Goal: Task Accomplishment & Management: Manage account settings

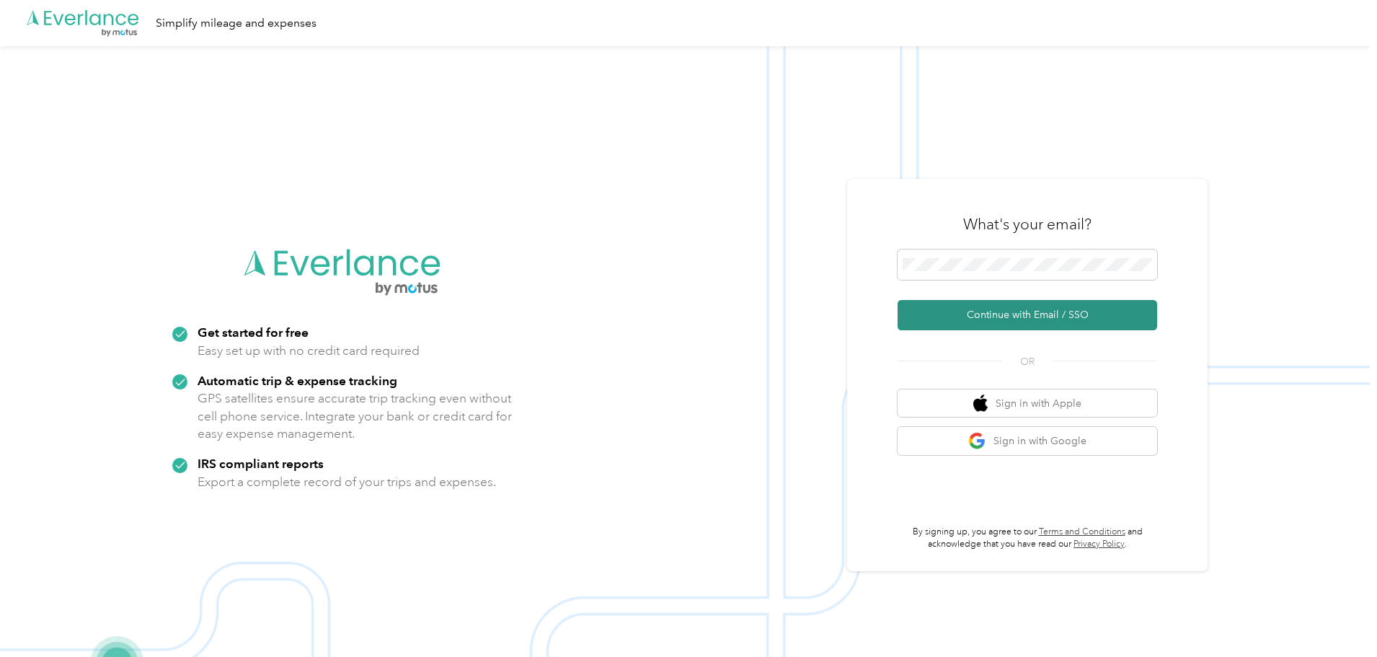
click at [1082, 312] on button "Continue with Email / SSO" at bounding box center [1028, 315] width 260 height 30
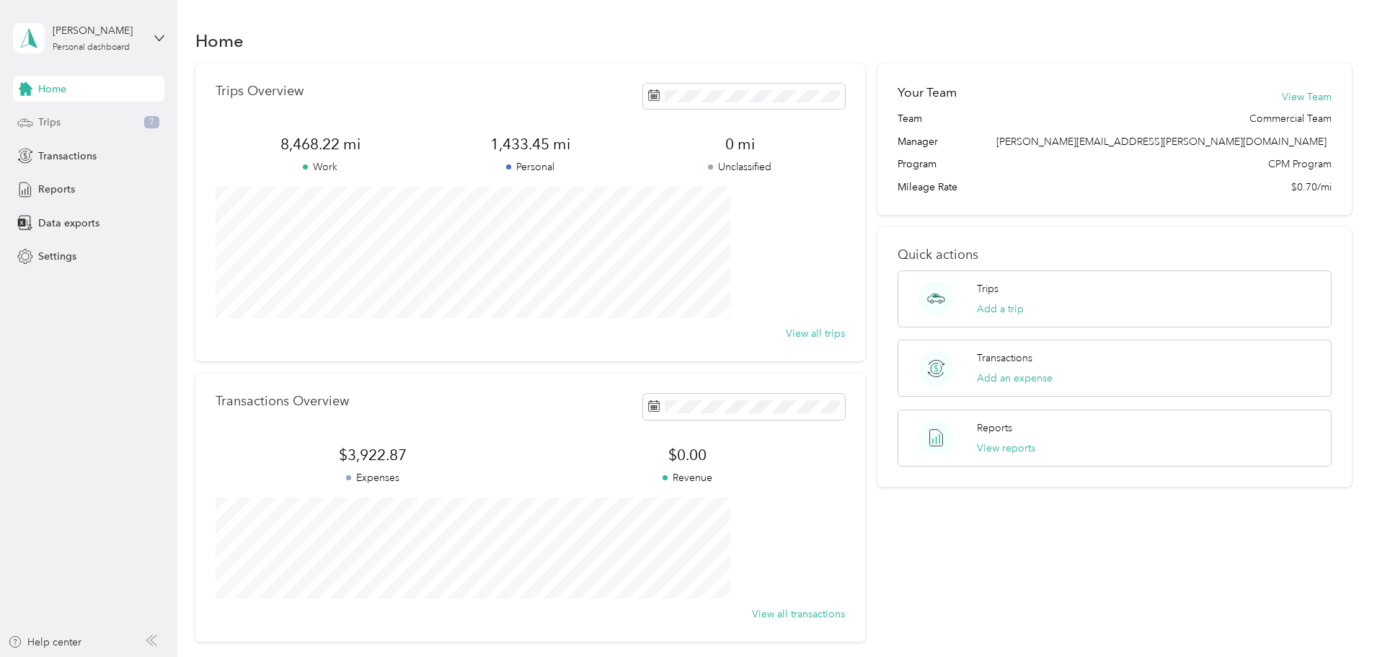
click at [51, 125] on span "Trips" at bounding box center [49, 122] width 22 height 15
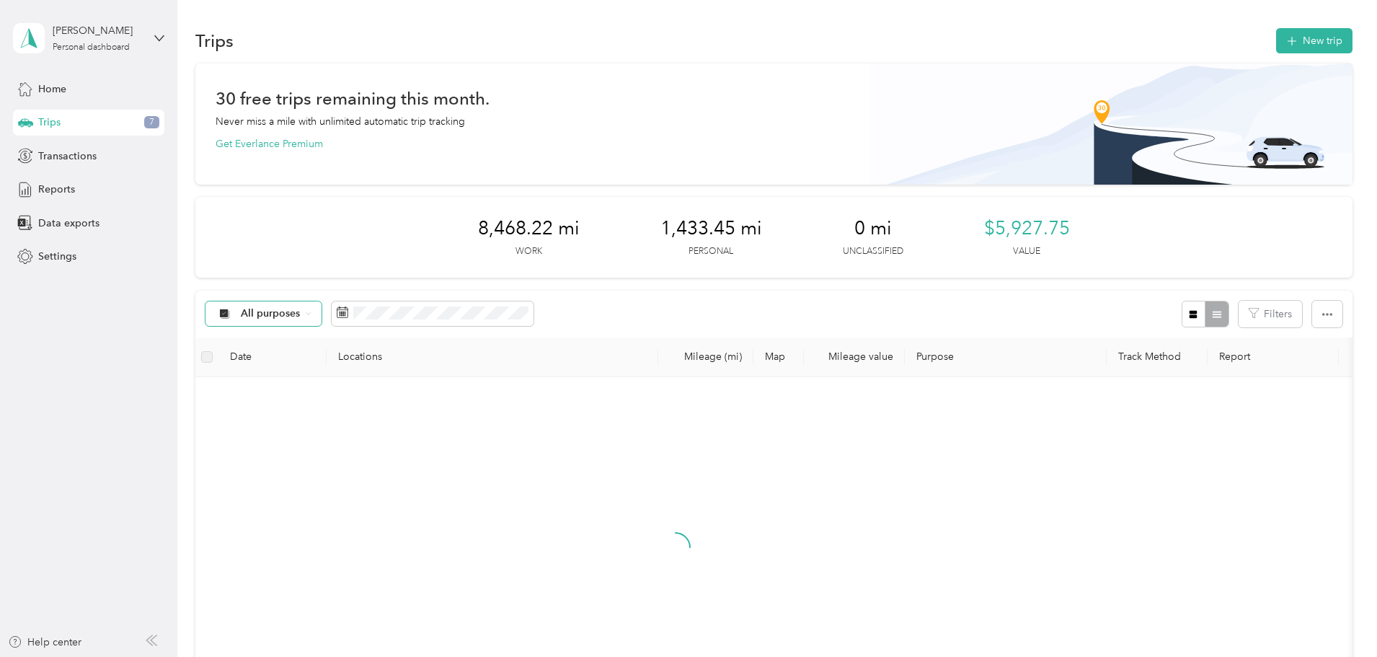
click at [322, 320] on div "All purposes" at bounding box center [264, 313] width 117 height 25
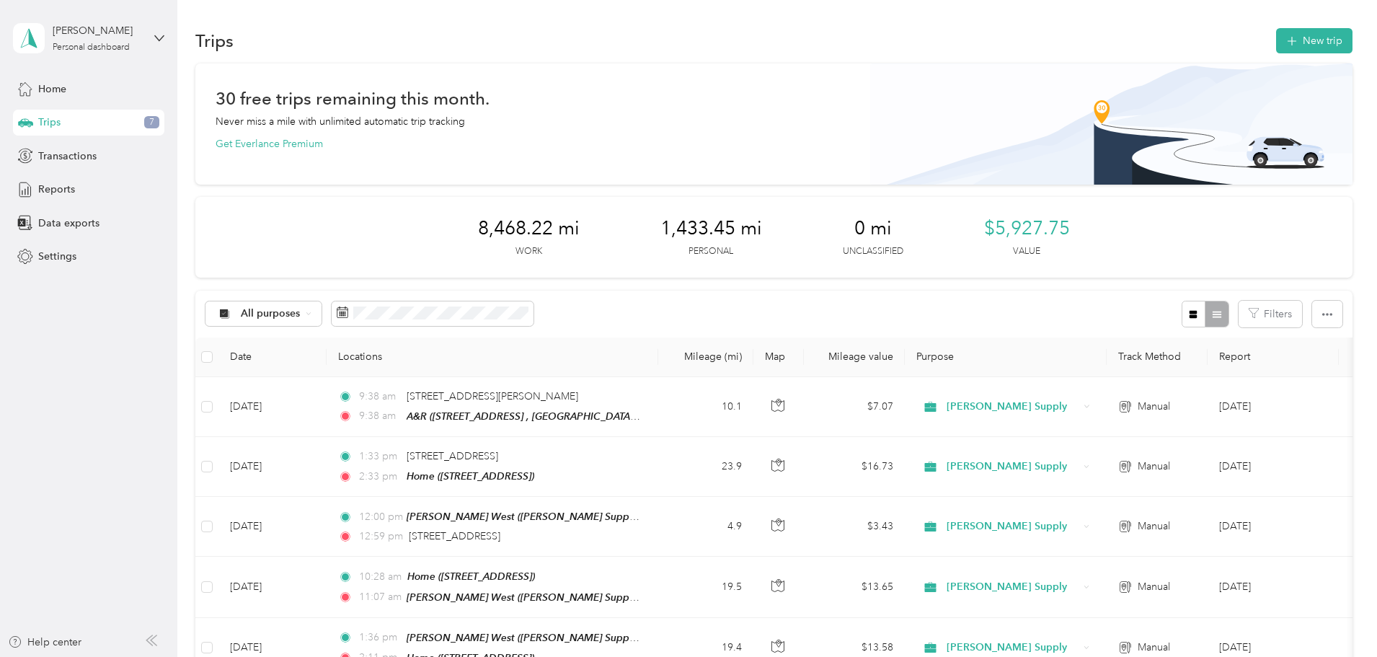
click at [368, 366] on span "Unclassified" at bounding box center [397, 364] width 120 height 15
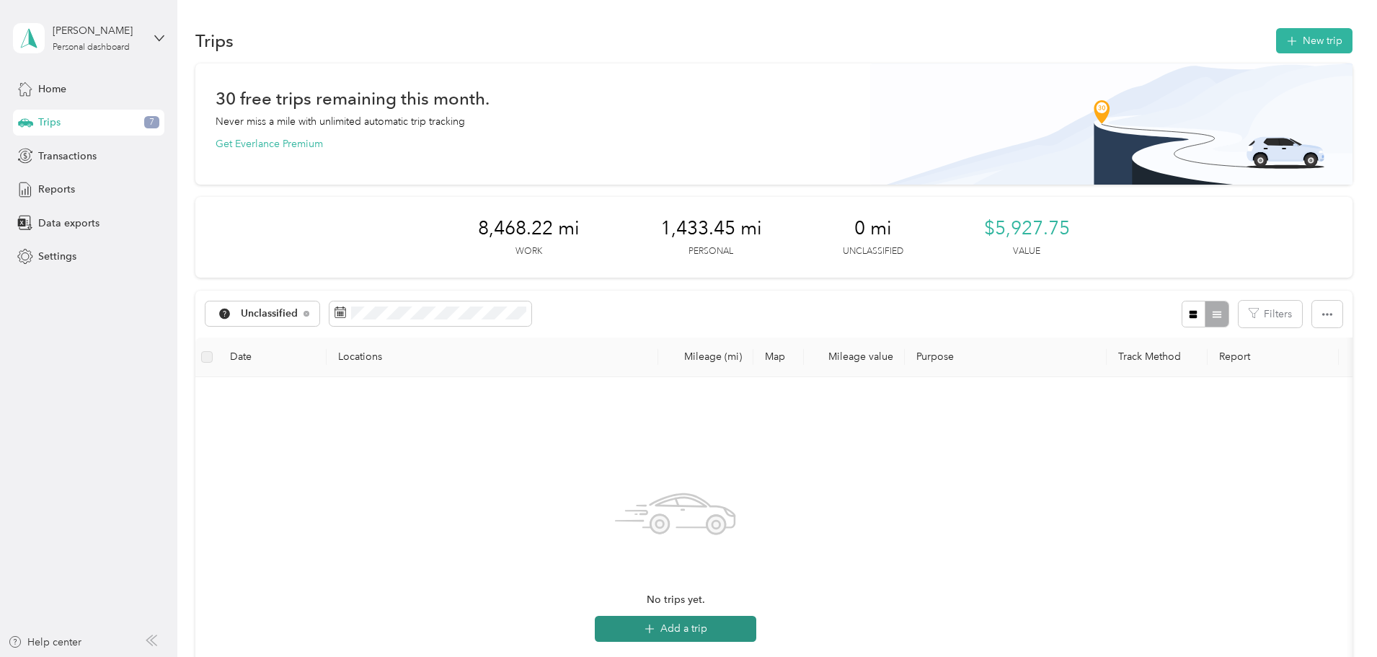
click at [756, 632] on button "Add a trip" at bounding box center [676, 629] width 162 height 26
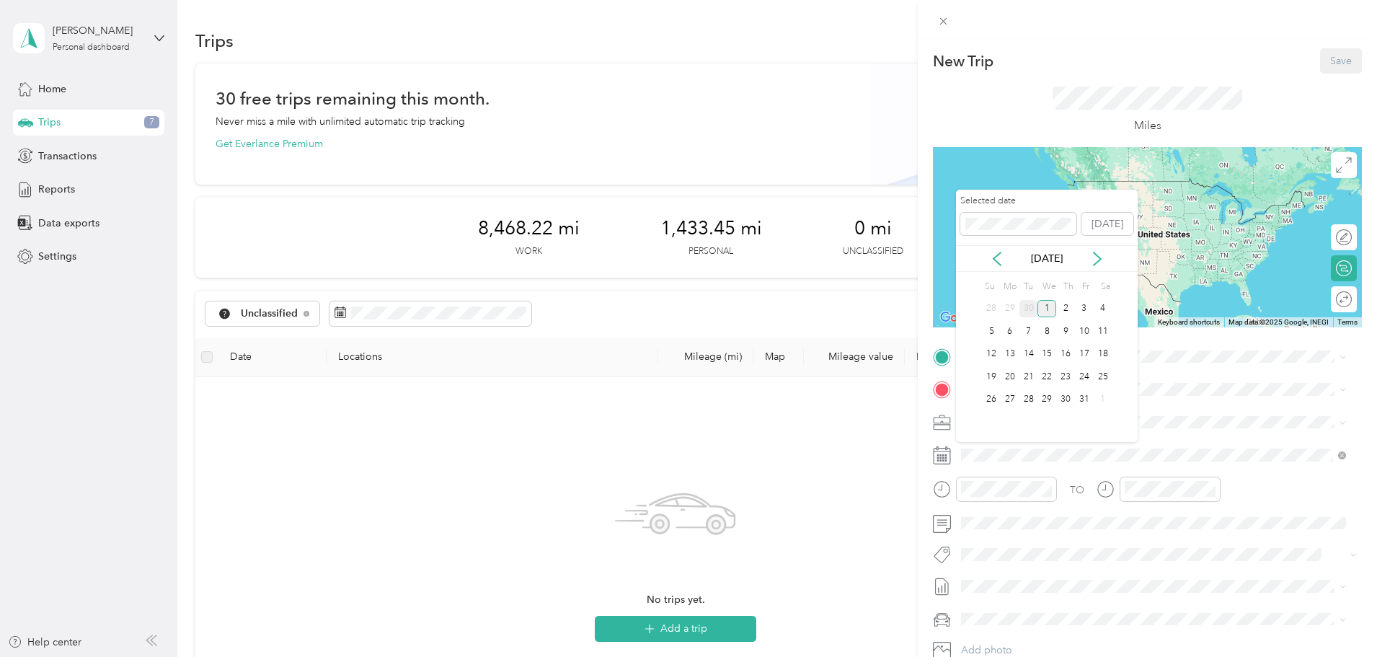
click at [1033, 312] on div "30" at bounding box center [1029, 309] width 19 height 18
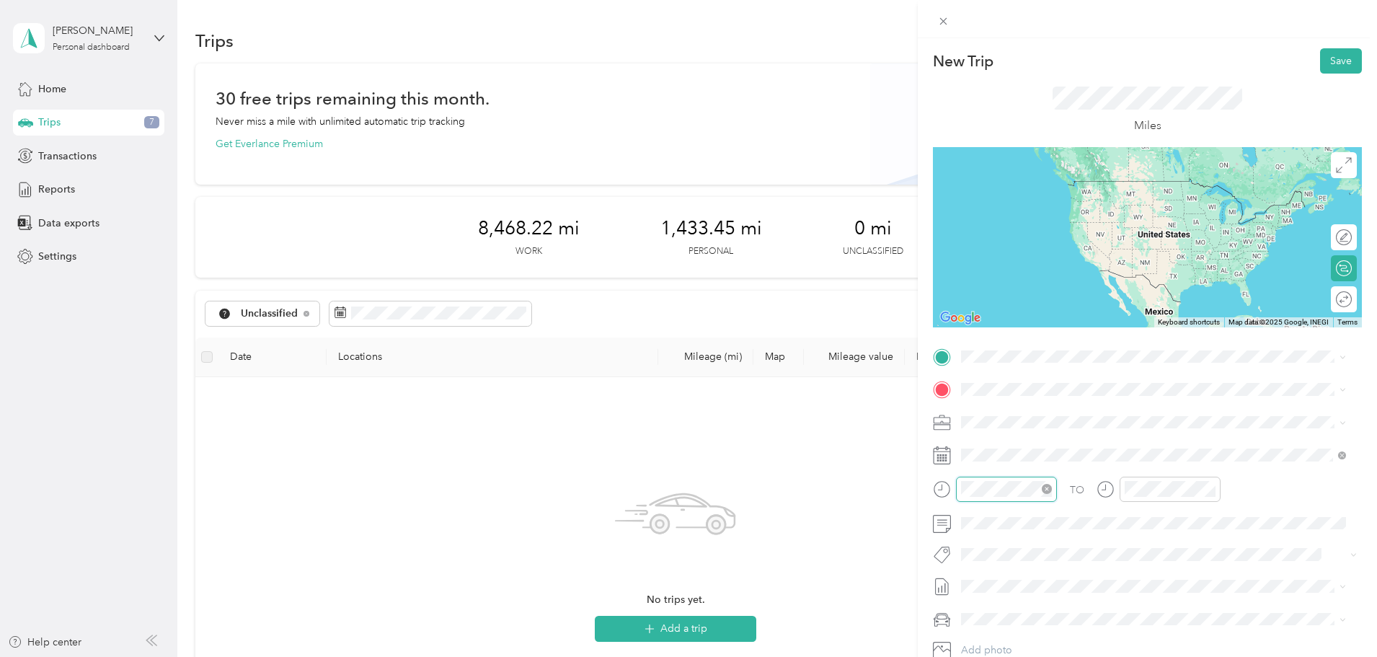
scroll to position [87, 0]
click at [985, 384] on div "09" at bounding box center [976, 391] width 35 height 20
click at [1021, 320] on div "01" at bounding box center [1017, 316] width 35 height 20
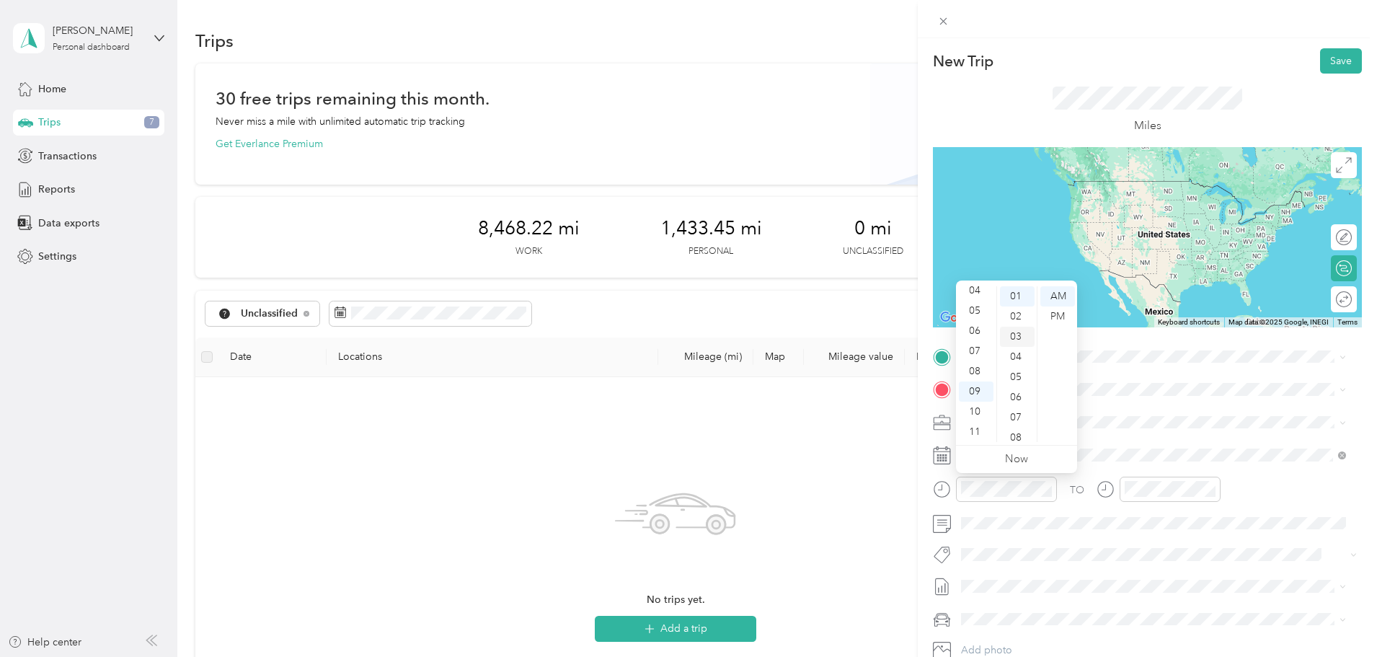
click at [1022, 319] on div "02" at bounding box center [1017, 316] width 35 height 20
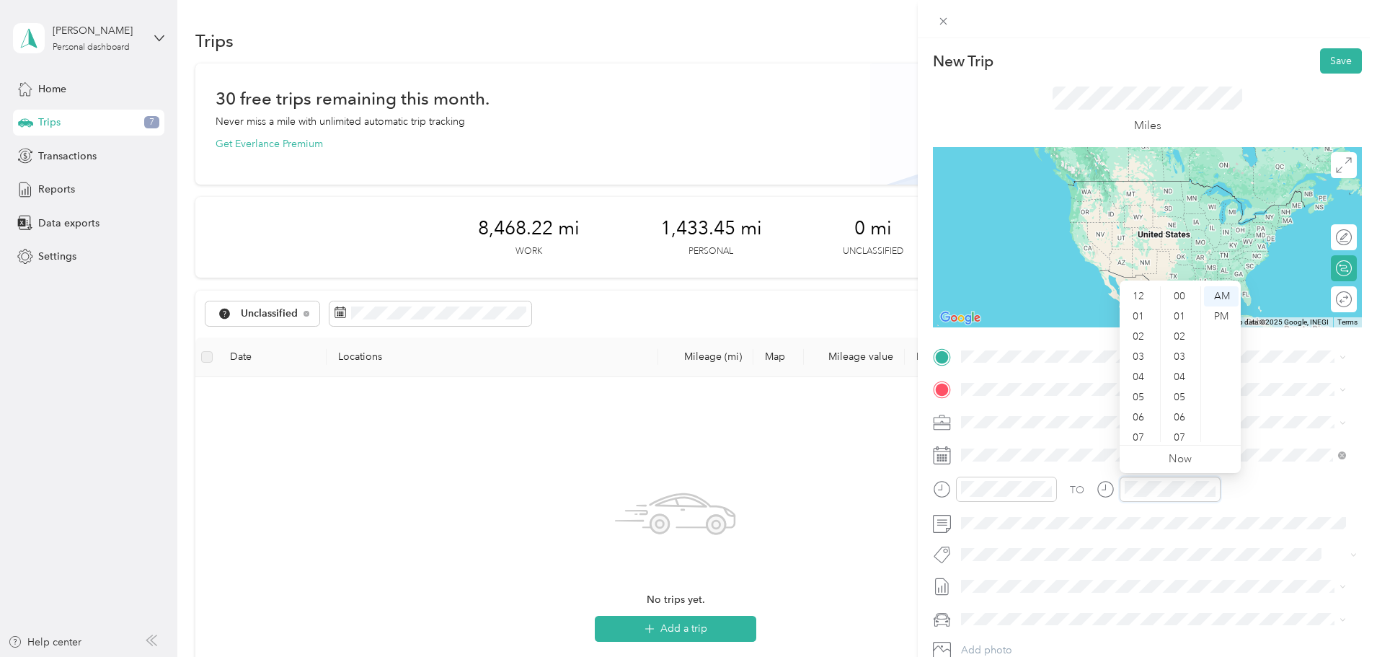
scroll to position [87, 0]
click at [1133, 387] on div "09" at bounding box center [1140, 391] width 35 height 20
click at [1183, 439] on div "34" at bounding box center [1181, 438] width 35 height 20
click at [1038, 420] on div "Home [STREET_ADDRESS]" at bounding box center [1035, 422] width 92 height 30
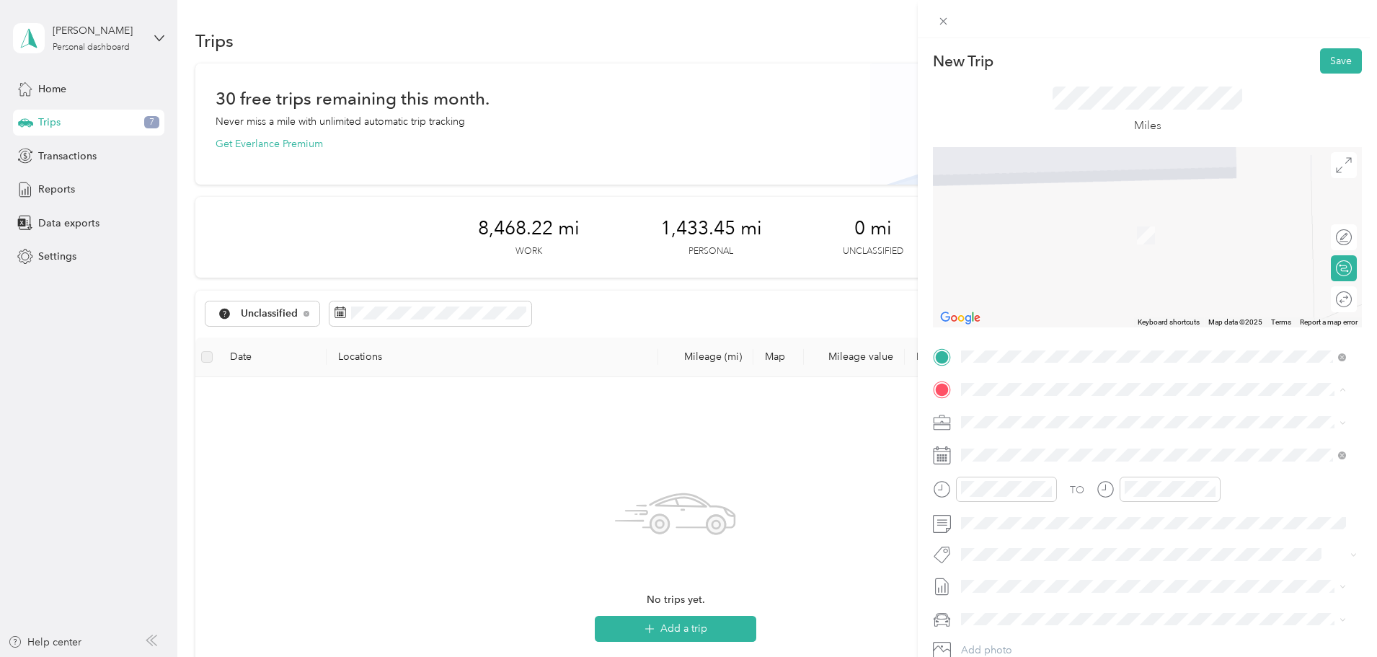
click at [1074, 518] on span "[PERSON_NAME] Supply, [STREET_ADDRESS], [GEOGRAPHIC_DATA], [GEOGRAPHIC_DATA], […" at bounding box center [1151, 515] width 324 height 27
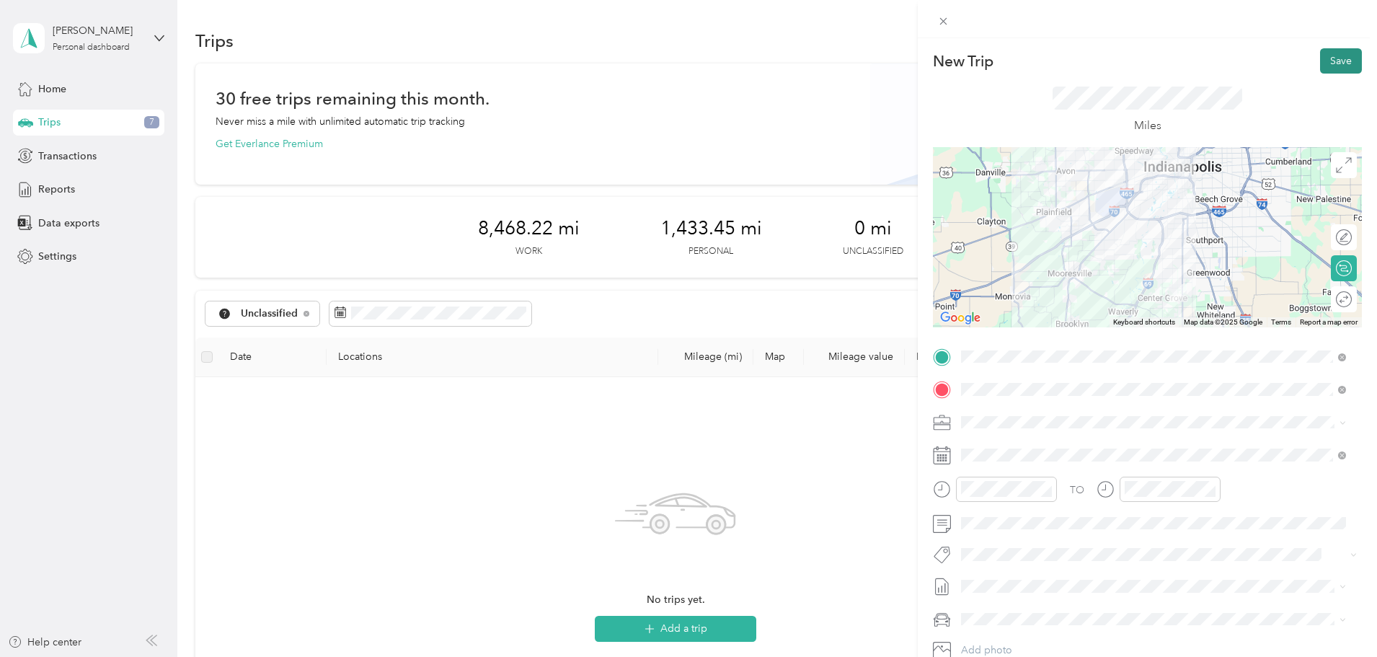
click at [1333, 53] on button "Save" at bounding box center [1341, 60] width 42 height 25
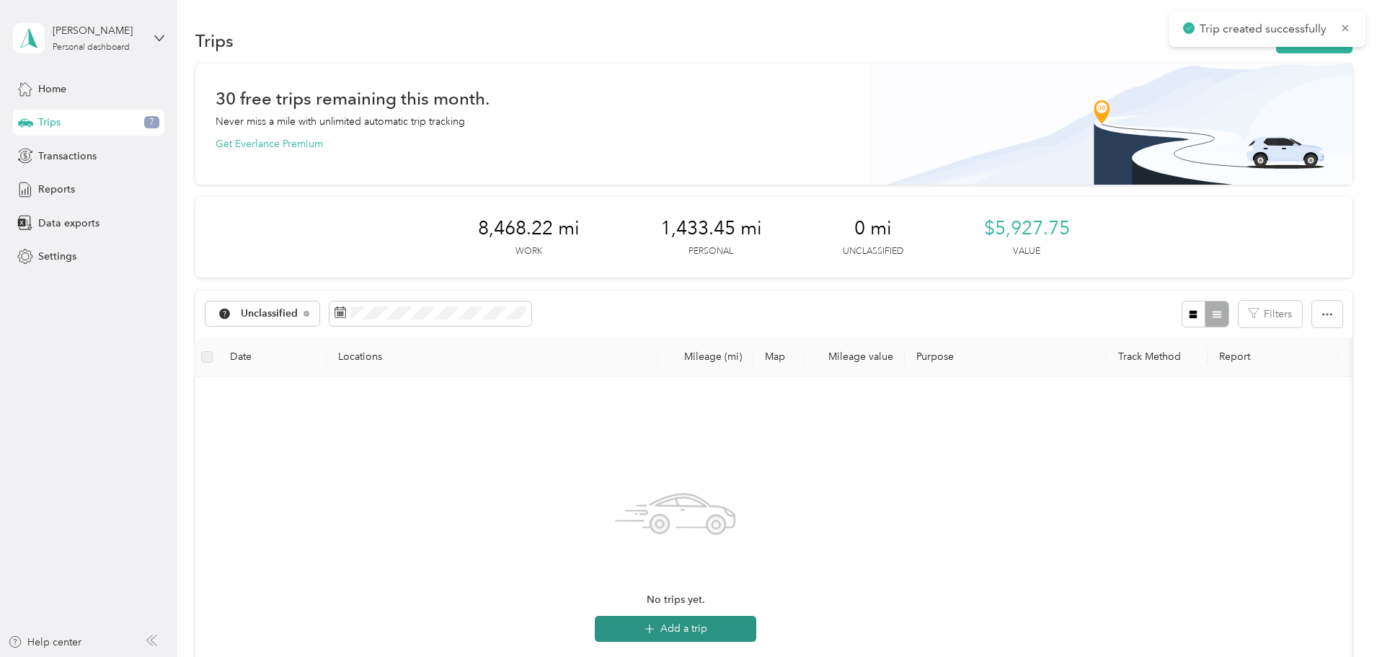
click at [756, 628] on button "Add a trip" at bounding box center [676, 629] width 162 height 26
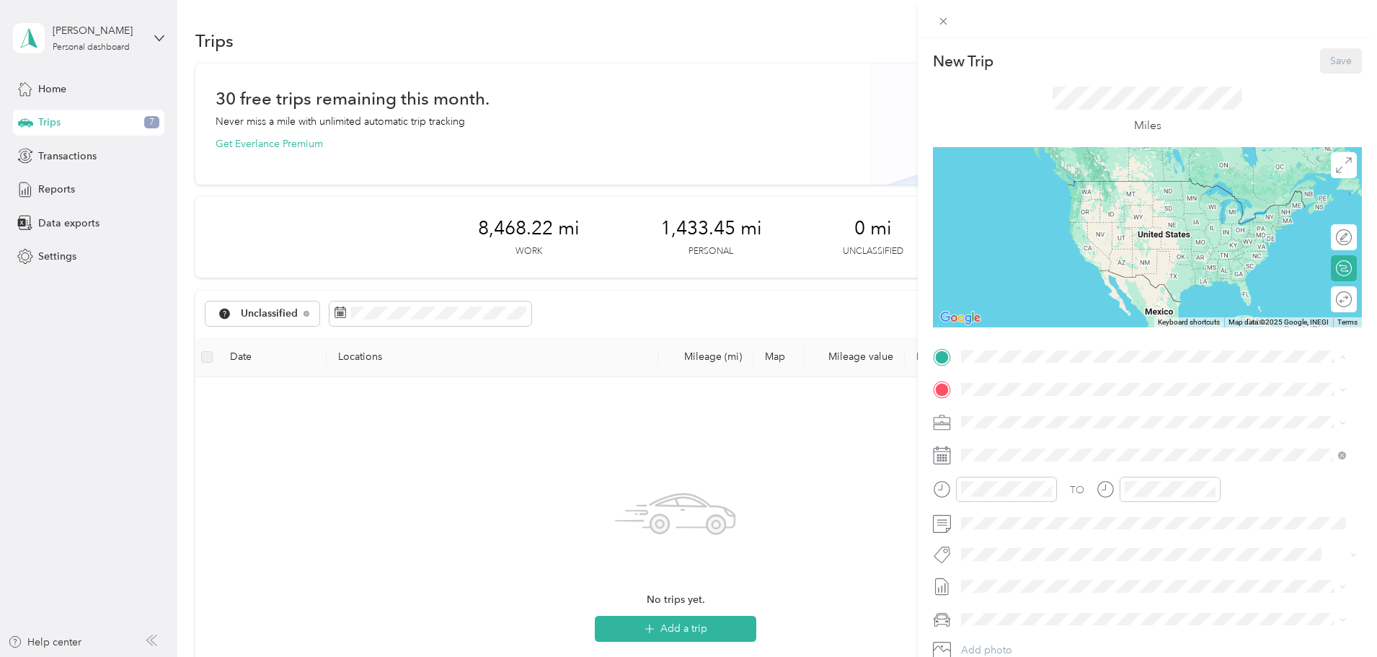
click at [1014, 480] on div "[PERSON_NAME] West [PERSON_NAME] Supply, [STREET_ADDRESS], [GEOGRAPHIC_DATA], […" at bounding box center [1165, 475] width 353 height 45
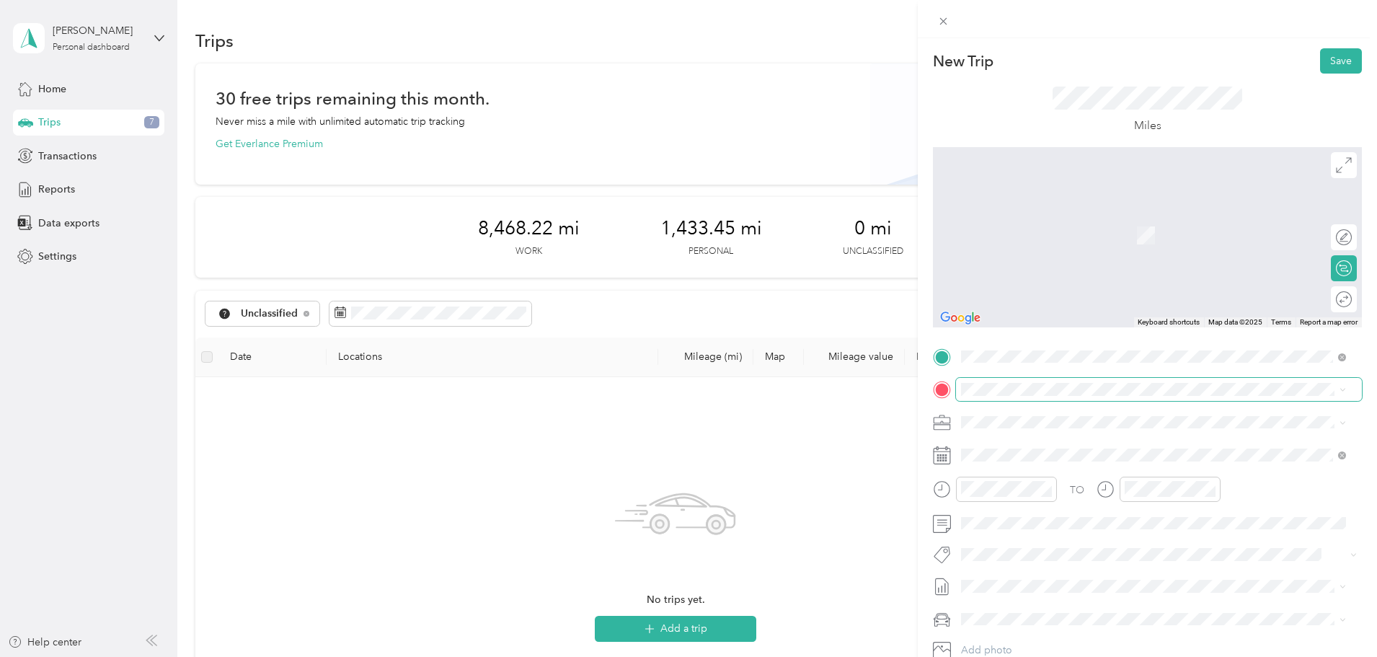
click at [1047, 396] on span at bounding box center [1159, 389] width 406 height 23
click at [1057, 379] on span at bounding box center [1159, 389] width 406 height 23
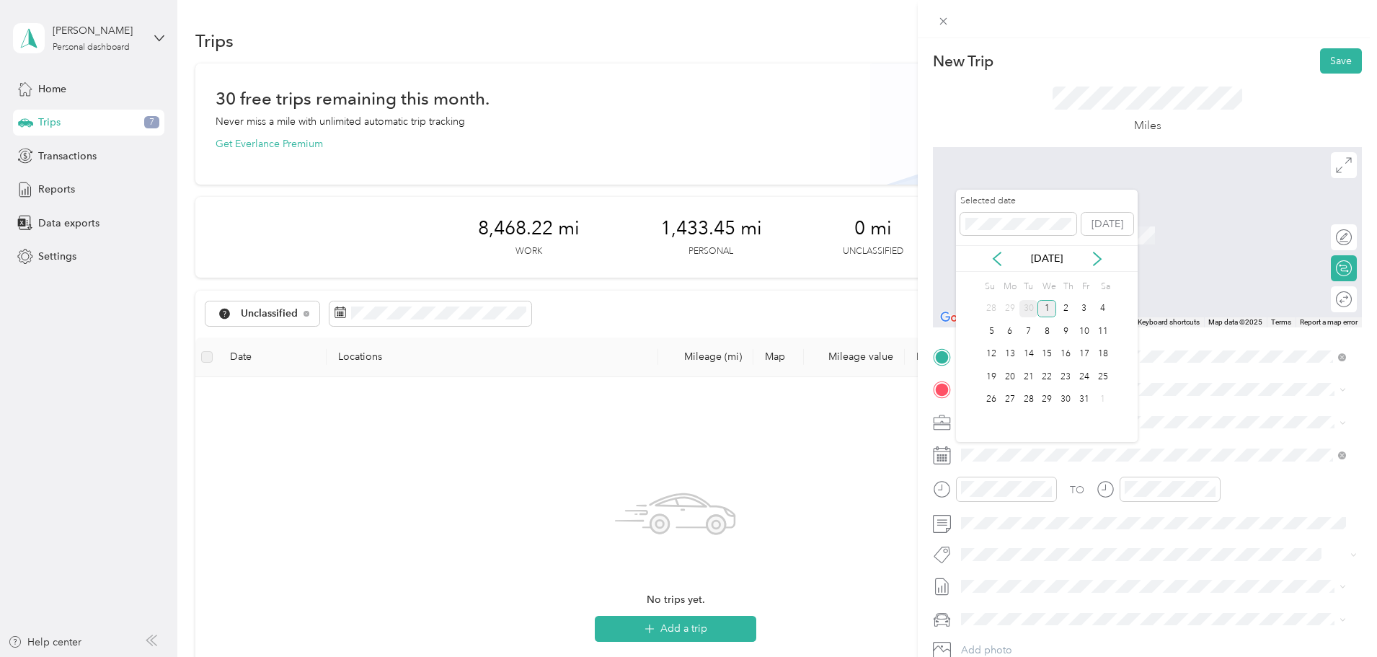
click at [1029, 308] on div "30" at bounding box center [1029, 309] width 19 height 18
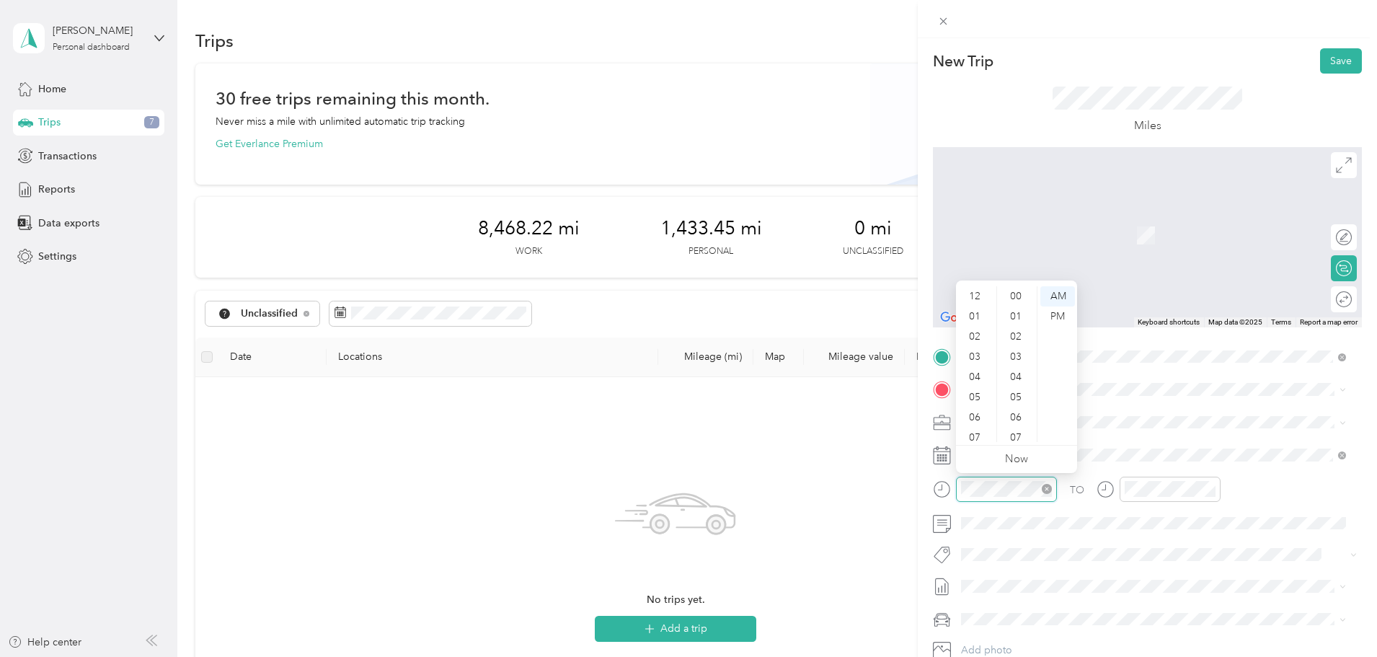
scroll to position [87, 0]
click at [980, 429] on div "11" at bounding box center [976, 432] width 35 height 20
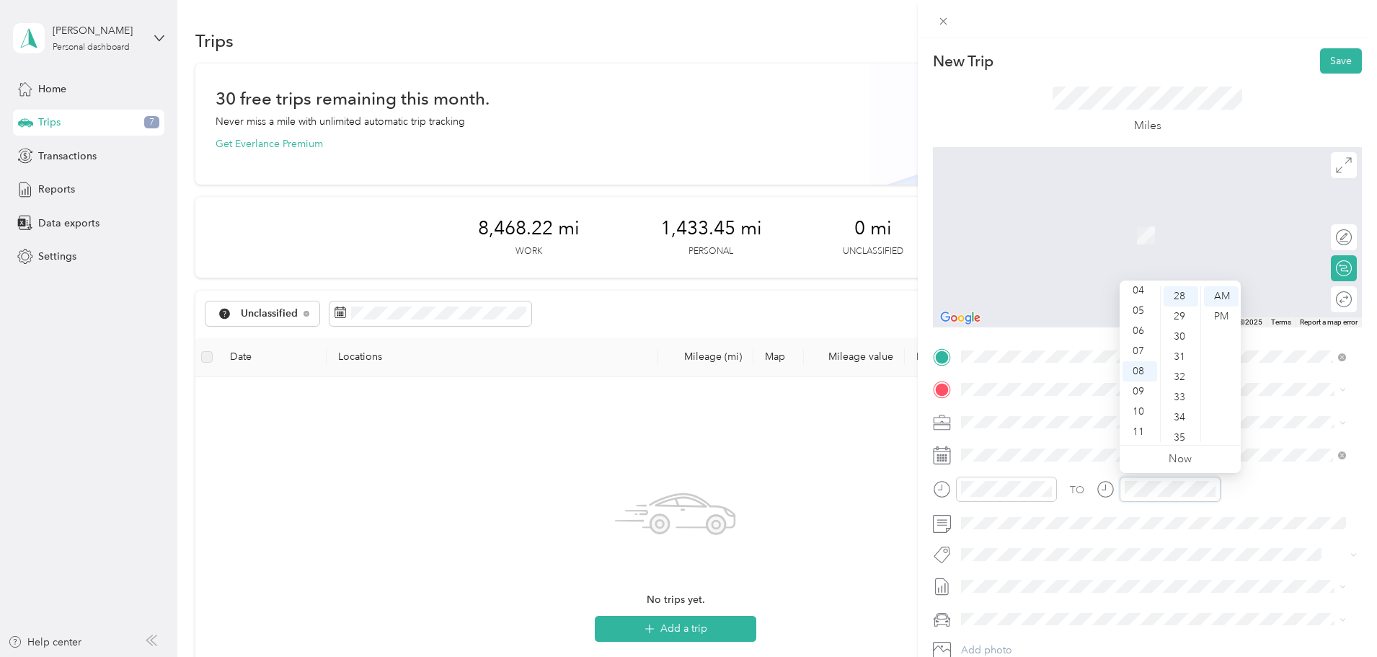
scroll to position [0, 0]
click at [1146, 290] on div "12" at bounding box center [1140, 296] width 35 height 20
click at [1226, 312] on div "PM" at bounding box center [1221, 316] width 35 height 20
click at [1009, 446] on span "[STREET_ADDRESS][US_STATE]" at bounding box center [1061, 441] width 144 height 13
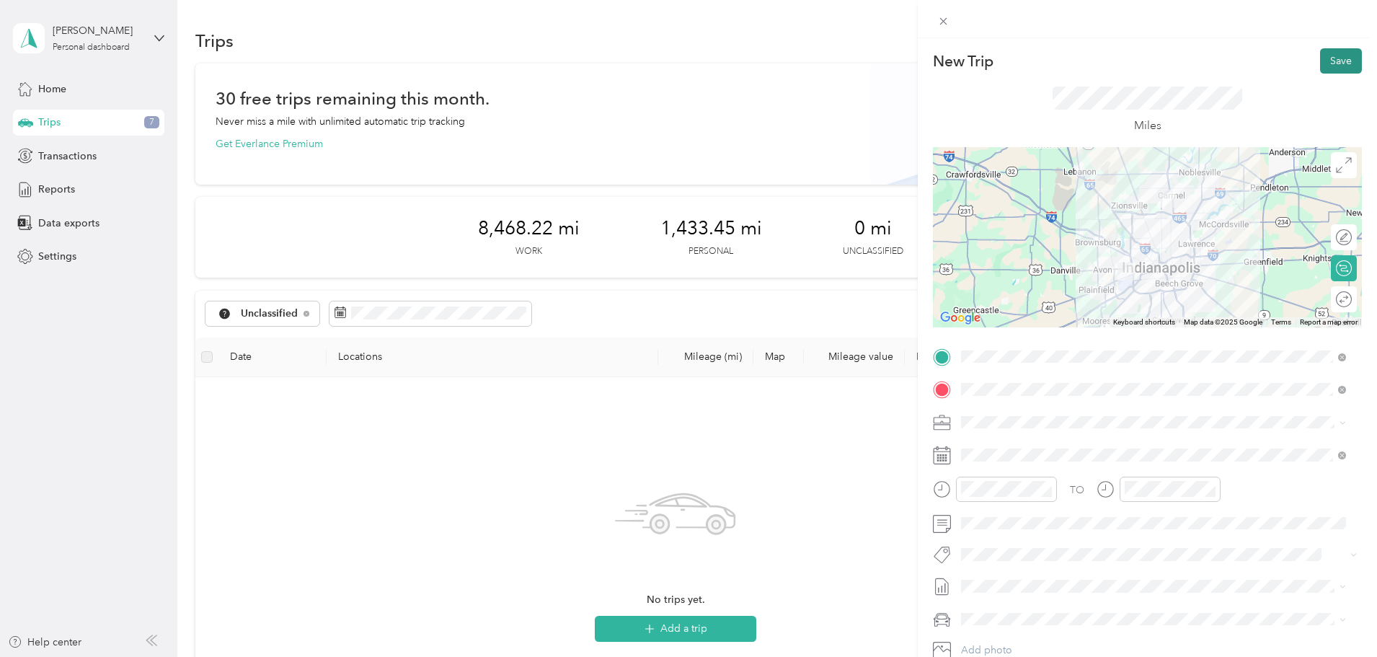
click at [1335, 55] on button "Save" at bounding box center [1341, 60] width 42 height 25
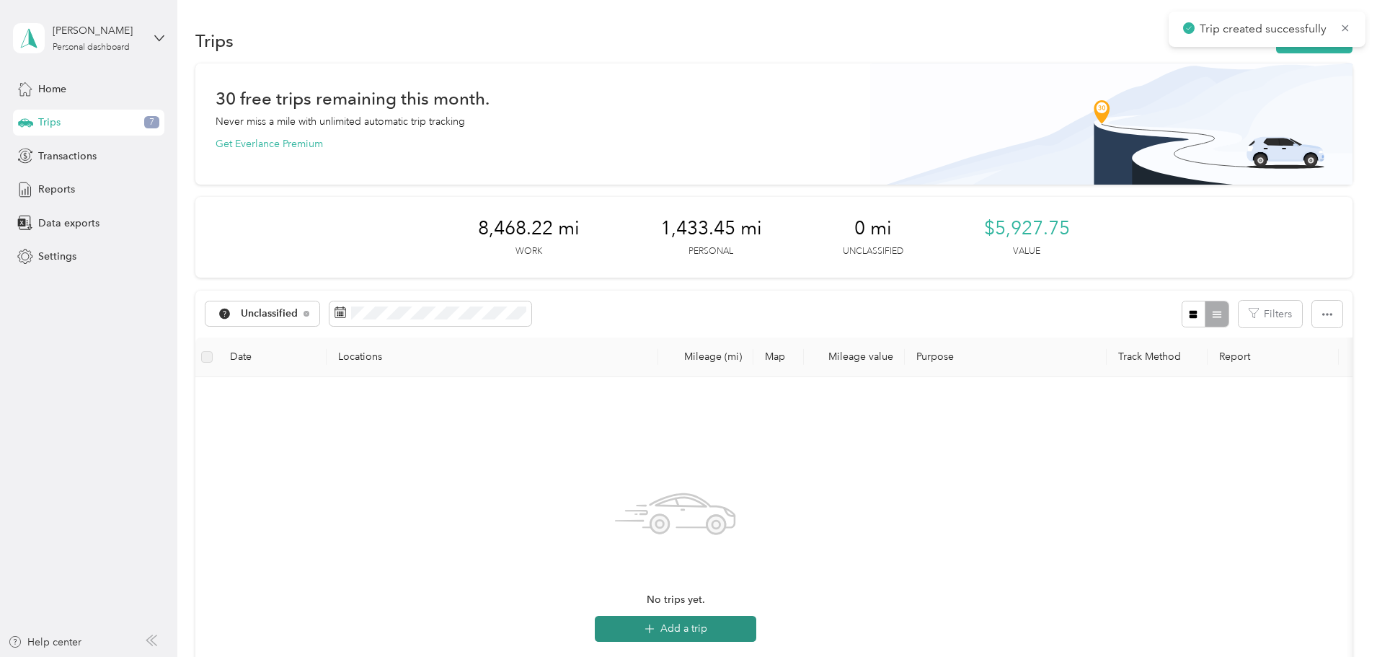
click at [756, 627] on button "Add a trip" at bounding box center [676, 629] width 162 height 26
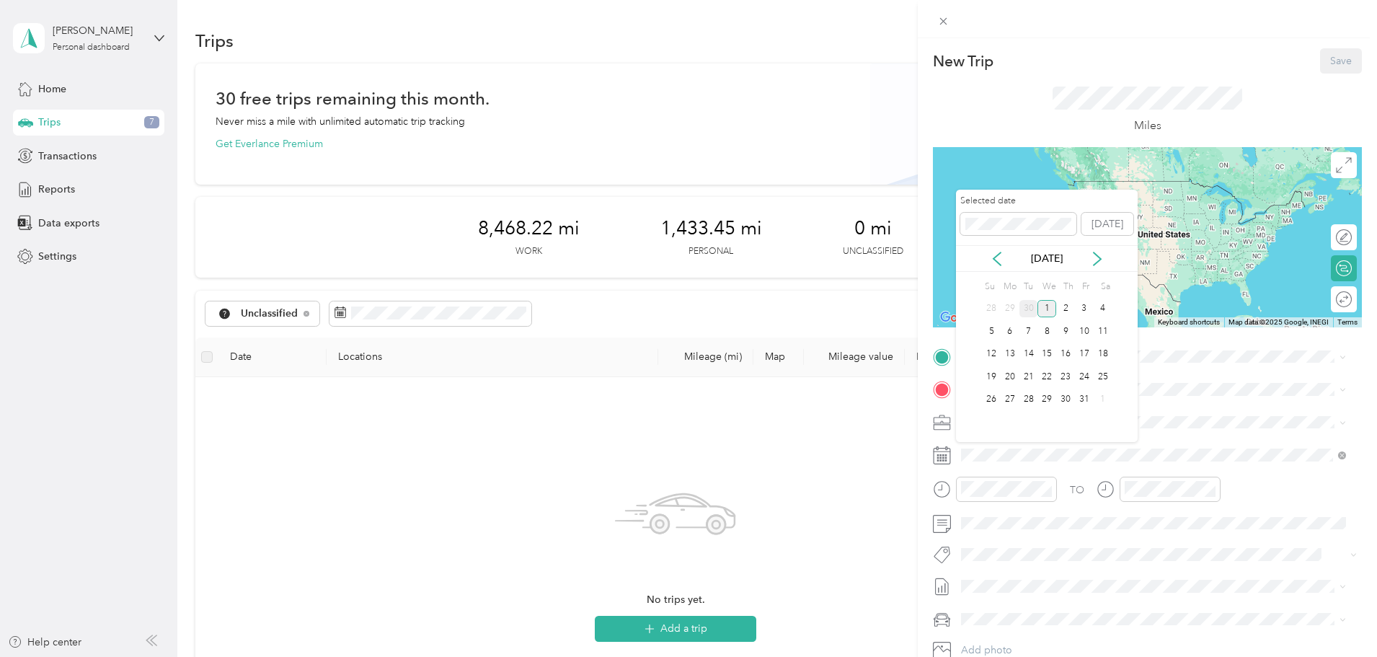
click at [1029, 308] on div "30" at bounding box center [1029, 309] width 19 height 18
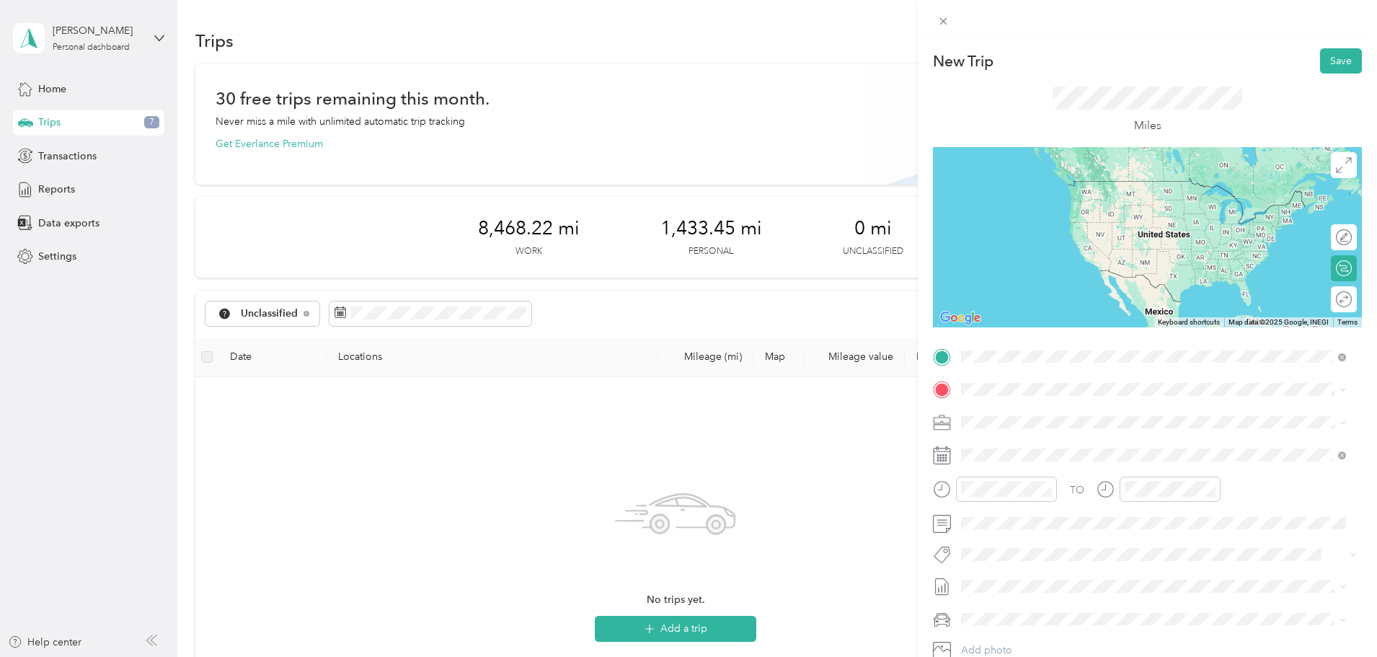
click at [999, 415] on span "[STREET_ADDRESS][US_STATE]" at bounding box center [1061, 408] width 144 height 13
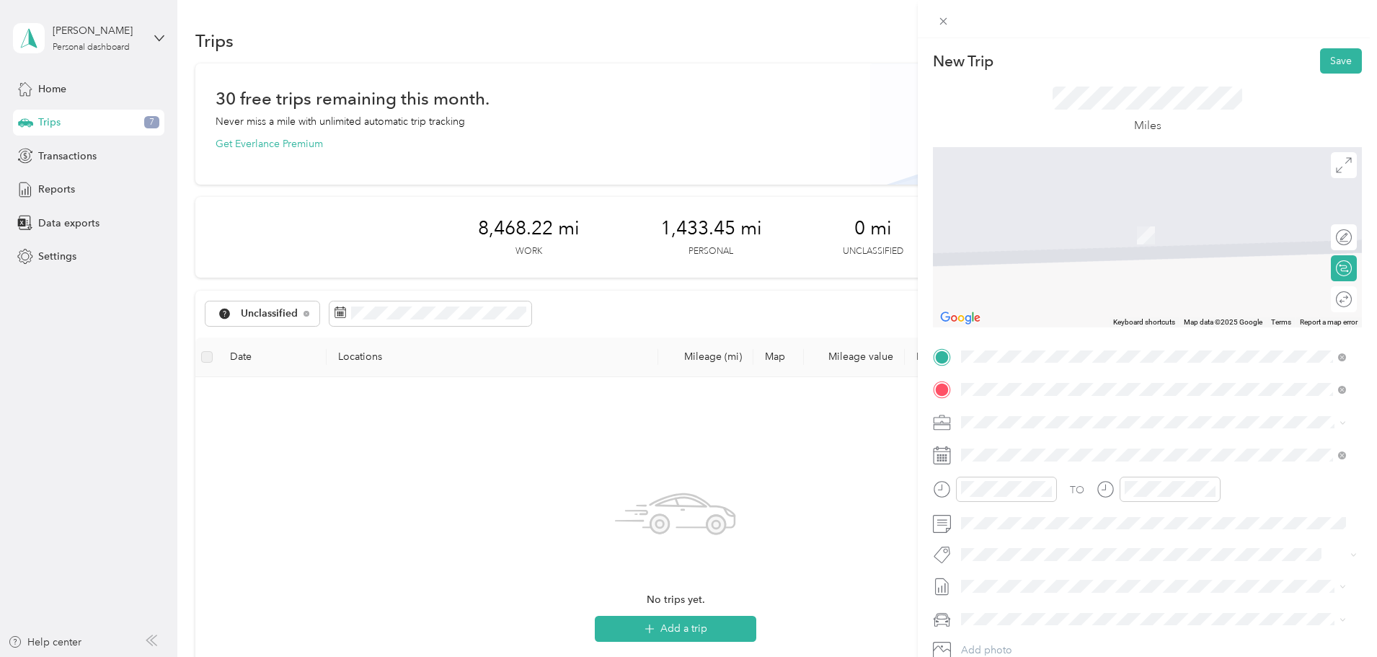
click at [1024, 448] on span "[STREET_ADDRESS][US_STATE]" at bounding box center [1061, 441] width 144 height 13
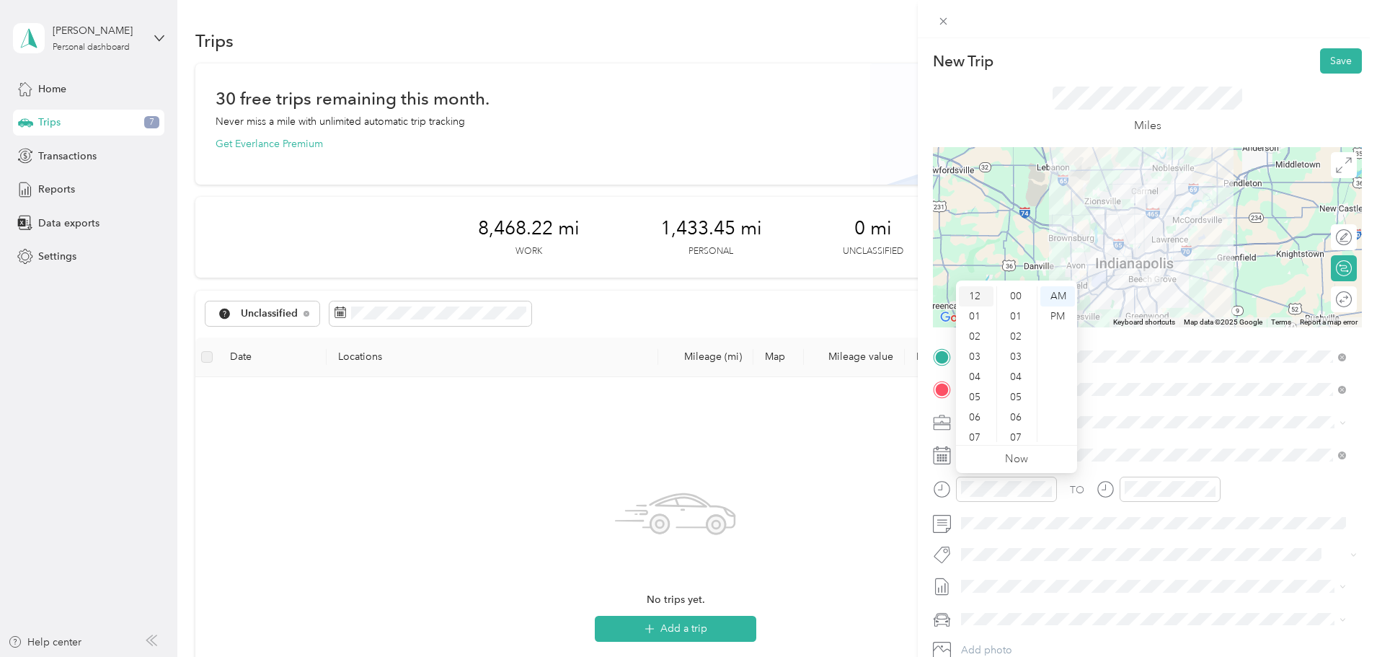
click at [982, 298] on div "12" at bounding box center [976, 296] width 35 height 20
click at [1018, 425] on div "54" at bounding box center [1017, 425] width 35 height 20
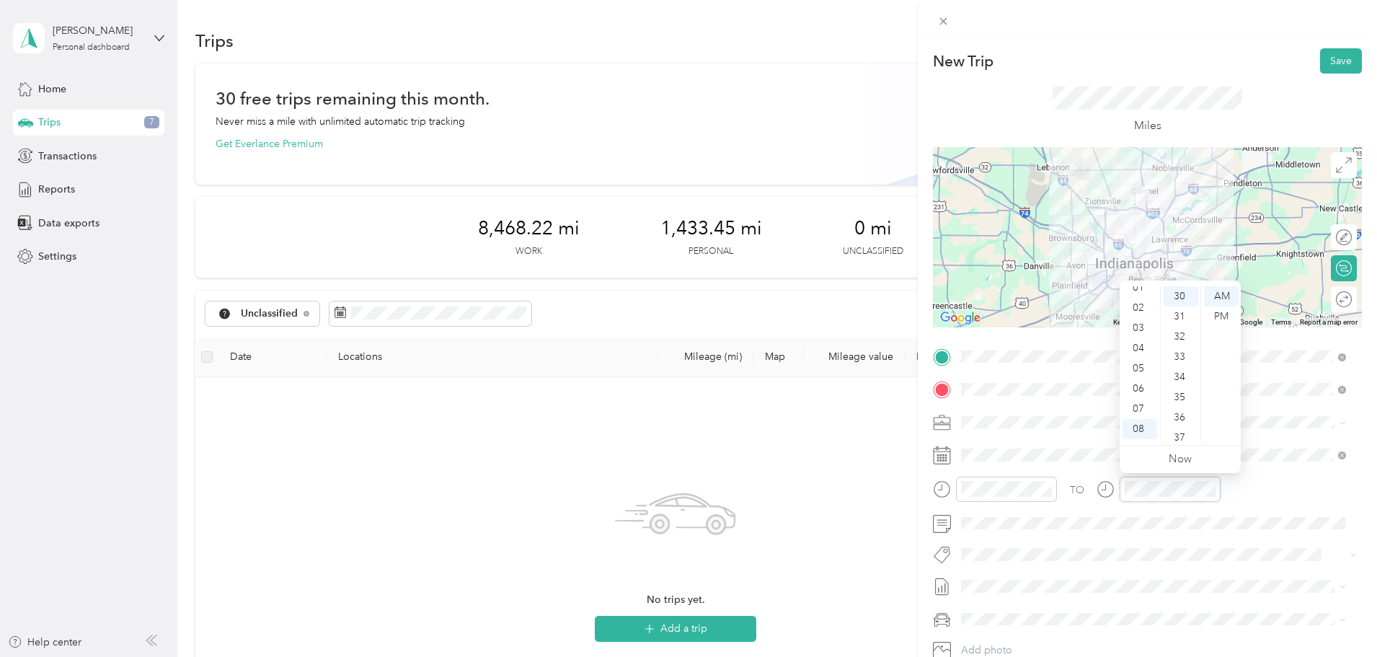
scroll to position [0, 0]
click at [1141, 319] on div "01" at bounding box center [1140, 316] width 35 height 20
click at [1221, 319] on div "PM" at bounding box center [1221, 316] width 35 height 20
click at [1000, 504] on div at bounding box center [995, 494] width 124 height 35
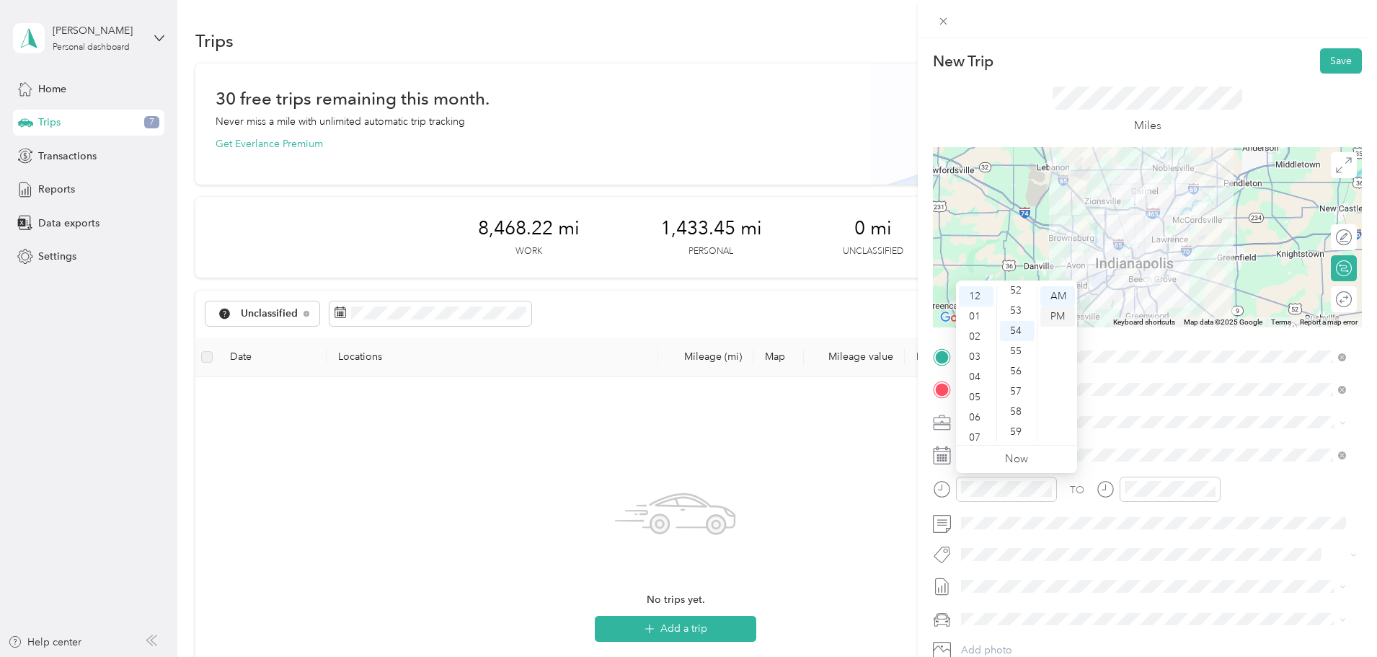
click at [1060, 316] on div "PM" at bounding box center [1058, 316] width 35 height 20
click at [1251, 495] on div "TO" at bounding box center [1147, 494] width 429 height 35
click at [1328, 60] on button "Save" at bounding box center [1341, 60] width 42 height 25
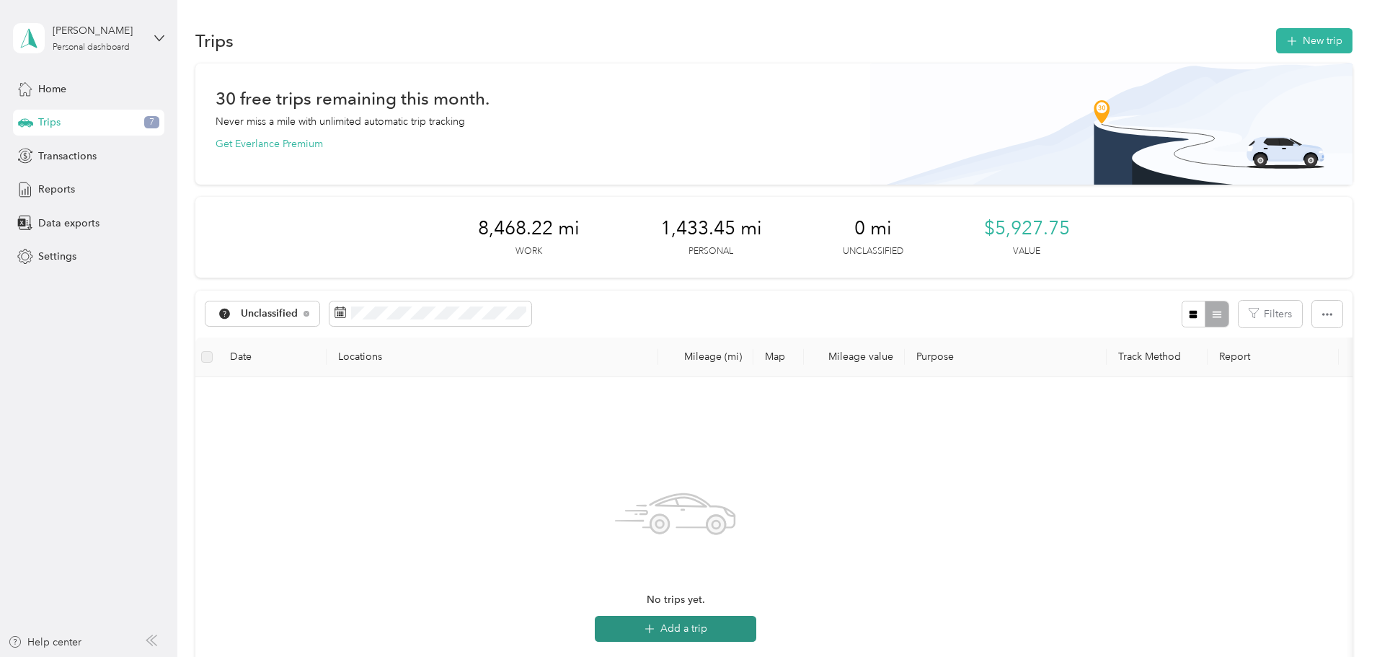
click at [756, 630] on button "Add a trip" at bounding box center [676, 629] width 162 height 26
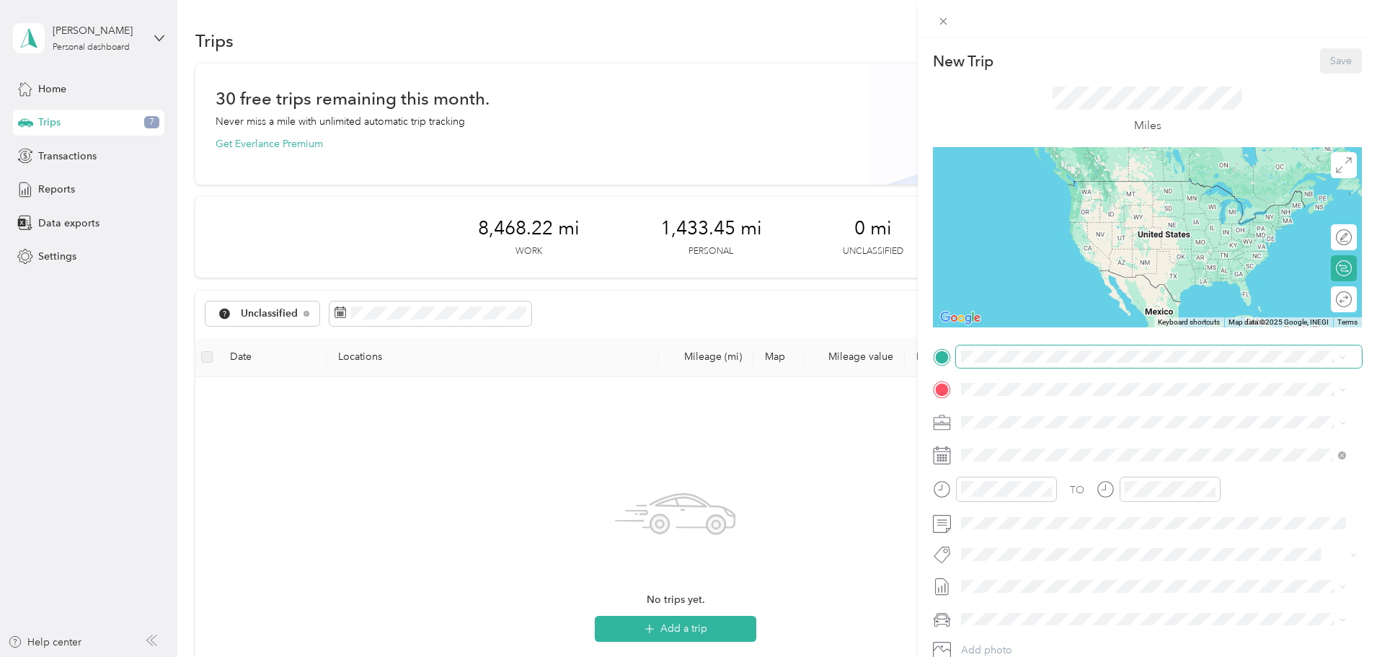
click at [1041, 366] on span at bounding box center [1159, 356] width 406 height 23
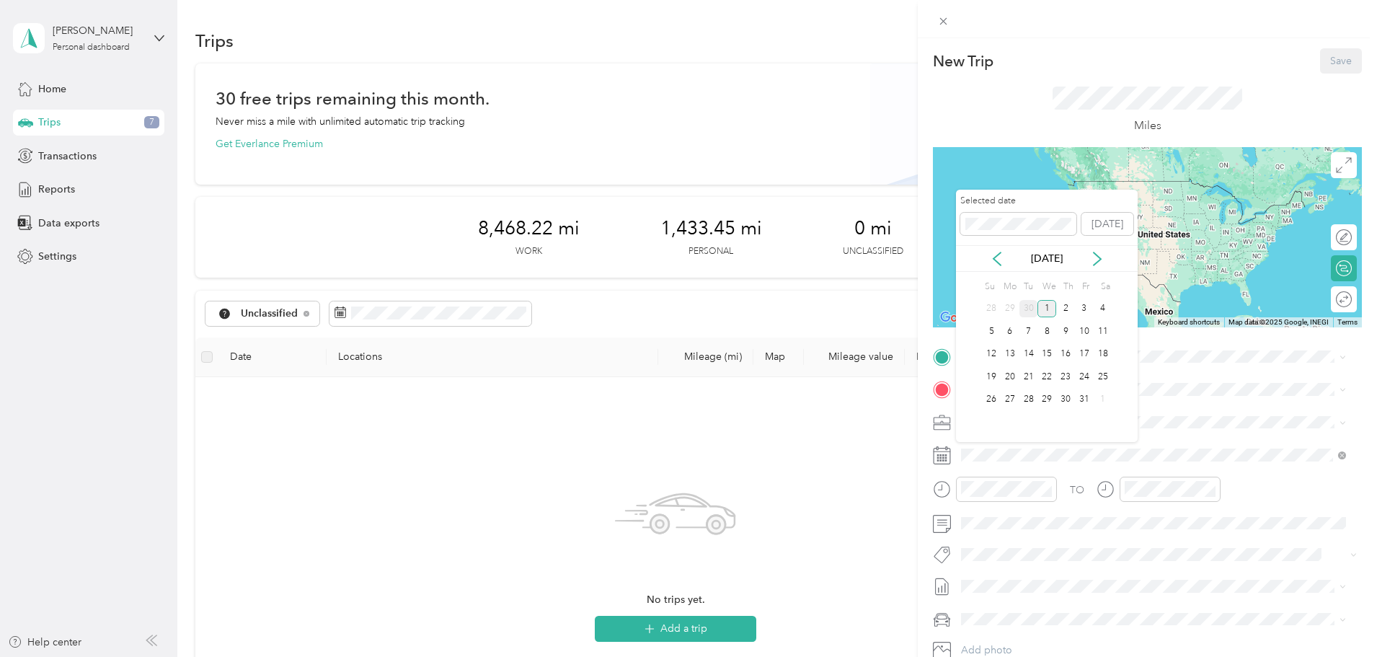
click at [1029, 309] on div "30" at bounding box center [1029, 309] width 19 height 18
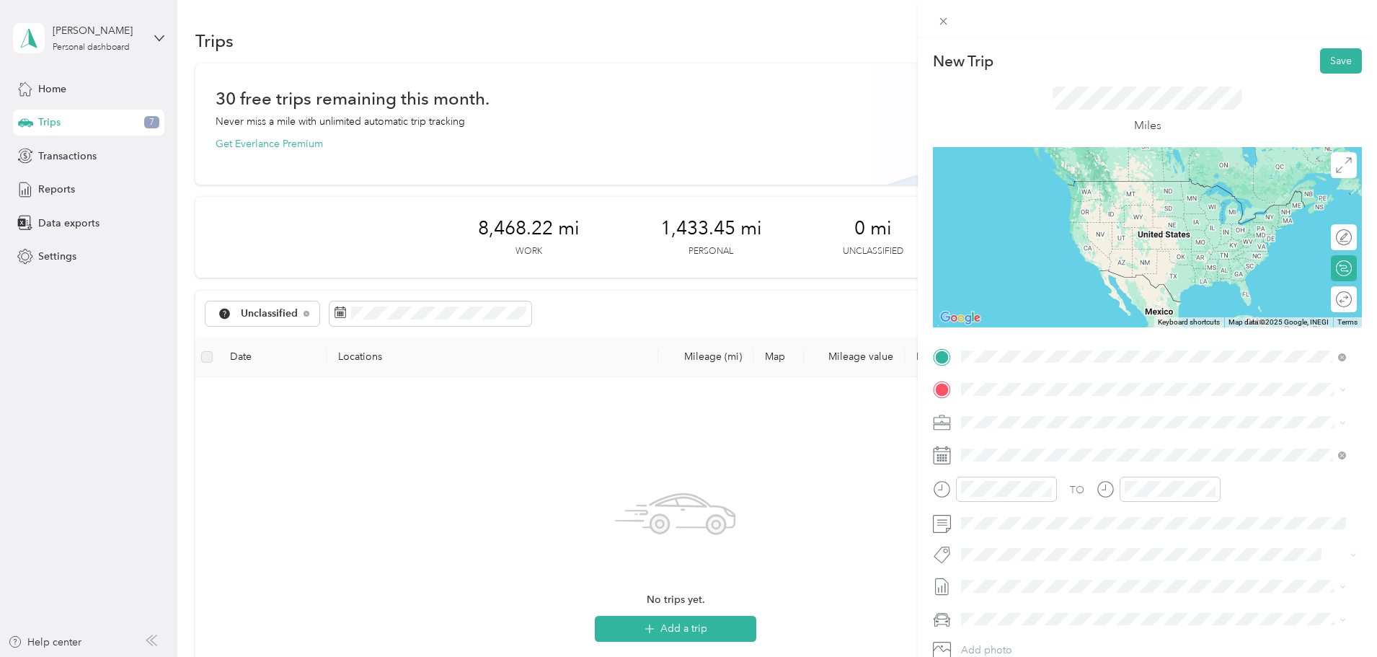
click at [1068, 414] on span "[STREET_ADDRESS][US_STATE]" at bounding box center [1061, 408] width 144 height 13
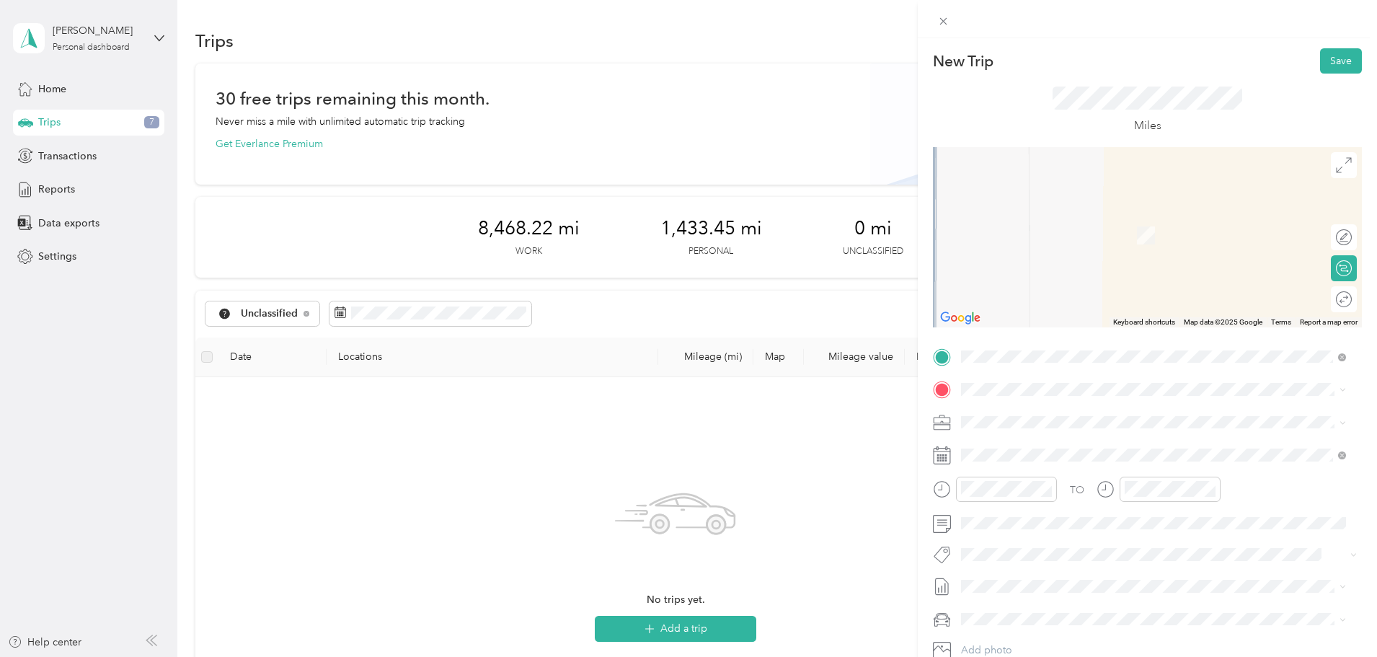
click at [1056, 461] on span "[STREET_ADDRESS]" at bounding box center [1035, 462] width 92 height 12
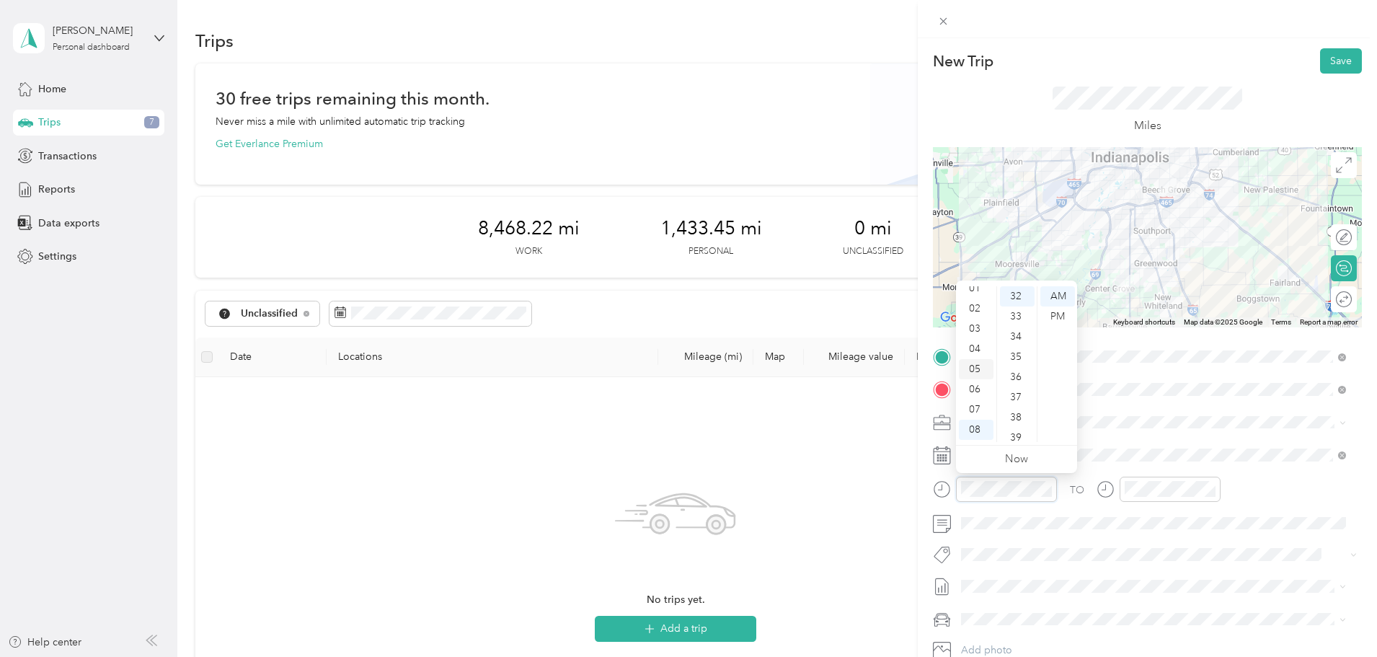
scroll to position [0, 0]
click at [972, 316] on div "01" at bounding box center [976, 316] width 35 height 20
click at [1023, 427] on div "59" at bounding box center [1017, 432] width 35 height 20
click at [1062, 314] on div "PM" at bounding box center [1058, 316] width 35 height 20
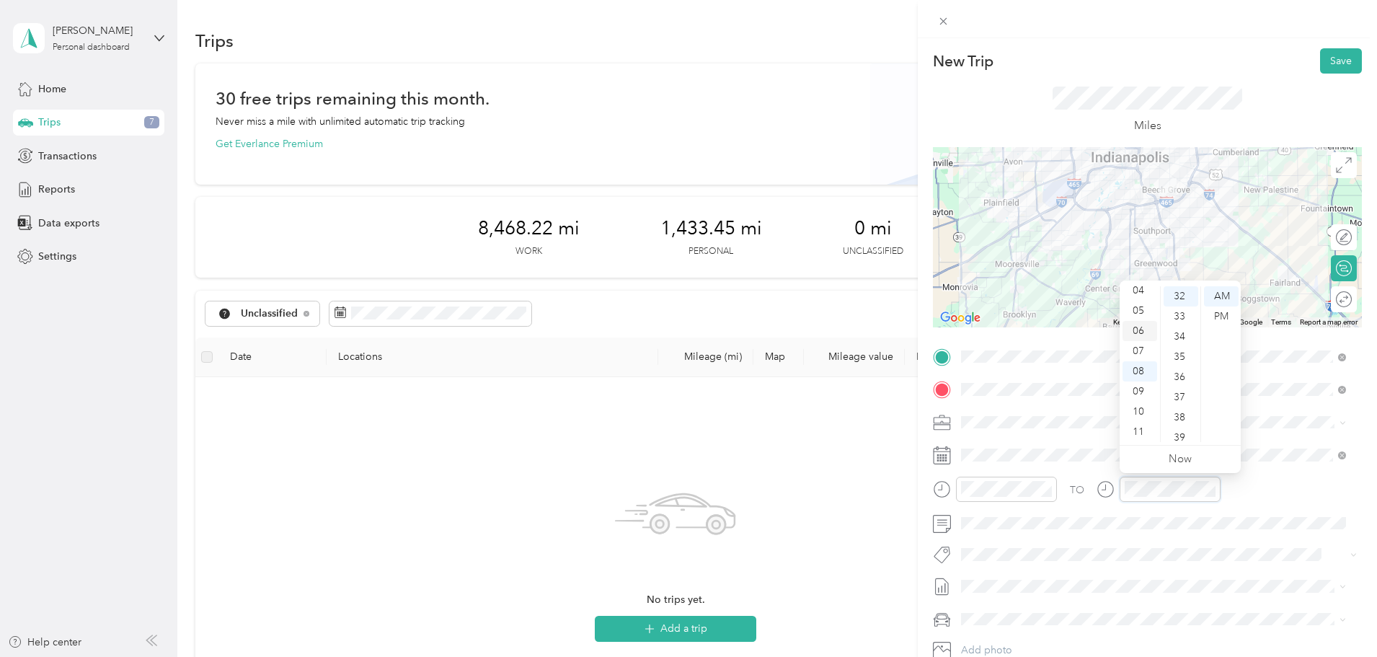
scroll to position [0, 0]
click at [1143, 338] on div "02" at bounding box center [1140, 337] width 35 height 20
drag, startPoint x: 1178, startPoint y: 335, endPoint x: 1205, endPoint y: 317, distance: 32.2
click at [1178, 334] on div "34" at bounding box center [1181, 337] width 35 height 20
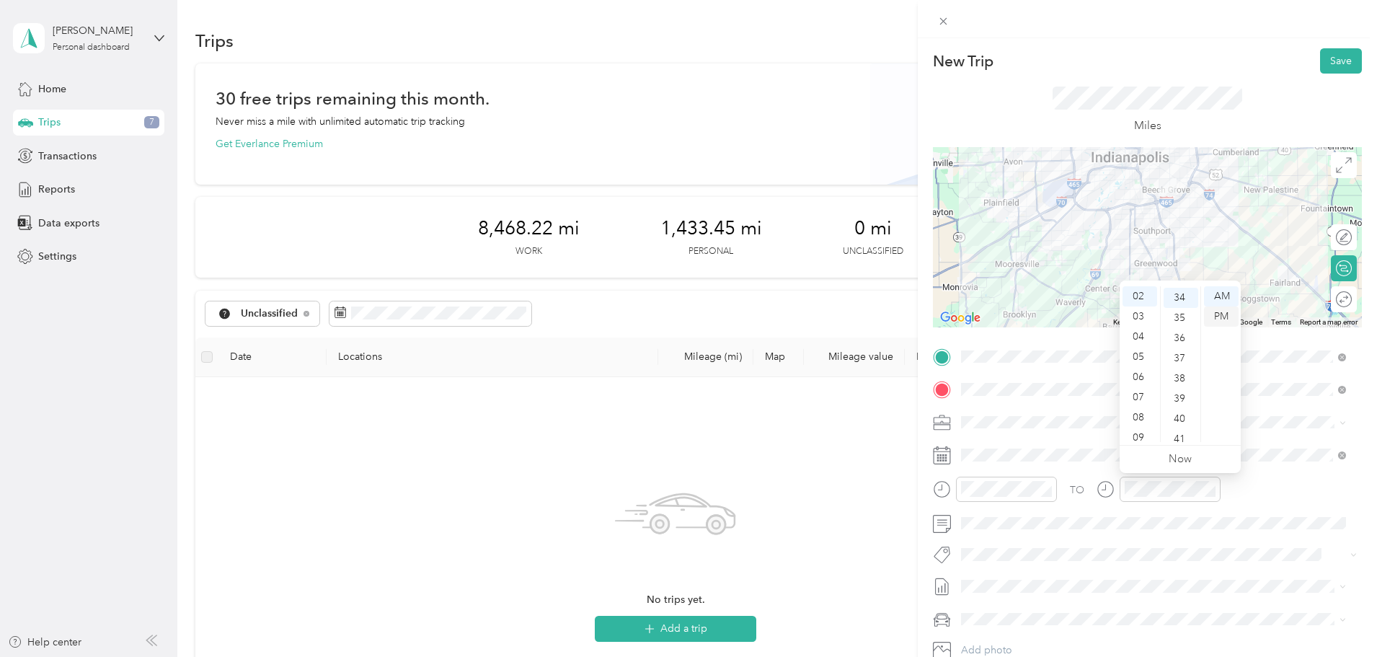
scroll to position [687, 0]
click at [1219, 314] on div "PM" at bounding box center [1221, 316] width 35 height 20
click at [1170, 536] on div "TO Add photo" at bounding box center [1147, 519] width 429 height 348
click at [1325, 61] on button "Save" at bounding box center [1341, 60] width 42 height 25
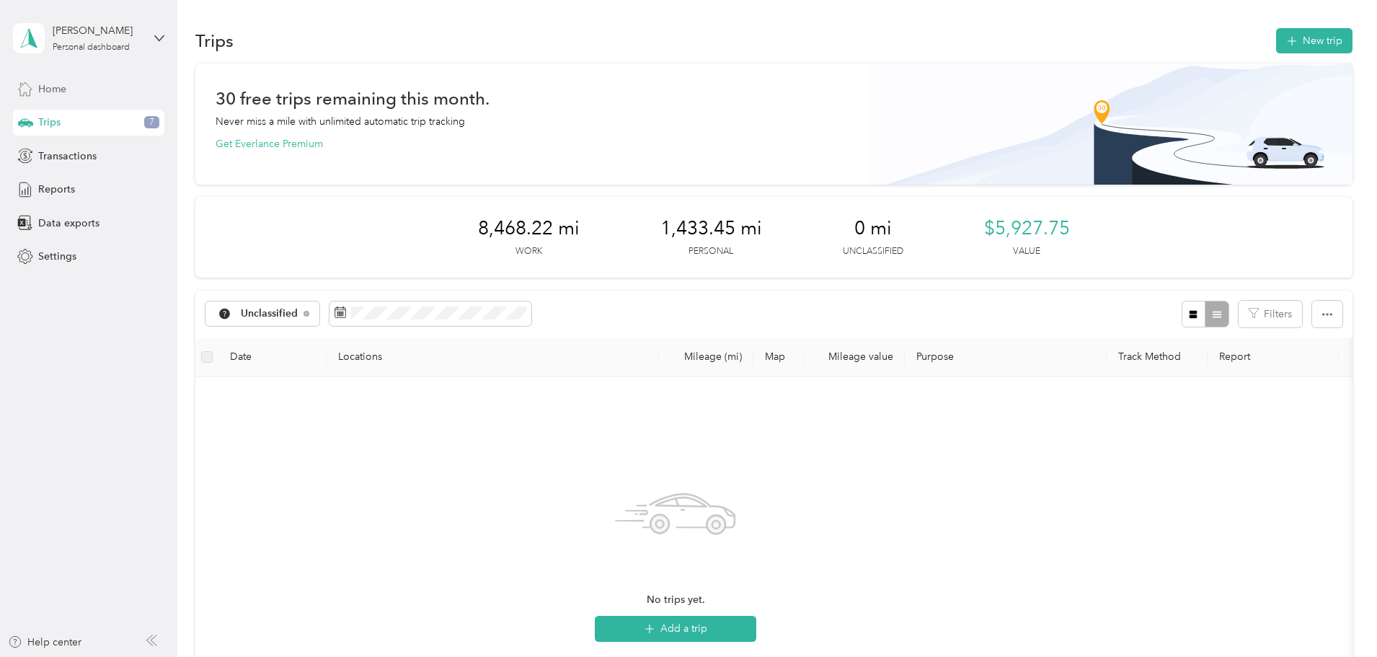
click at [64, 91] on span "Home" at bounding box center [52, 88] width 28 height 15
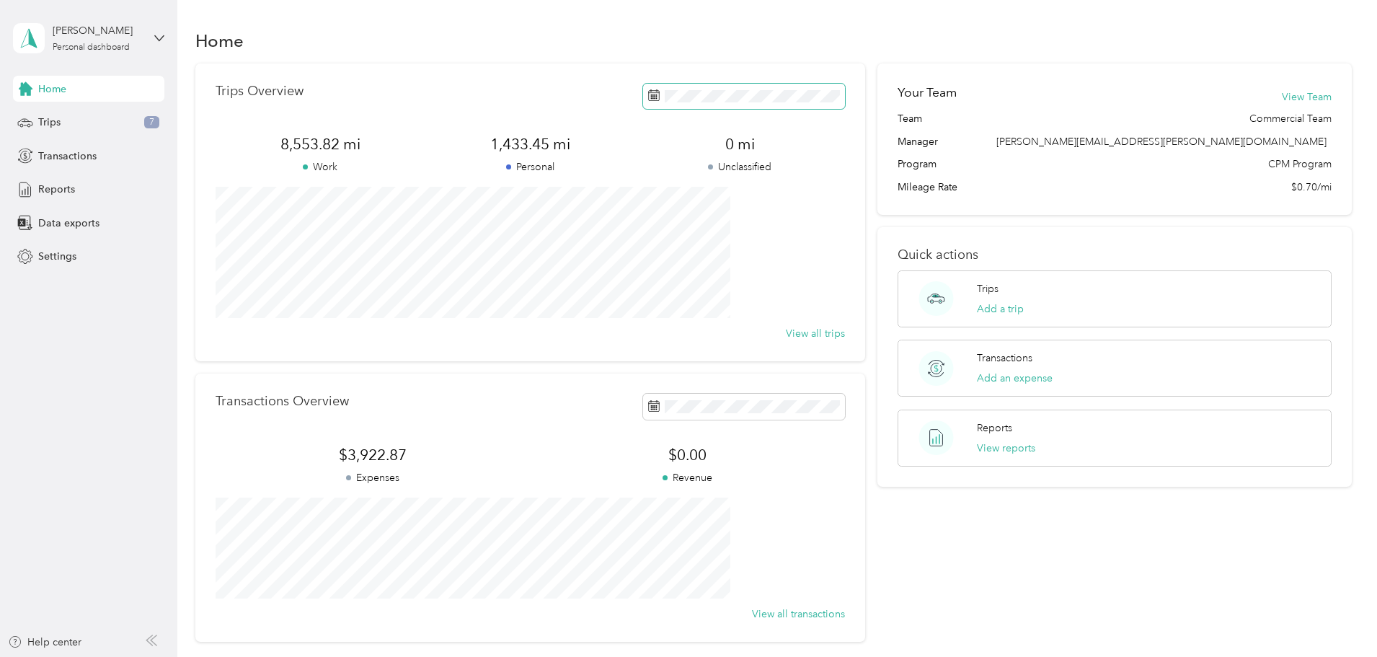
click at [670, 105] on span at bounding box center [744, 96] width 202 height 25
click at [648, 97] on icon at bounding box center [654, 95] width 12 height 12
click at [91, 184] on div "Reports" at bounding box center [88, 190] width 151 height 26
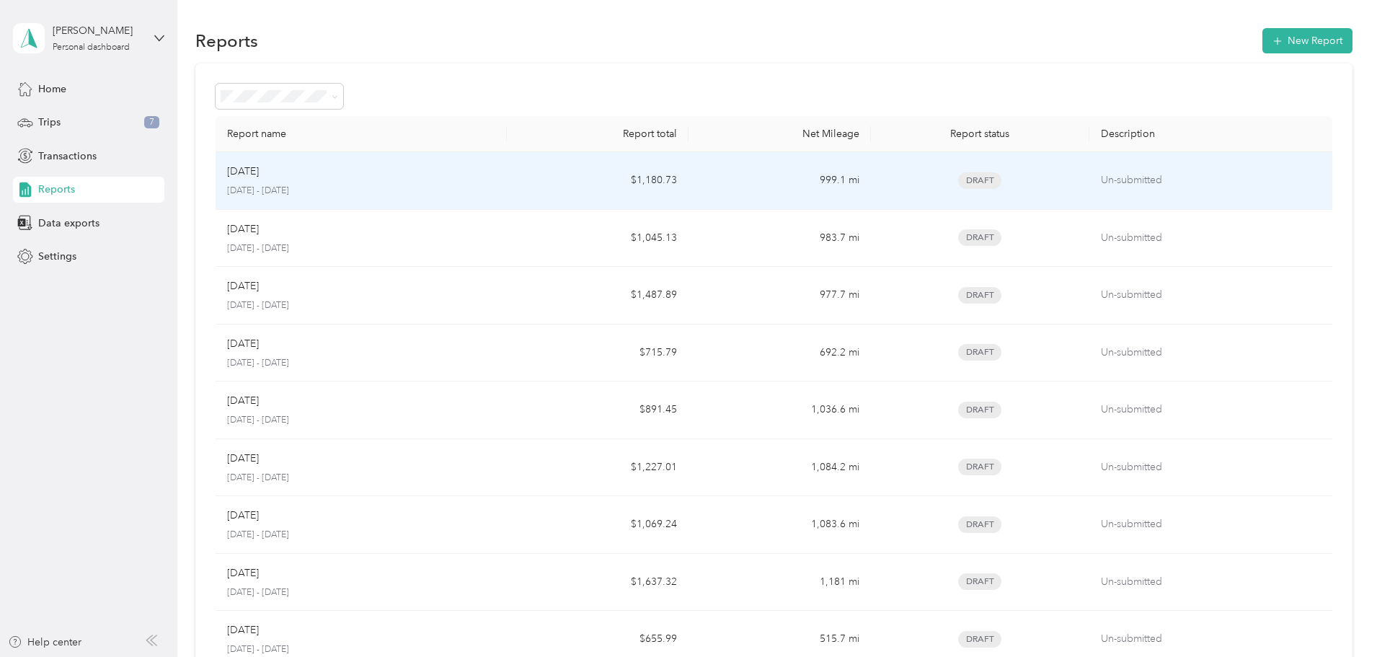
click at [259, 171] on p "[DATE]" at bounding box center [243, 172] width 32 height 16
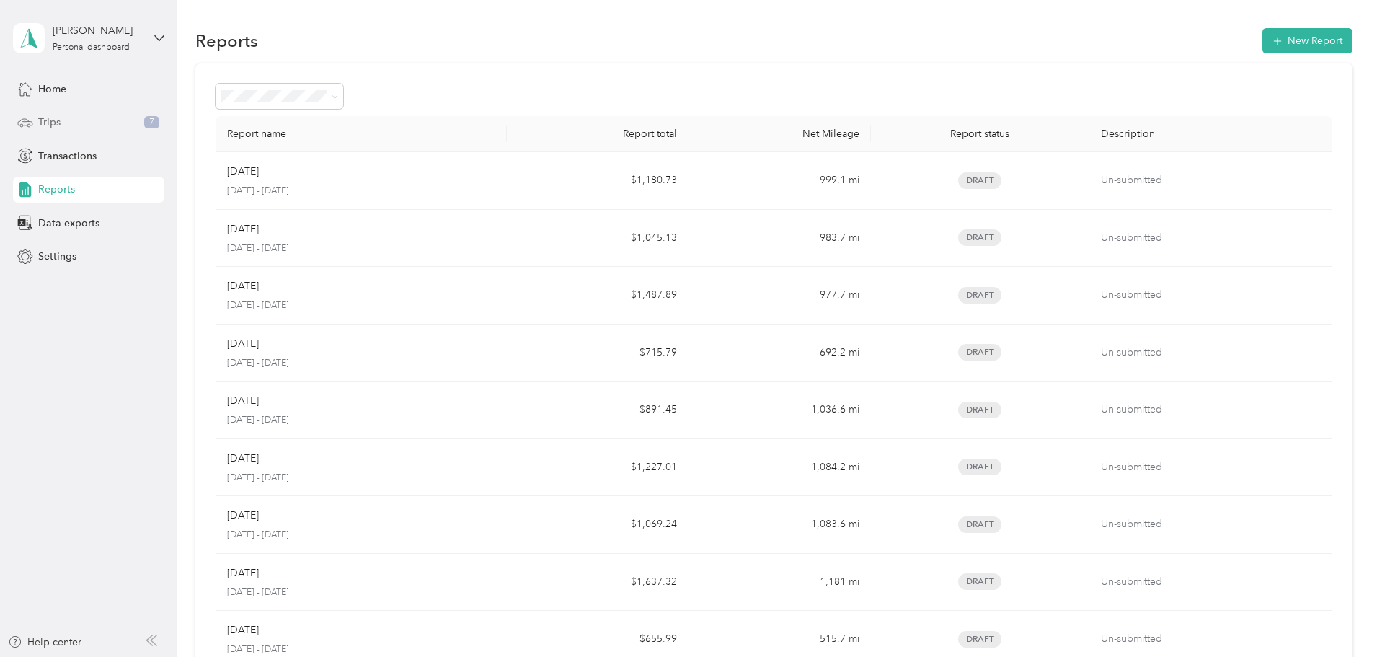
click at [56, 123] on span "Trips" at bounding box center [49, 122] width 22 height 15
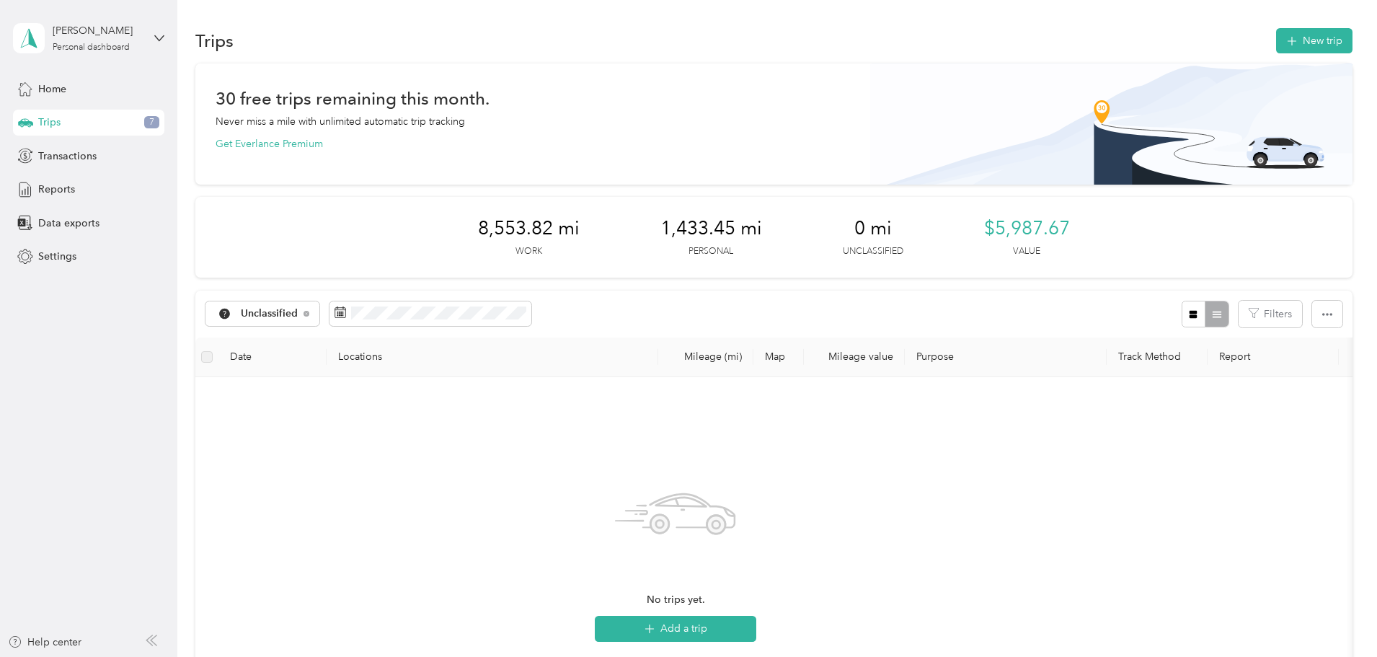
click at [537, 328] on div "Unclassified Filters" at bounding box center [773, 314] width 1157 height 47
click at [524, 323] on span at bounding box center [431, 313] width 202 height 25
click at [234, 315] on icon at bounding box center [225, 314] width 18 height 12
click at [350, 389] on span "[PERSON_NAME] Supply" at bounding box center [397, 390] width 120 height 15
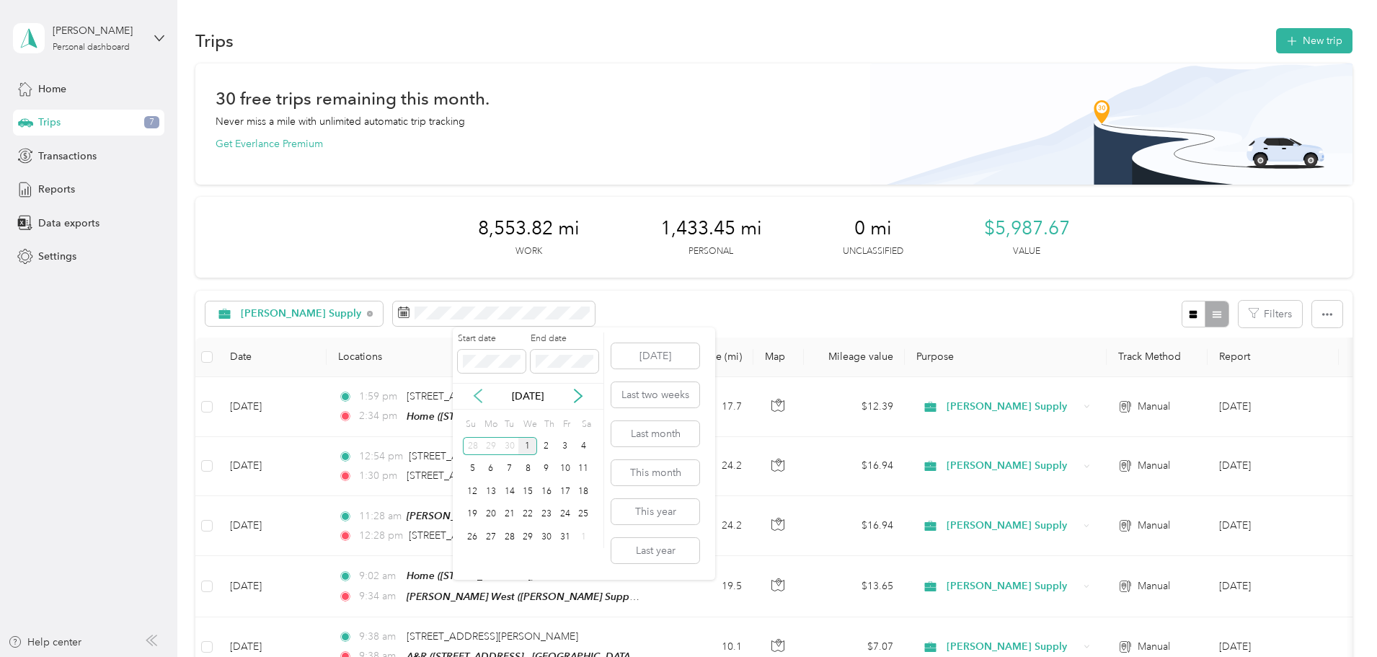
click at [478, 395] on icon at bounding box center [478, 396] width 14 height 14
click at [496, 449] on div "1" at bounding box center [491, 446] width 19 height 18
click at [511, 537] on div "30" at bounding box center [509, 537] width 19 height 18
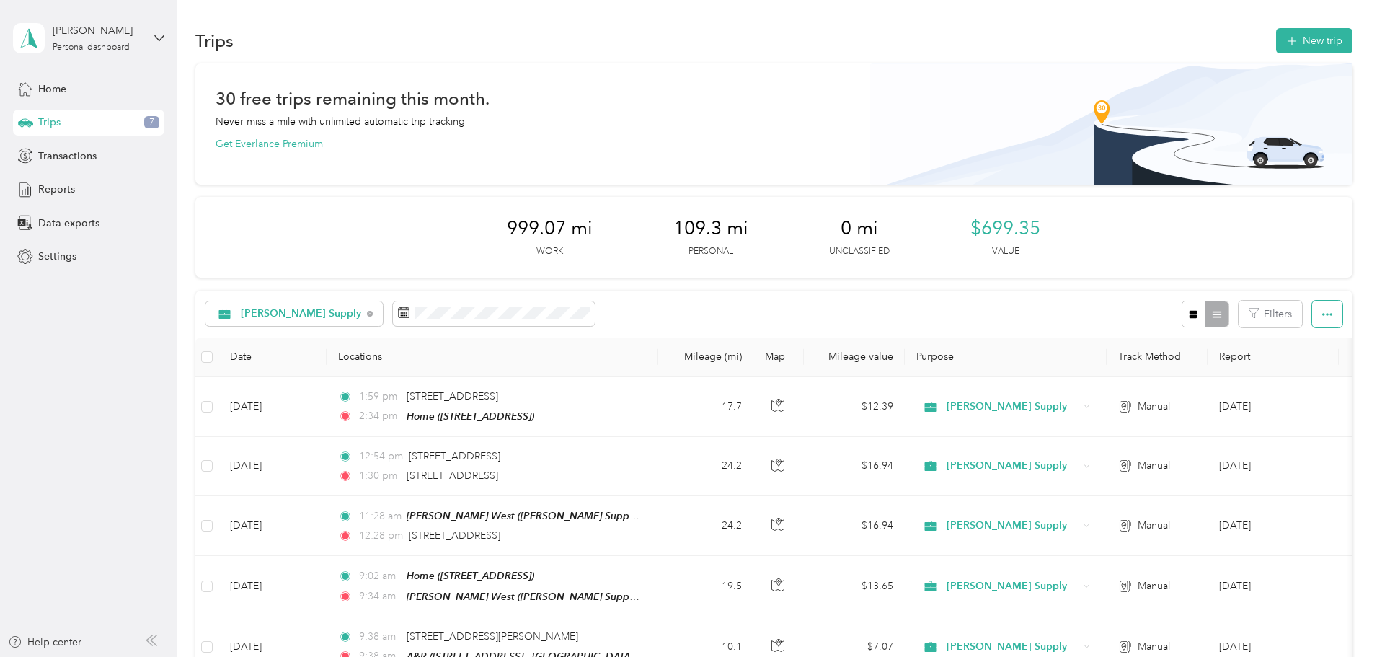
click at [1323, 319] on icon "button" at bounding box center [1328, 314] width 10 height 10
click at [1220, 371] on span "Export" at bounding box center [1207, 367] width 30 height 12
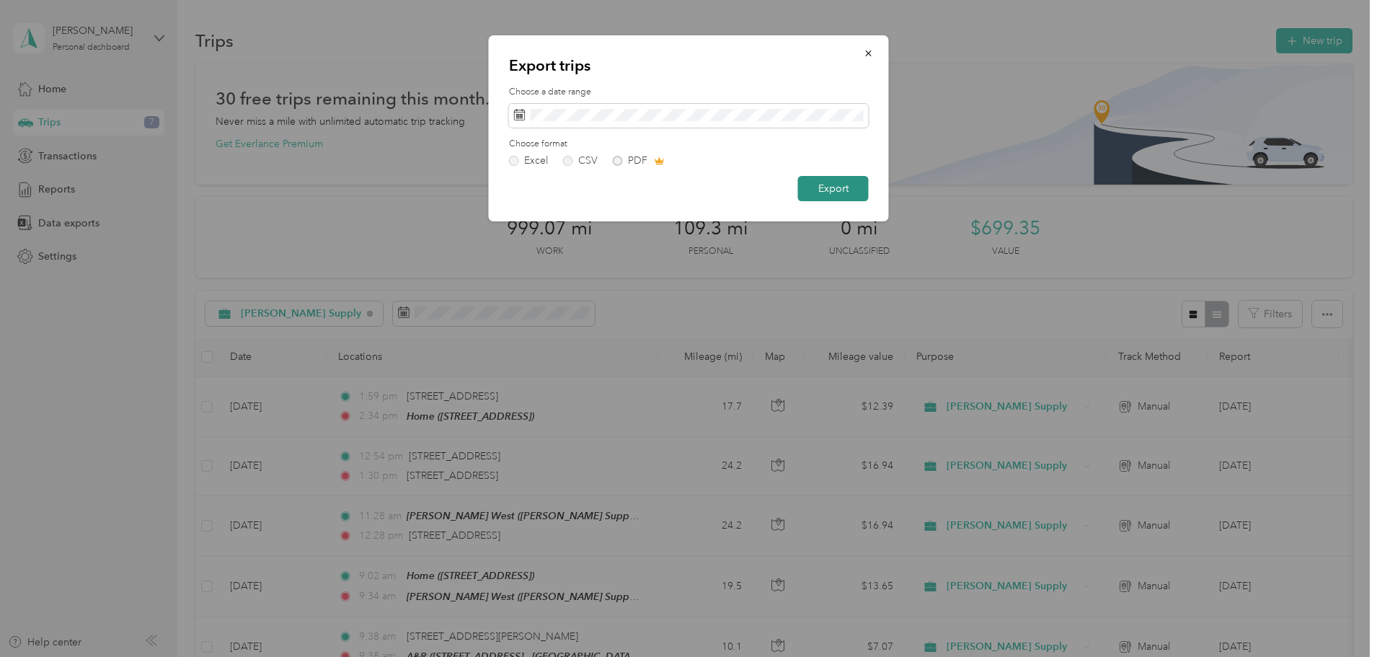
click at [836, 185] on button "Export" at bounding box center [833, 188] width 71 height 25
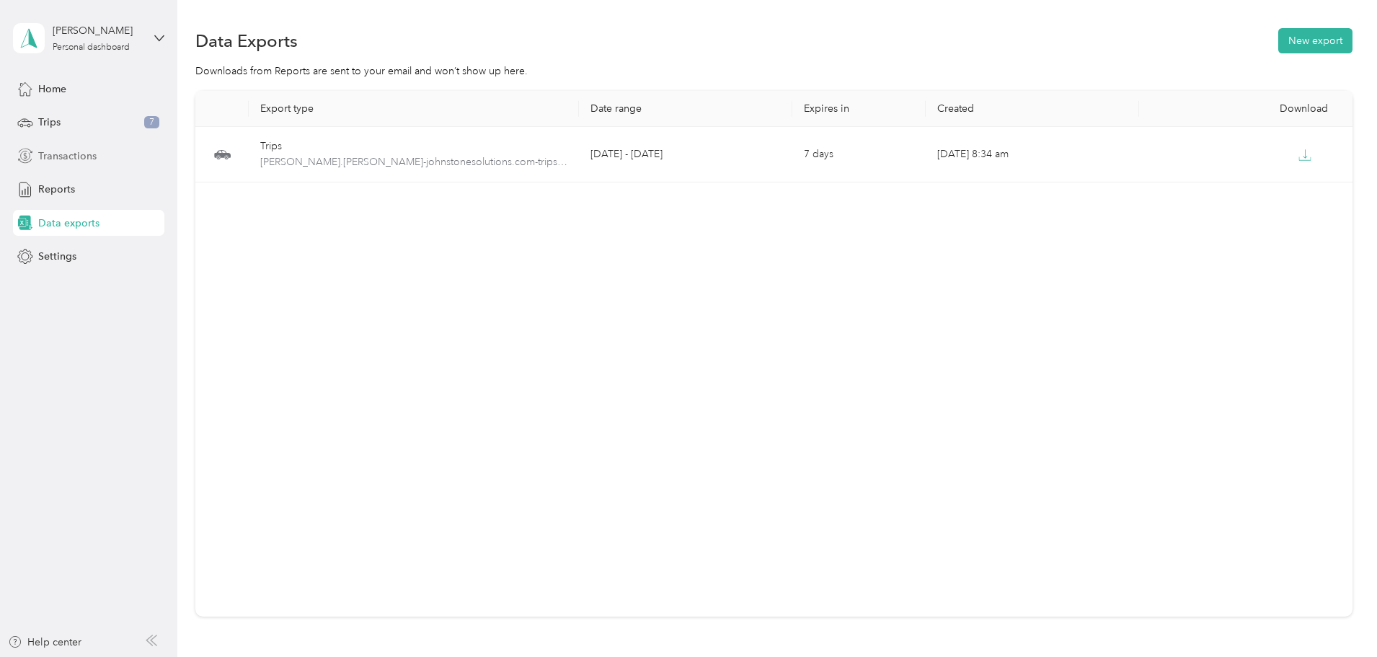
click at [102, 153] on div "Transactions" at bounding box center [88, 156] width 151 height 26
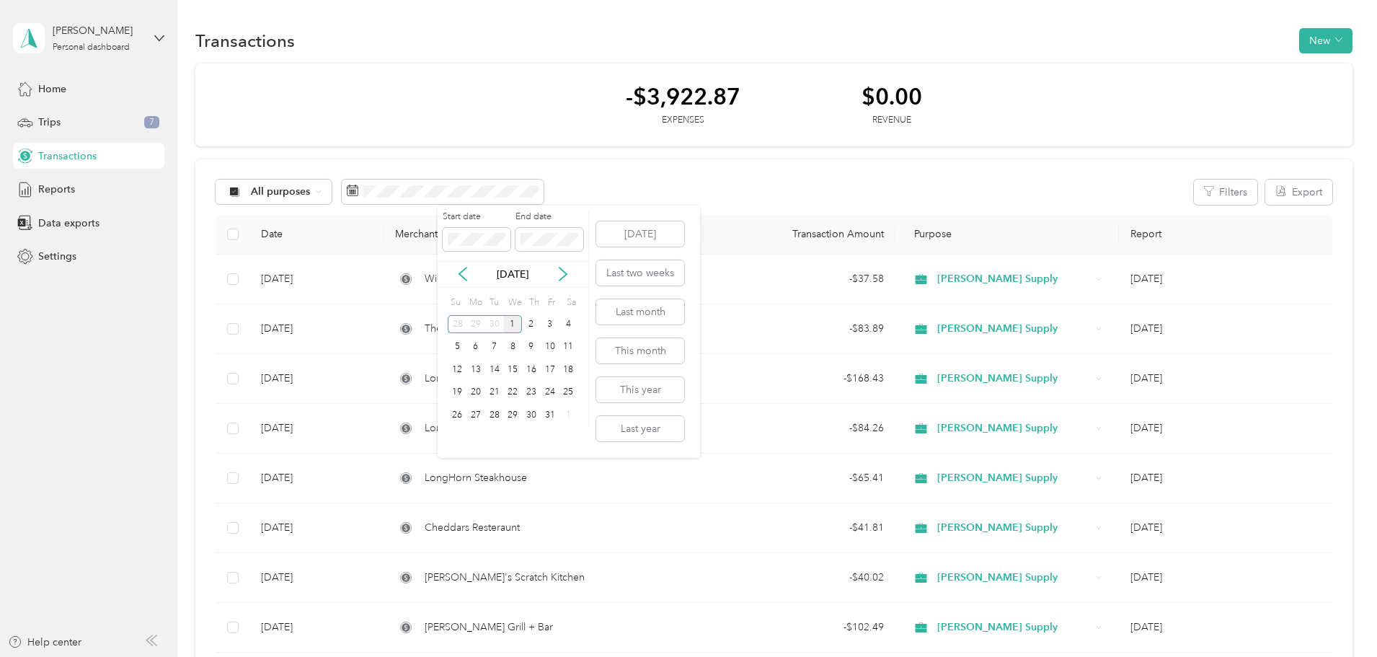
click at [461, 265] on div "[DATE]" at bounding box center [513, 274] width 151 height 27
click at [462, 278] on icon at bounding box center [463, 274] width 14 height 14
click at [478, 322] on div "1" at bounding box center [476, 324] width 19 height 18
click at [565, 277] on icon at bounding box center [563, 274] width 14 height 14
click at [488, 317] on div "30" at bounding box center [494, 324] width 19 height 18
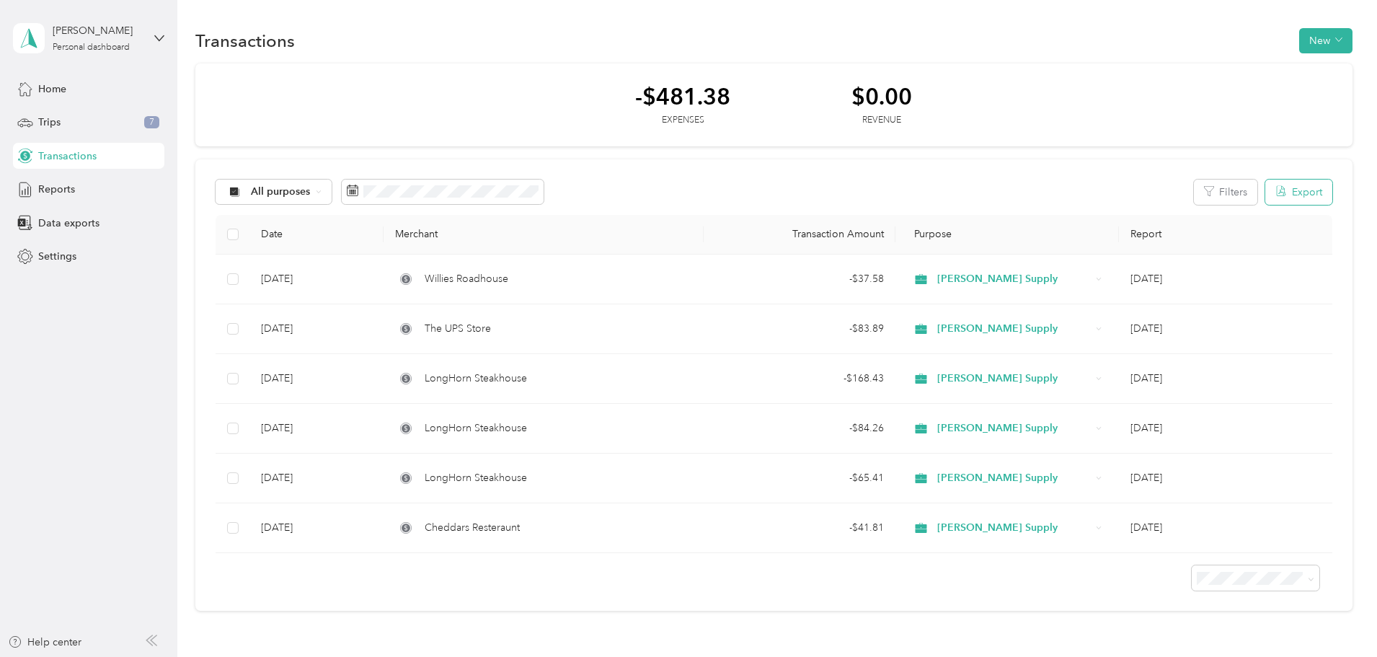
click at [1276, 195] on icon "button" at bounding box center [1282, 191] width 12 height 12
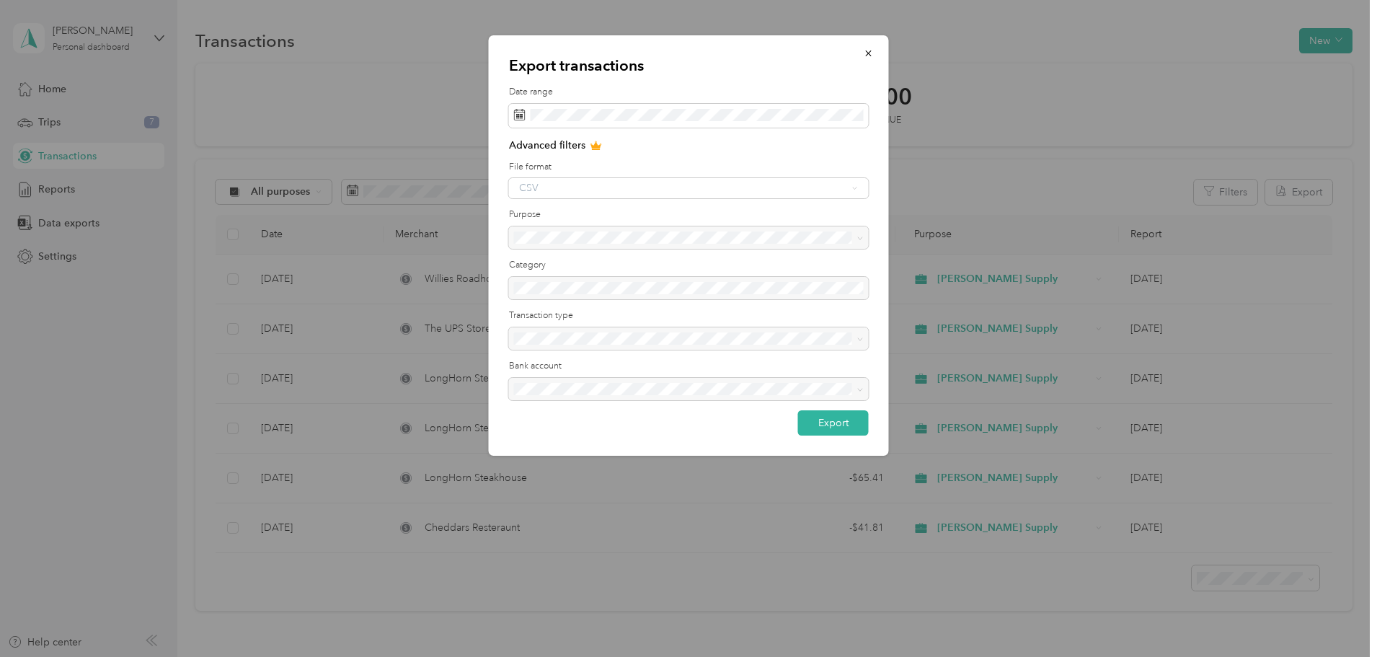
click at [588, 190] on div "CSV" at bounding box center [689, 188] width 360 height 20
click at [595, 240] on div at bounding box center [689, 237] width 360 height 23
click at [594, 236] on div at bounding box center [689, 237] width 360 height 23
click at [870, 58] on button "button" at bounding box center [869, 52] width 30 height 25
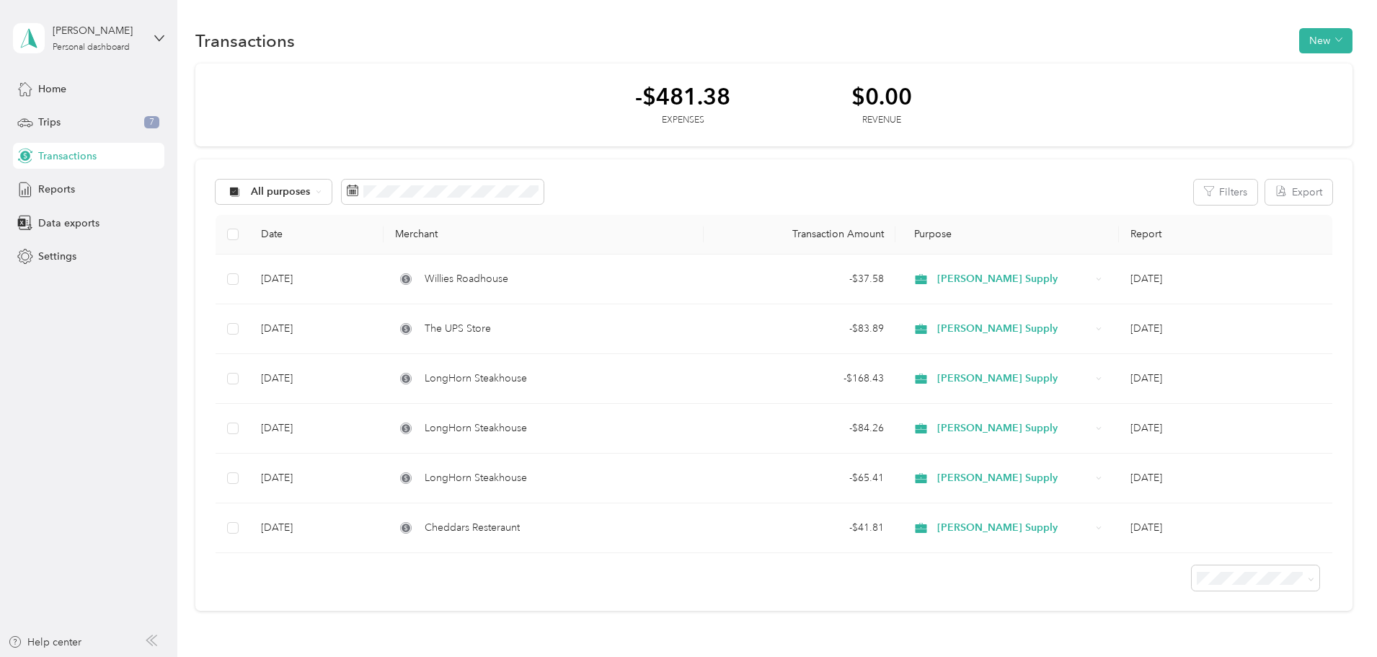
click at [250, 237] on th at bounding box center [233, 235] width 34 height 40
click at [311, 197] on span "All purposes" at bounding box center [268, 192] width 85 height 12
click at [371, 261] on span "[PERSON_NAME] Supply" at bounding box center [408, 264] width 120 height 15
click at [1266, 187] on button "Export" at bounding box center [1299, 192] width 67 height 25
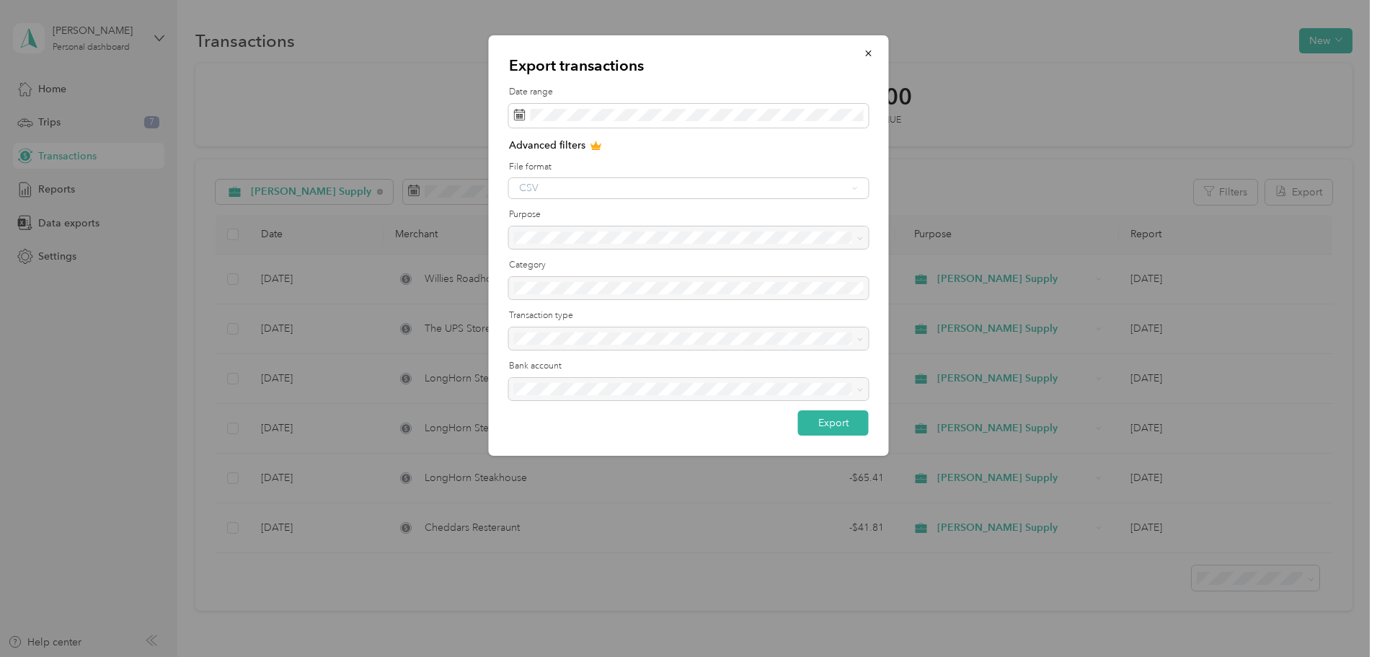
click at [569, 180] on div "CSV" at bounding box center [689, 188] width 360 height 20
click at [601, 238] on div at bounding box center [689, 237] width 360 height 23
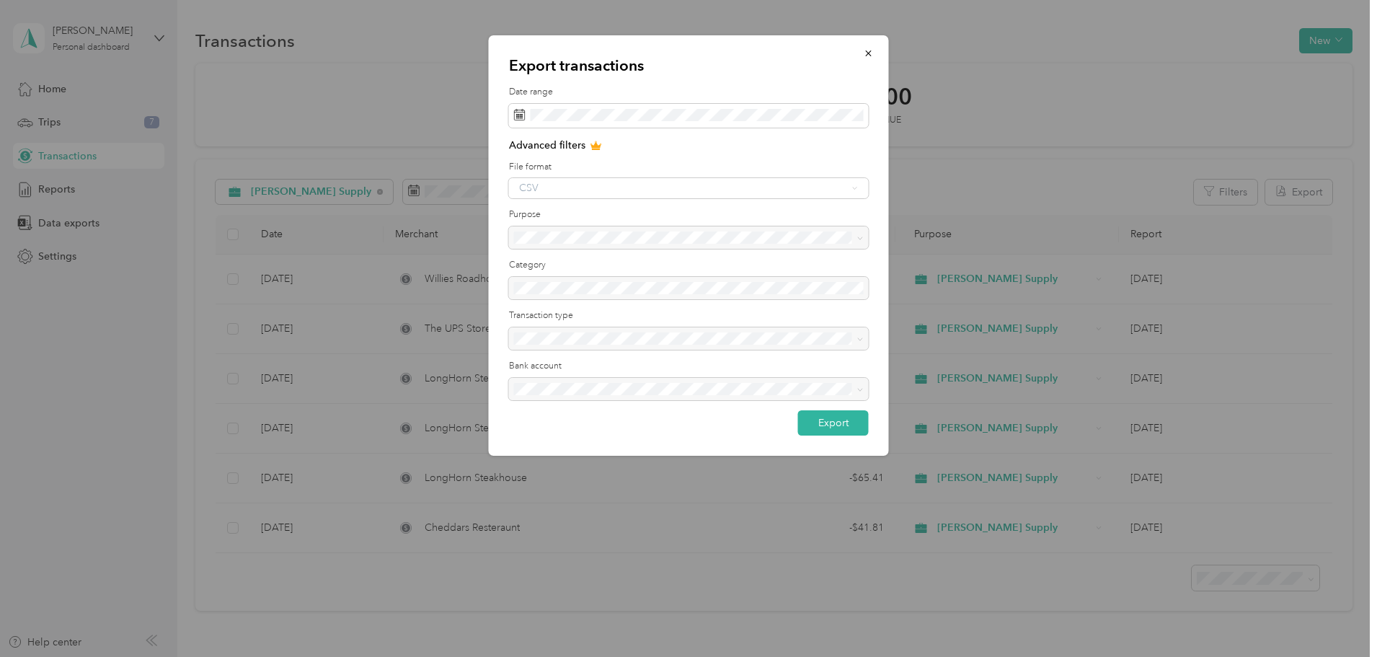
click at [601, 237] on div at bounding box center [689, 237] width 360 height 23
click at [841, 431] on button "Export" at bounding box center [833, 422] width 71 height 25
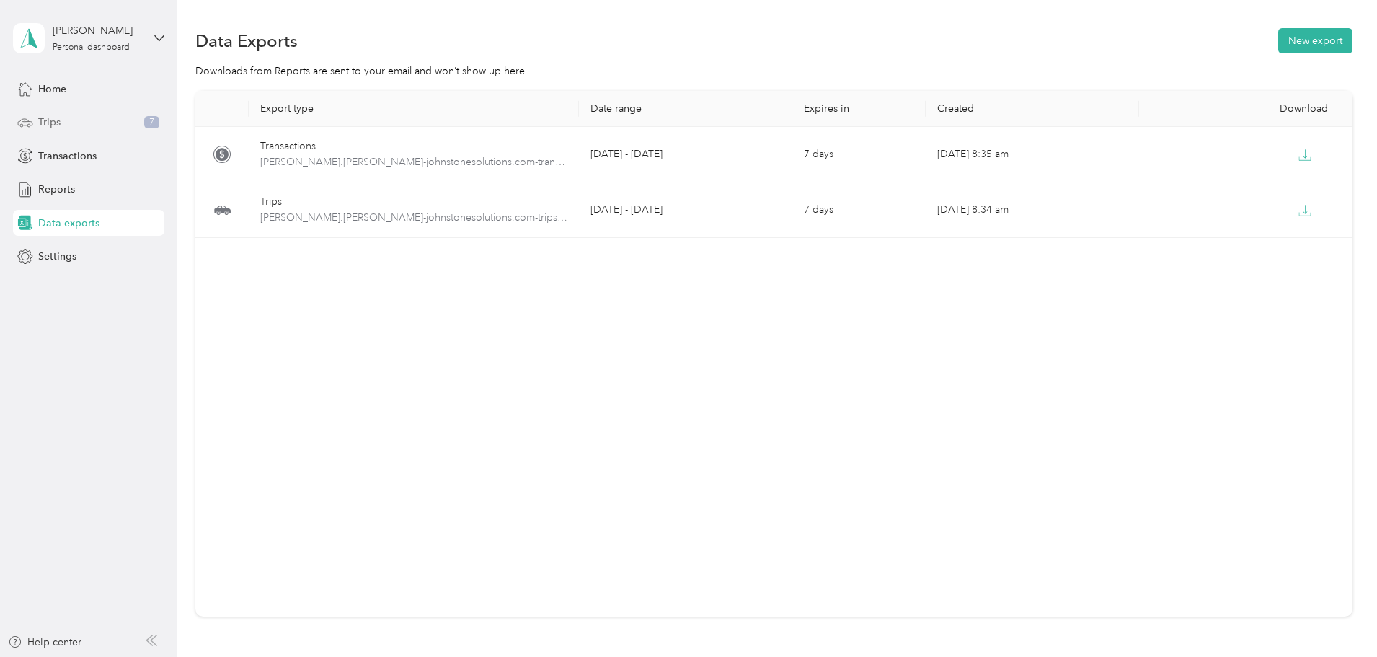
click at [37, 125] on div "Trips 7" at bounding box center [88, 123] width 151 height 26
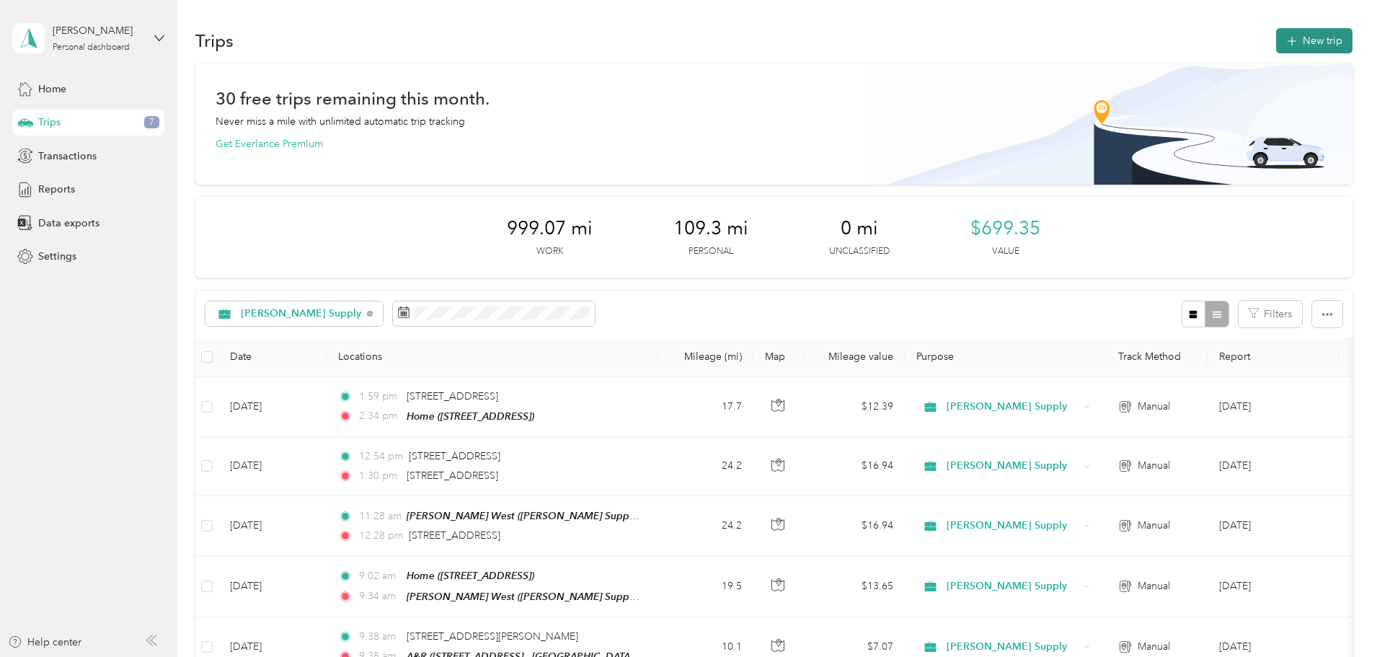
click at [1276, 51] on button "New trip" at bounding box center [1314, 40] width 76 height 25
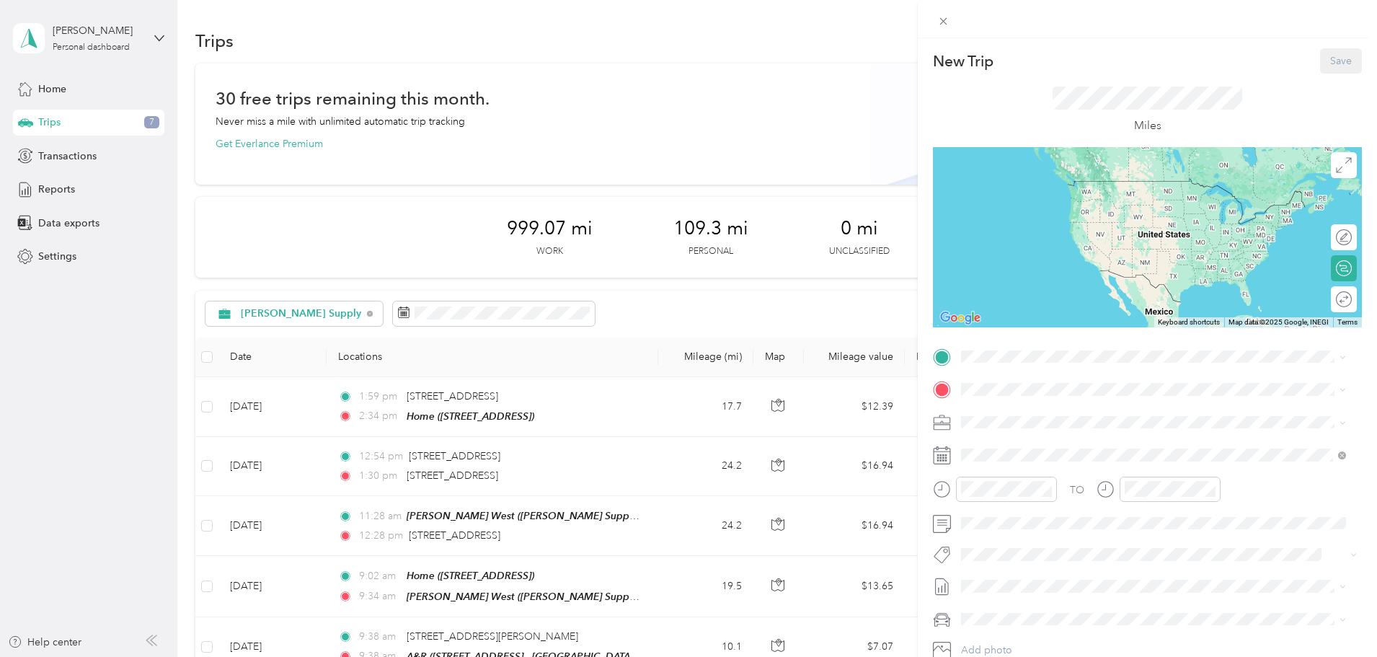
click at [946, 460] on rect at bounding box center [946, 460] width 2 height 2
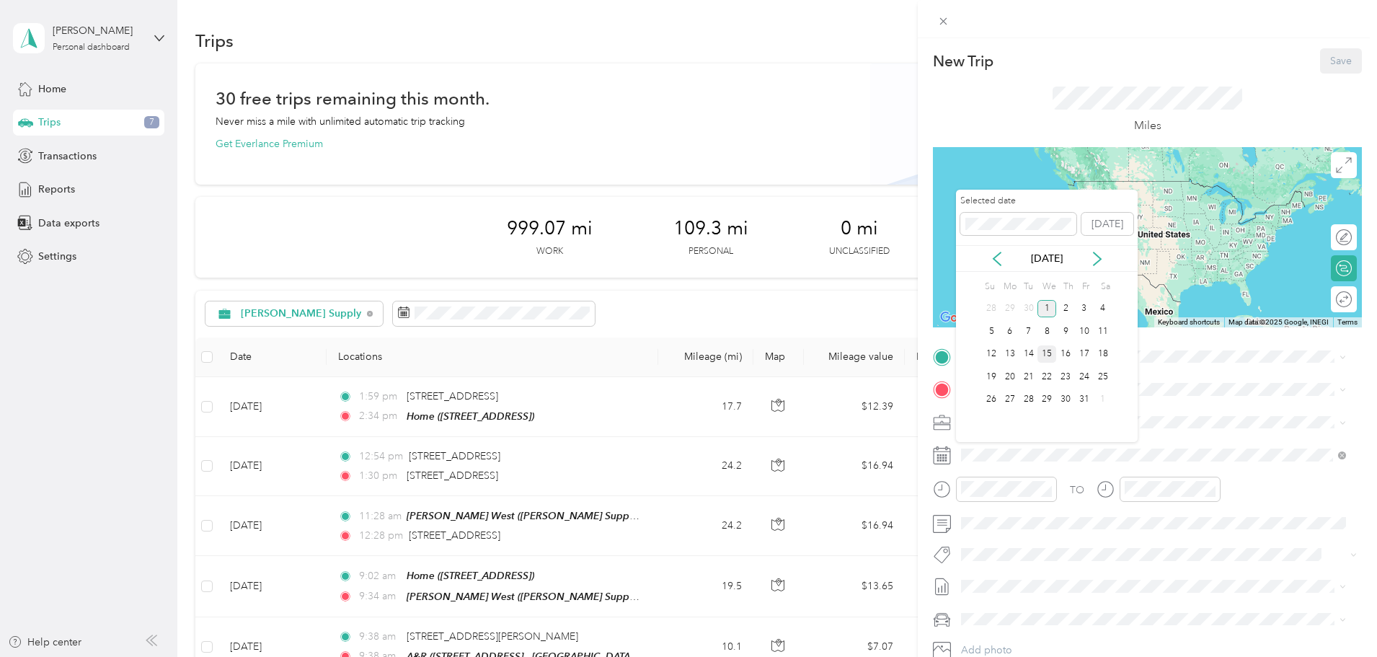
click at [1054, 358] on div "15" at bounding box center [1047, 354] width 19 height 18
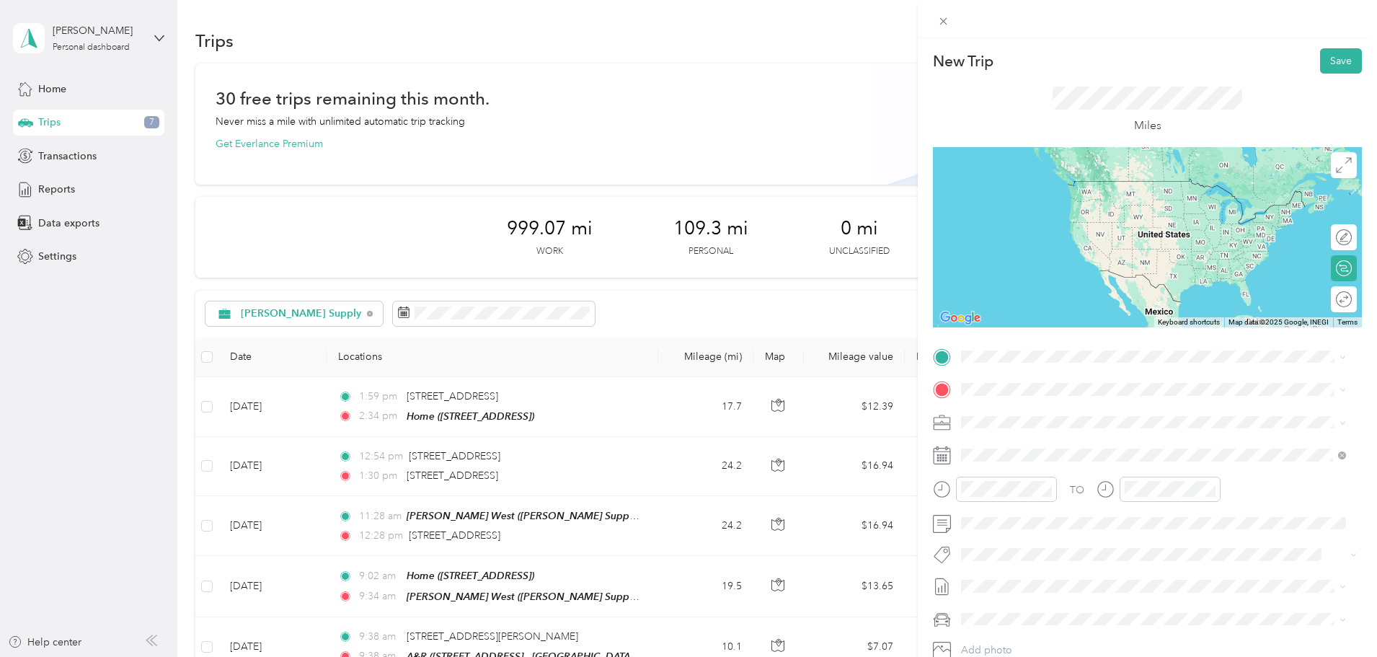
click at [953, 363] on div at bounding box center [1147, 356] width 429 height 23
click at [1007, 471] on span "[PERSON_NAME] Supply, [STREET_ADDRESS], [GEOGRAPHIC_DATA], [GEOGRAPHIC_DATA], […" at bounding box center [1151, 482] width 324 height 27
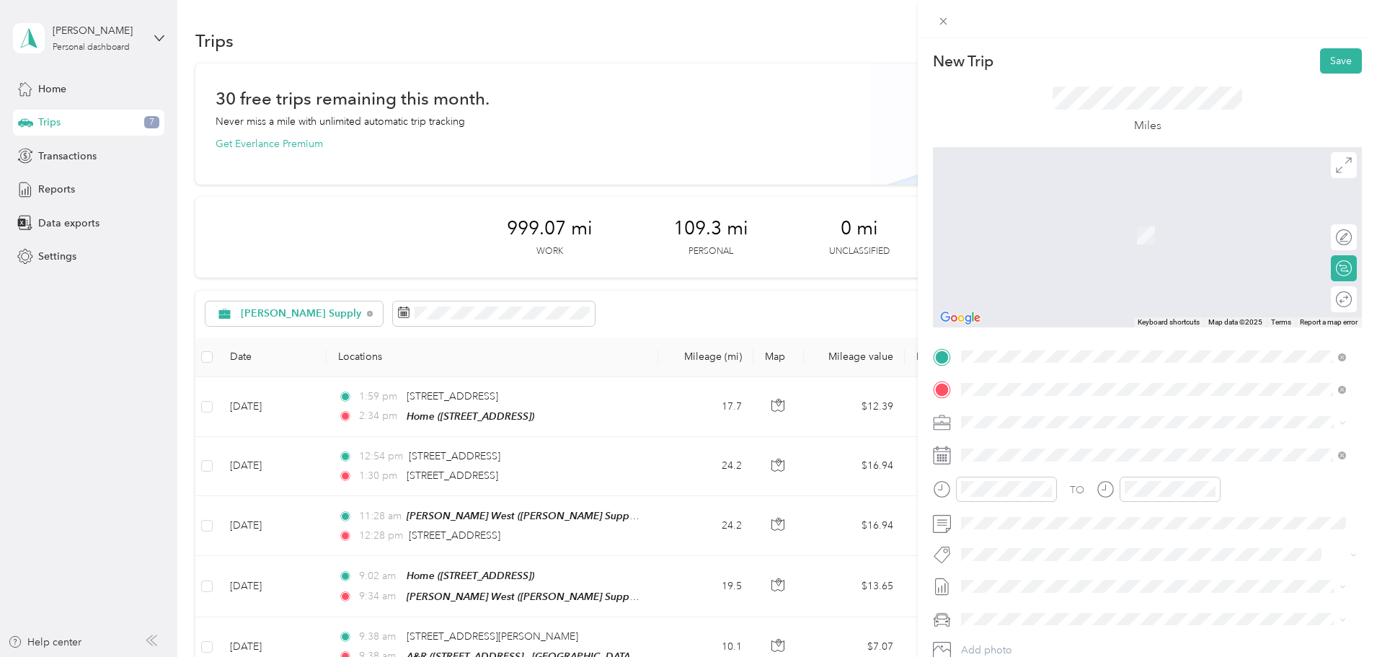
click at [925, 441] on form "New Trip Save This trip cannot be edited because it is either under review, app…" at bounding box center [1147, 370] width 459 height 645
click at [1023, 446] on span "[STREET_ADDRESS][US_STATE]" at bounding box center [1061, 439] width 144 height 13
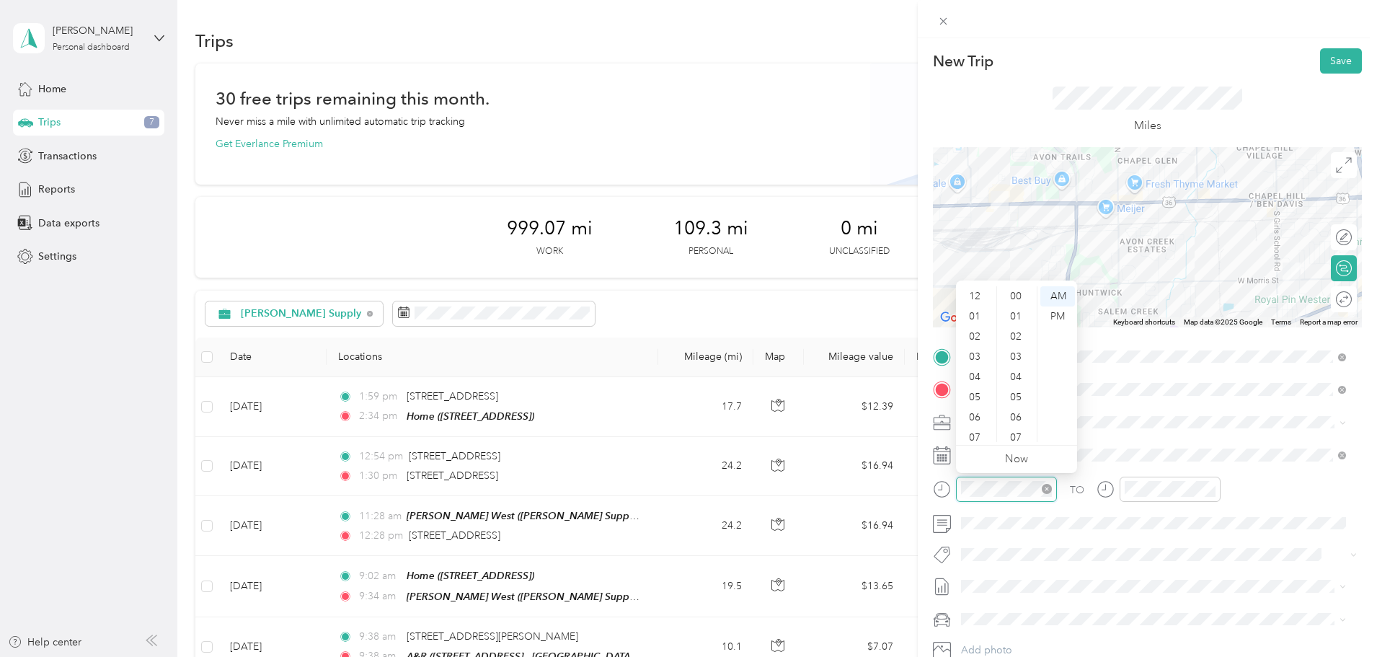
scroll to position [87, 0]
click at [979, 433] on div "11" at bounding box center [976, 432] width 35 height 20
click at [1015, 364] on div "03" at bounding box center [1017, 357] width 35 height 20
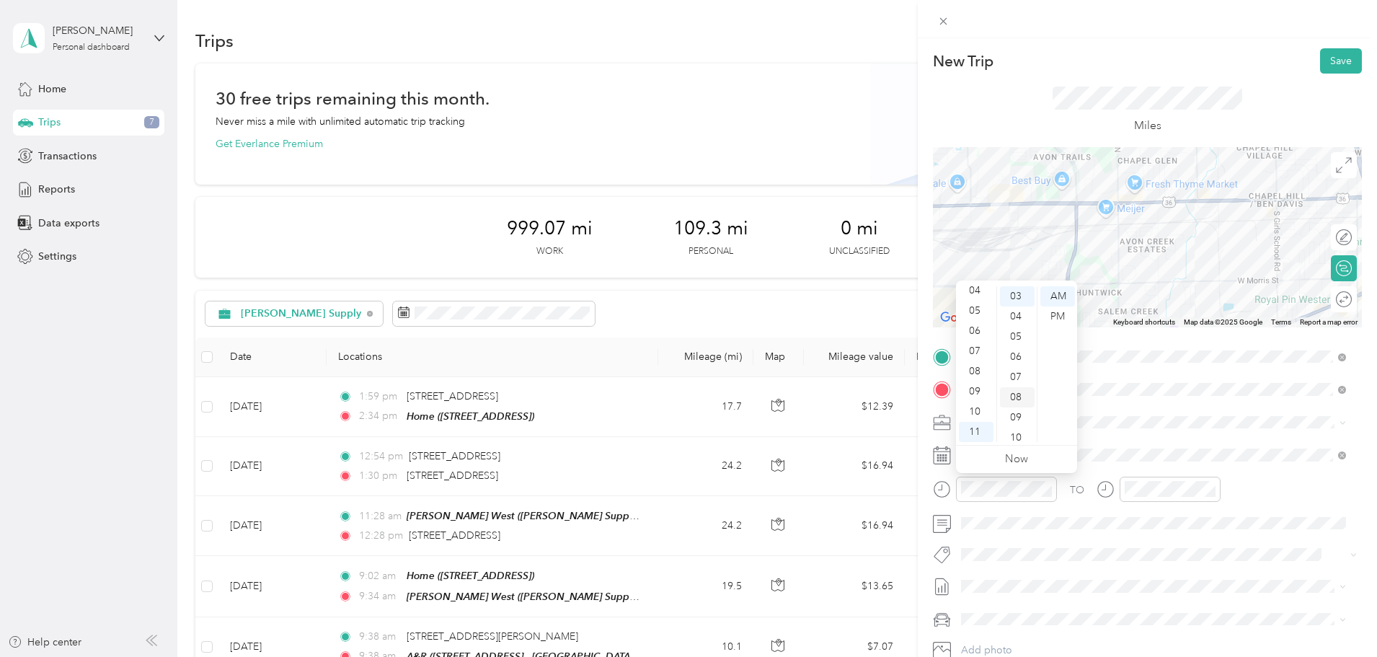
click at [1010, 353] on div "06" at bounding box center [1017, 357] width 35 height 20
click at [1015, 363] on div "09" at bounding box center [1017, 357] width 35 height 20
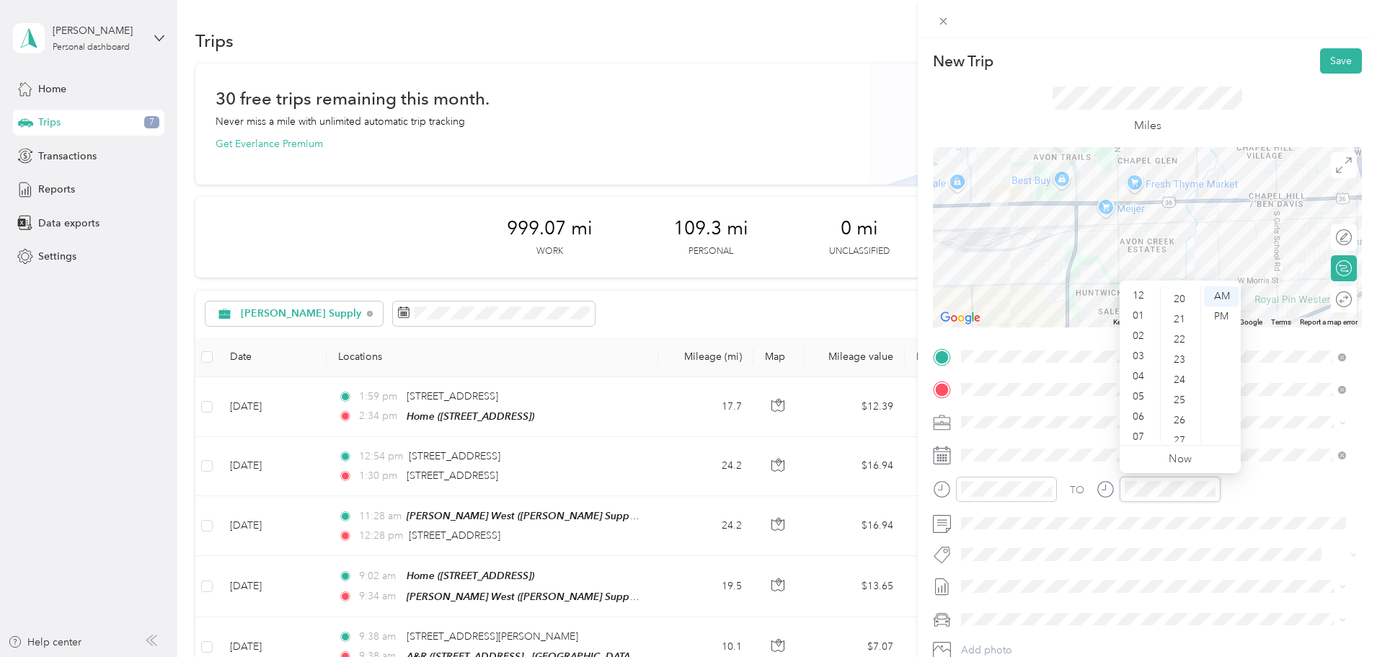
scroll to position [0, 0]
click at [1134, 294] on div "12" at bounding box center [1140, 296] width 35 height 20
click at [1181, 395] on div "05" at bounding box center [1181, 397] width 35 height 20
click at [1342, 61] on button "Save" at bounding box center [1341, 60] width 42 height 25
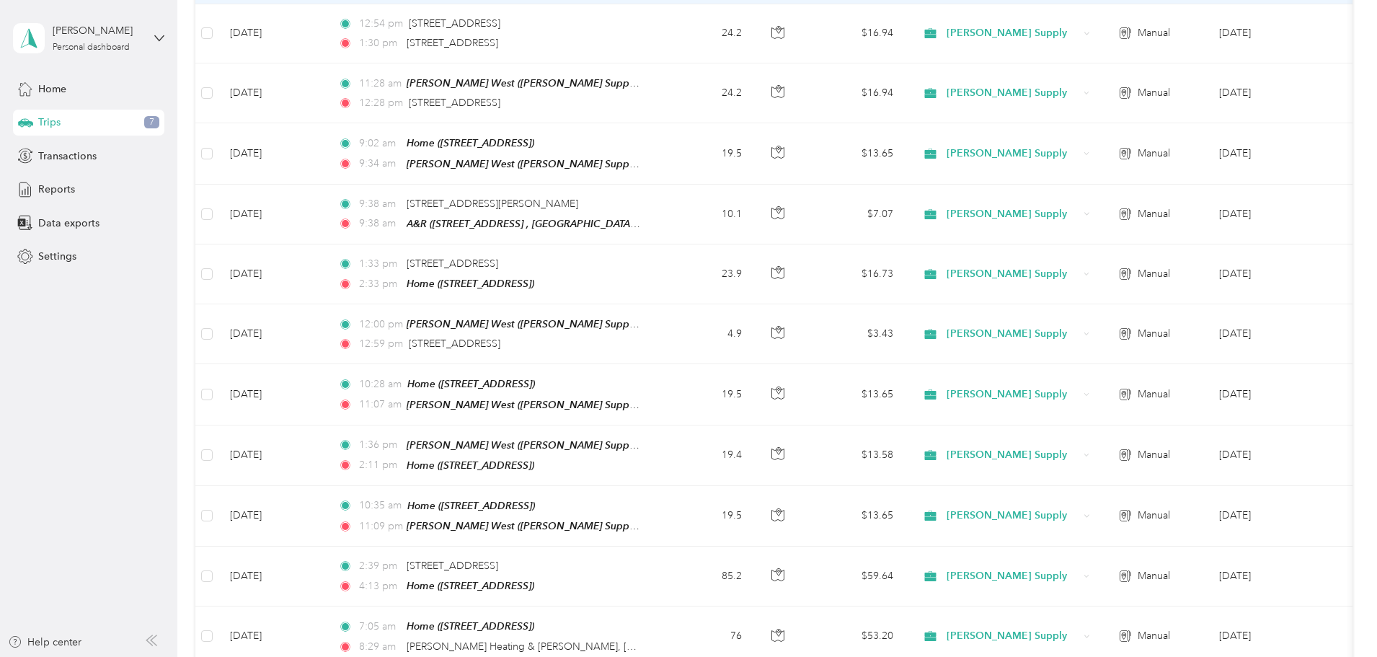
scroll to position [0, 0]
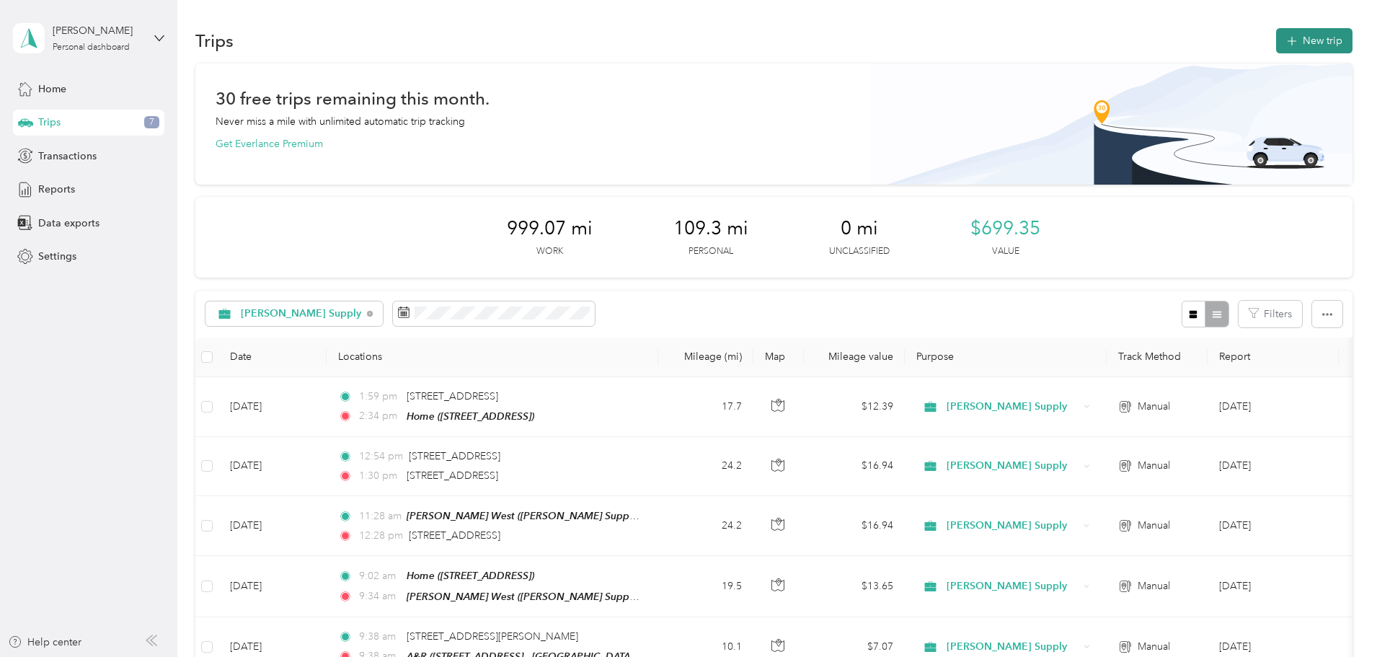
click at [1276, 43] on button "New trip" at bounding box center [1314, 40] width 76 height 25
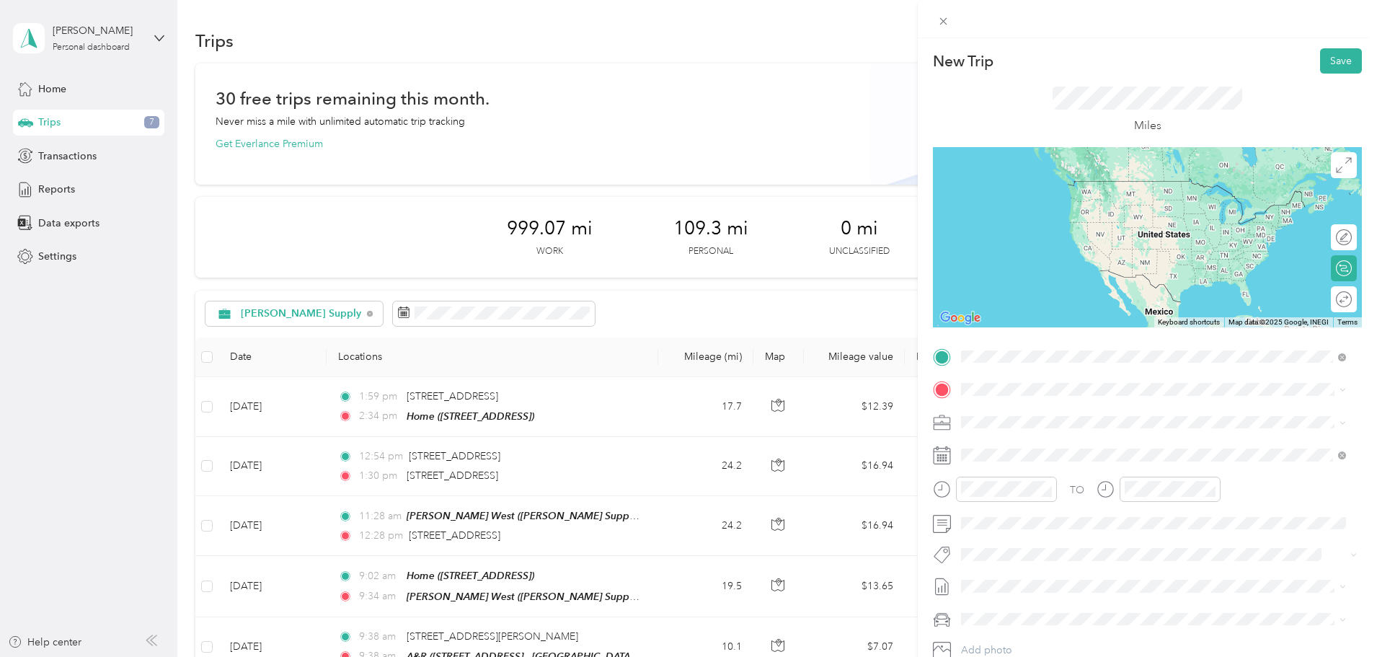
click at [1046, 415] on span "[STREET_ADDRESS][US_STATE]" at bounding box center [1061, 408] width 144 height 13
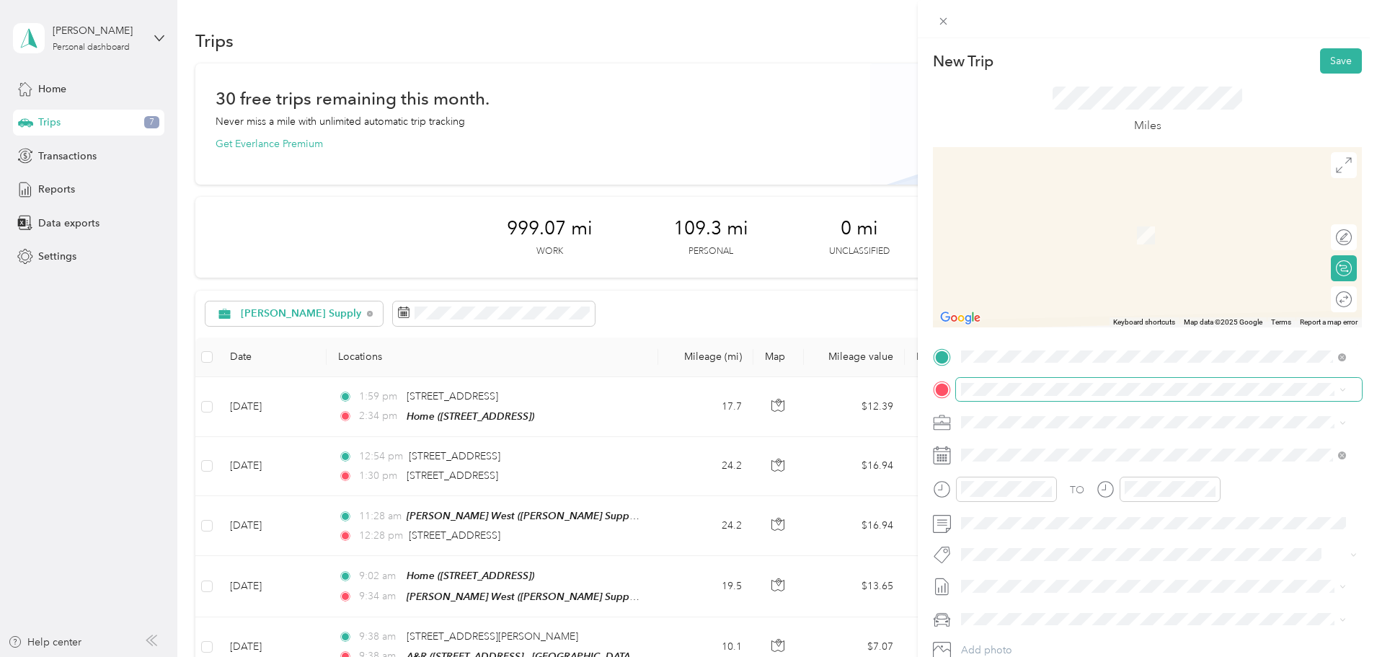
click at [1025, 396] on span at bounding box center [1159, 389] width 406 height 23
click at [1023, 459] on span "[STREET_ADDRESS]" at bounding box center [1035, 460] width 92 height 12
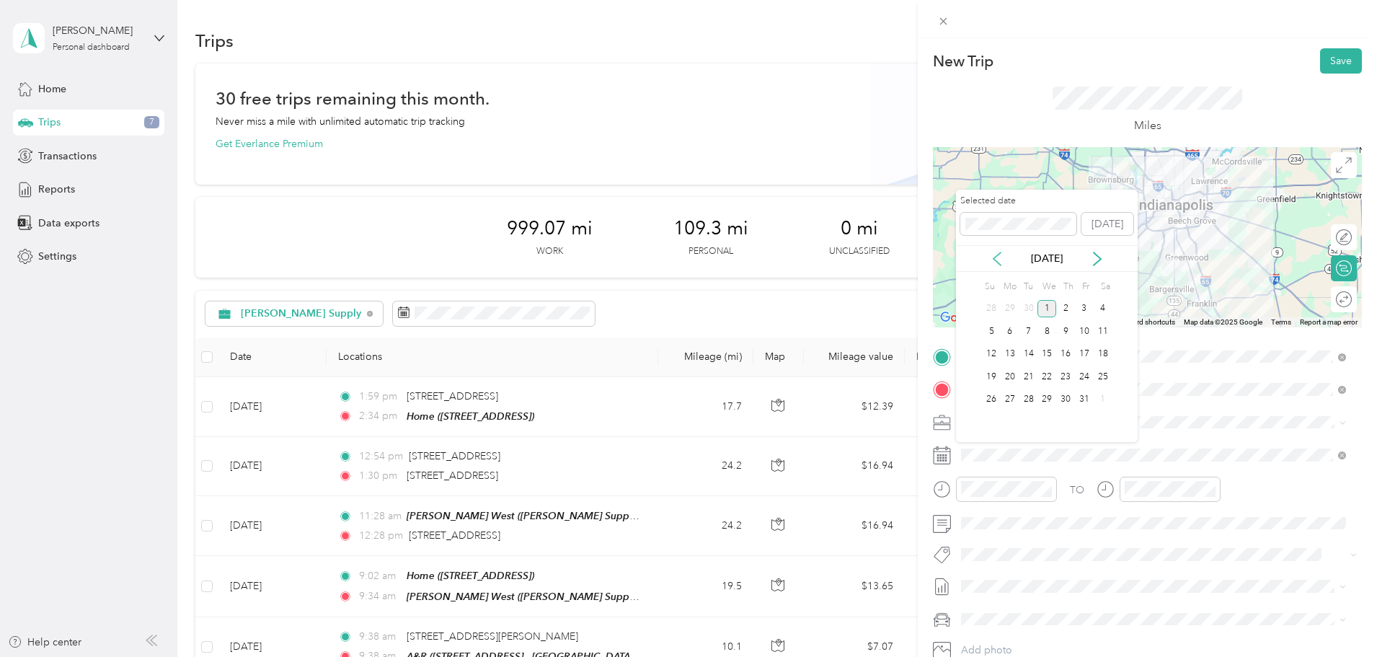
click at [993, 265] on icon at bounding box center [997, 259] width 14 height 14
click at [1012, 354] on div "15" at bounding box center [1010, 354] width 19 height 18
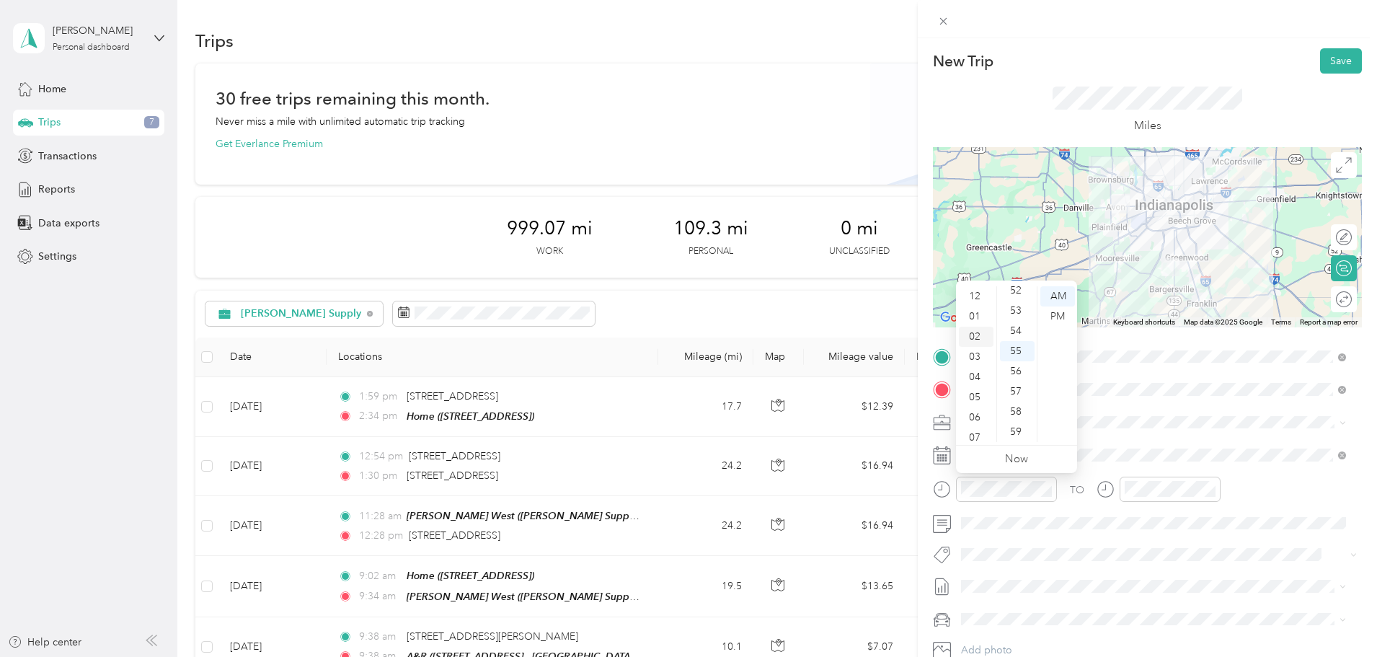
click at [979, 341] on div "02" at bounding box center [976, 337] width 35 height 20
click at [1062, 312] on div "PM" at bounding box center [1058, 316] width 35 height 20
click at [1023, 332] on div "11" at bounding box center [1017, 328] width 35 height 20
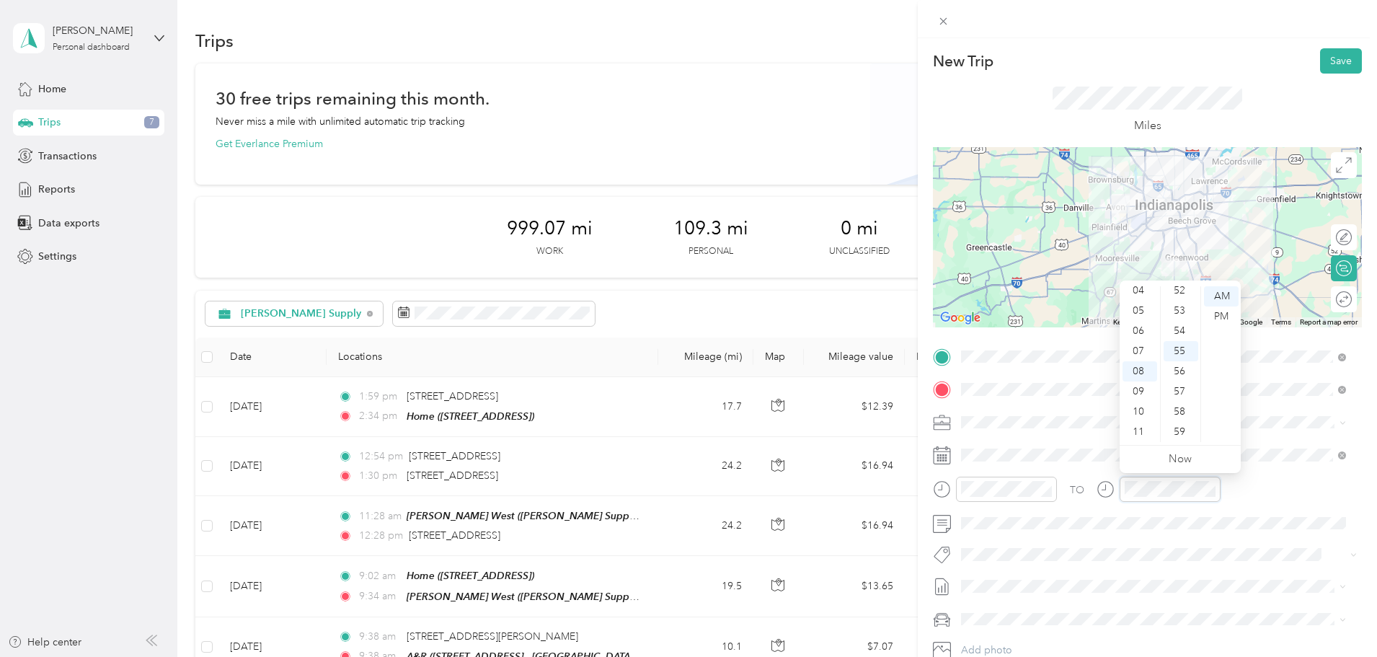
scroll to position [0, 0]
click at [1144, 338] on div "02" at bounding box center [1140, 337] width 35 height 20
click at [1219, 317] on div "PM" at bounding box center [1221, 316] width 35 height 20
click at [1179, 394] on div "57" at bounding box center [1181, 391] width 35 height 20
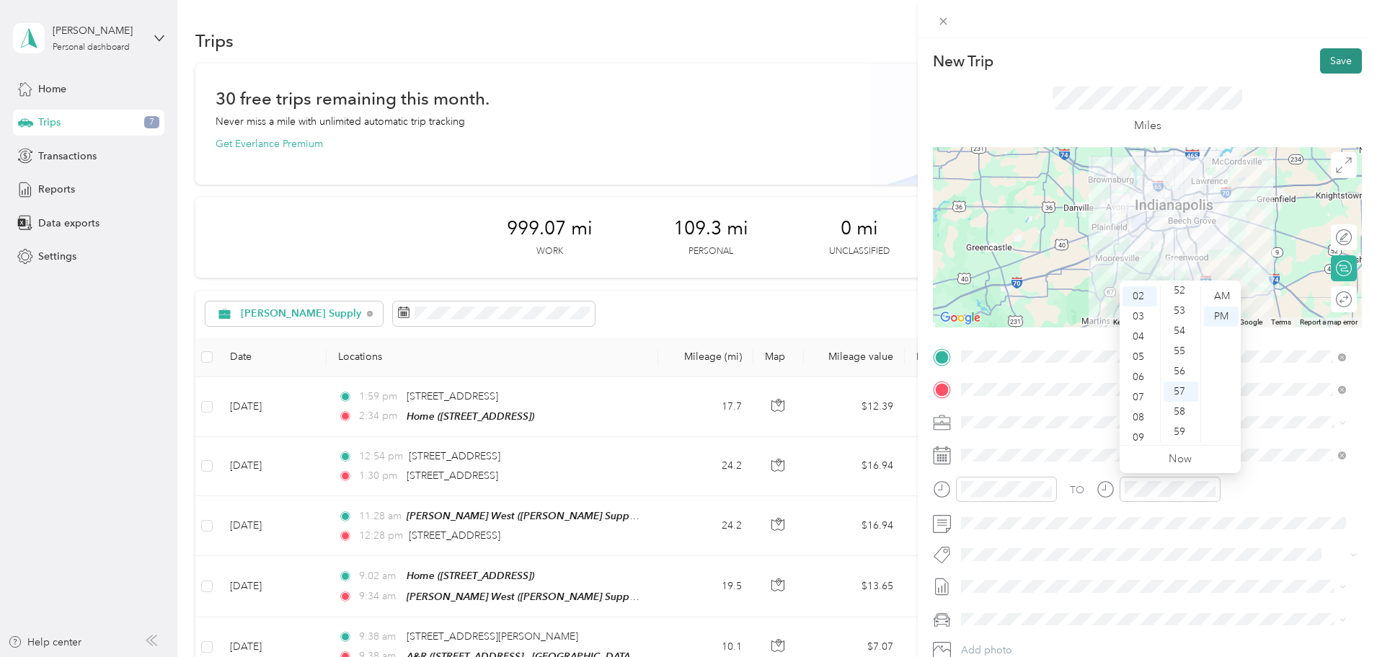
click at [1338, 68] on button "Save" at bounding box center [1341, 60] width 42 height 25
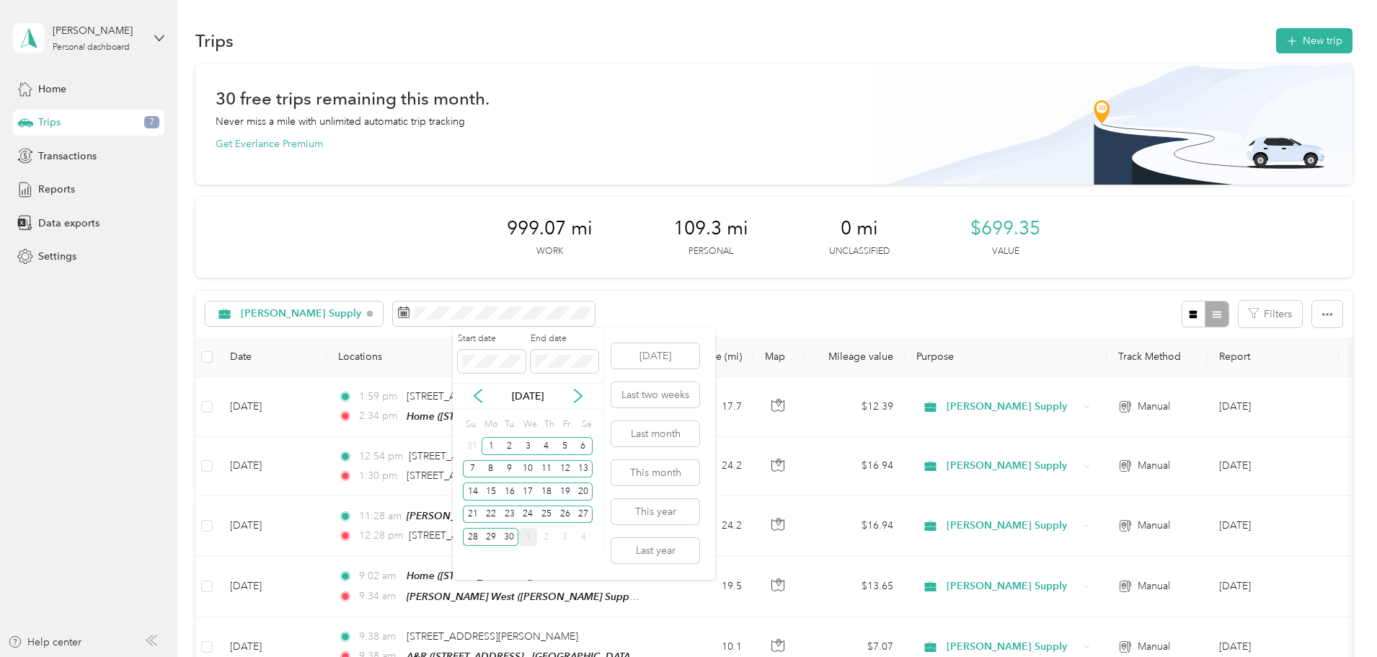
click at [529, 542] on div "1" at bounding box center [528, 537] width 19 height 18
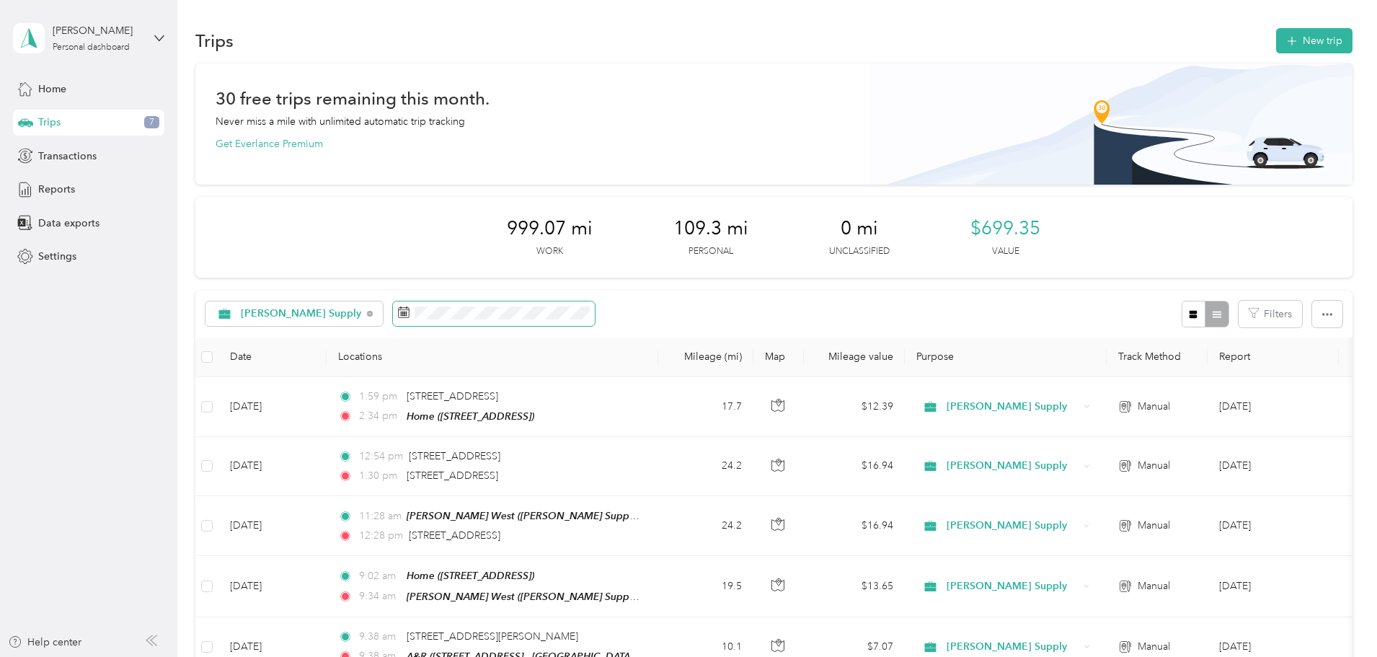
click at [473, 317] on span at bounding box center [494, 313] width 202 height 25
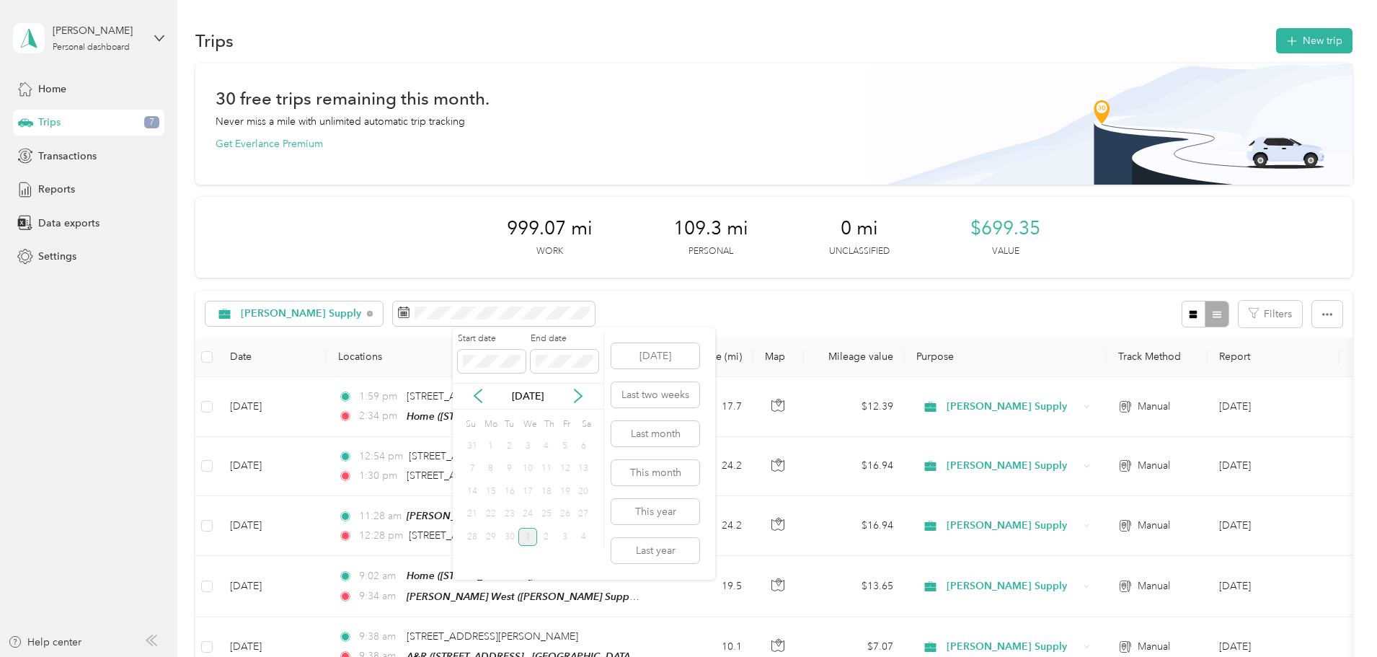
click at [528, 543] on div "1" at bounding box center [528, 537] width 19 height 18
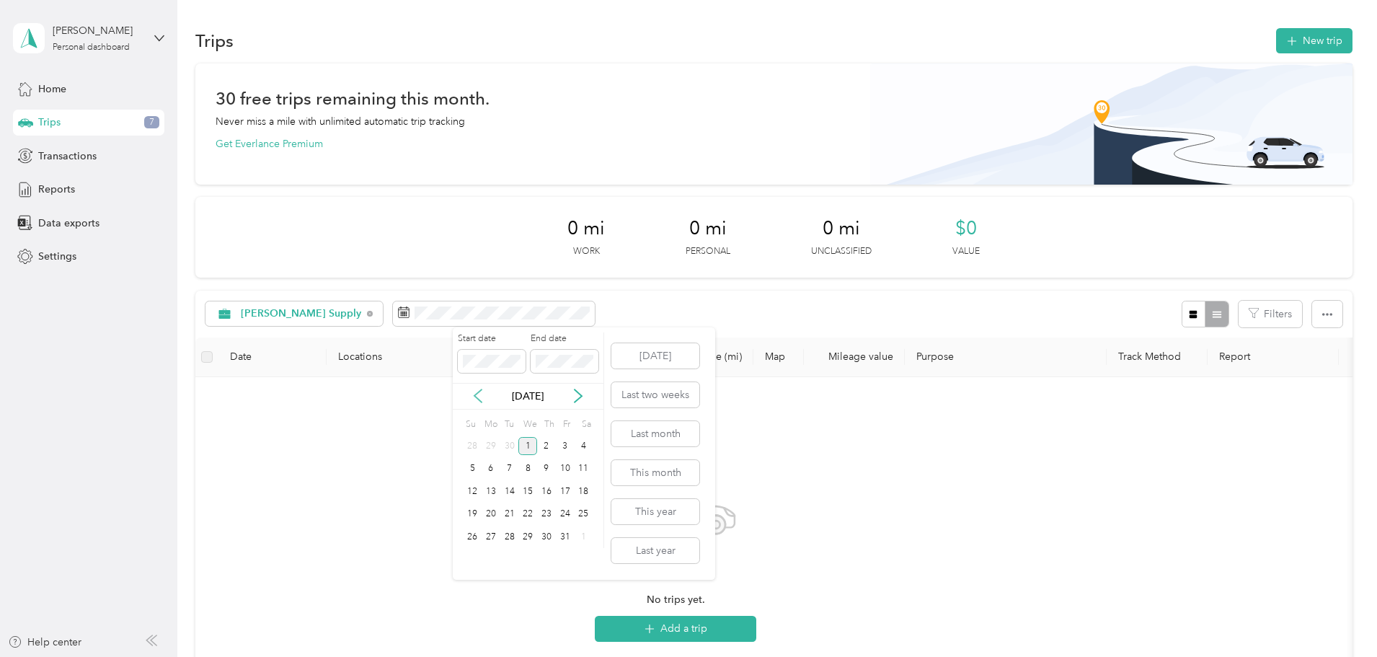
click at [477, 392] on icon at bounding box center [478, 396] width 14 height 14
click at [491, 450] on div "1" at bounding box center [491, 446] width 19 height 18
click at [514, 538] on div "30" at bounding box center [509, 537] width 19 height 18
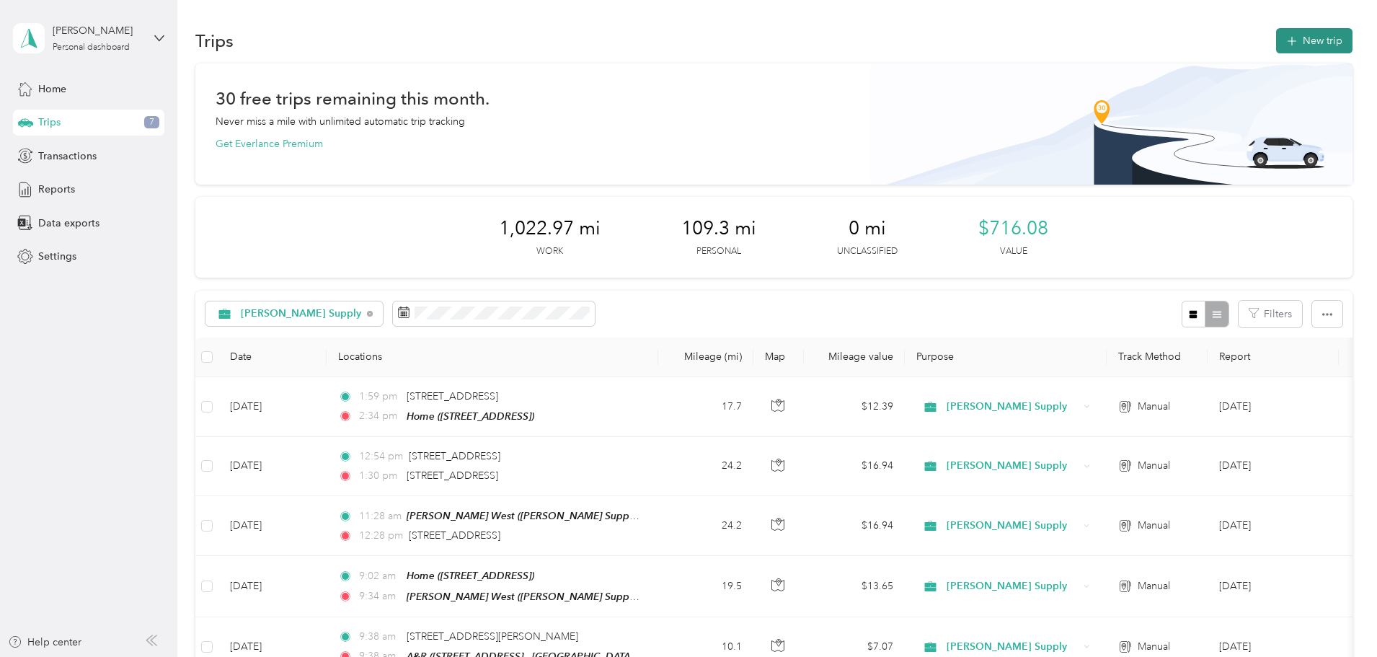
click at [1276, 34] on button "New trip" at bounding box center [1314, 40] width 76 height 25
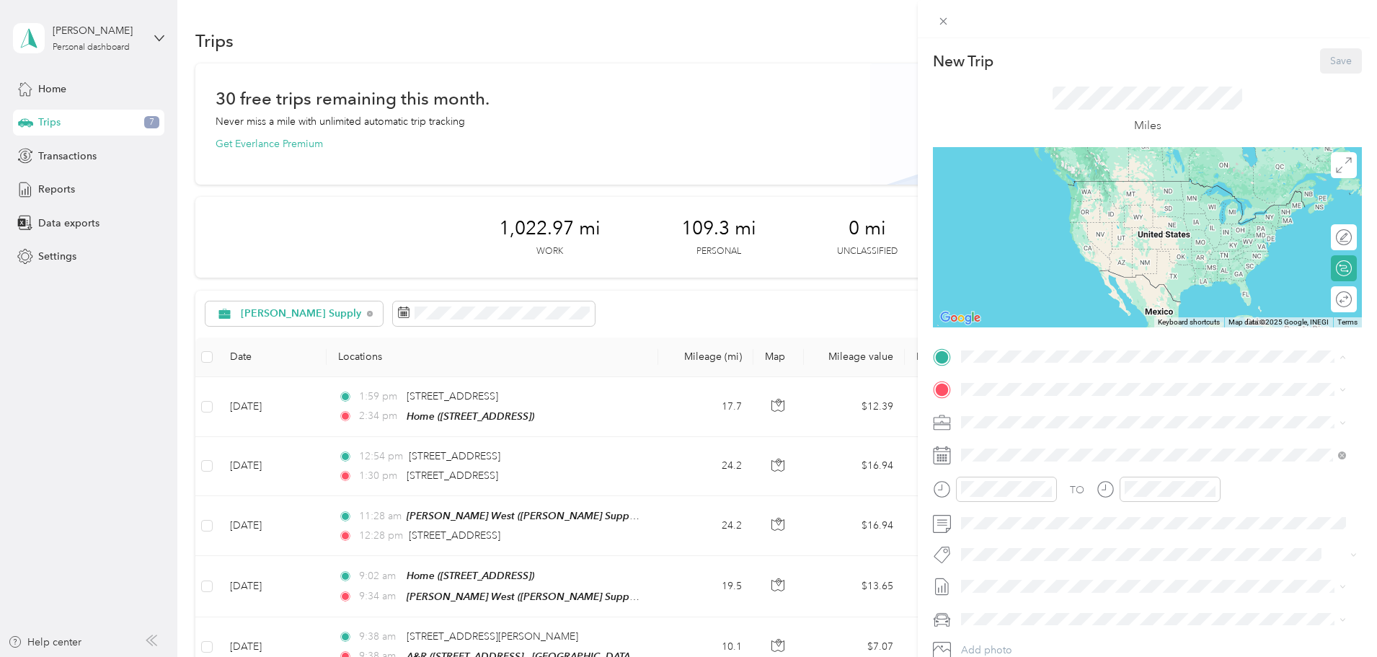
click at [1057, 479] on span "[PERSON_NAME] Supply, [STREET_ADDRESS], [GEOGRAPHIC_DATA], [GEOGRAPHIC_DATA], […" at bounding box center [1151, 482] width 324 height 27
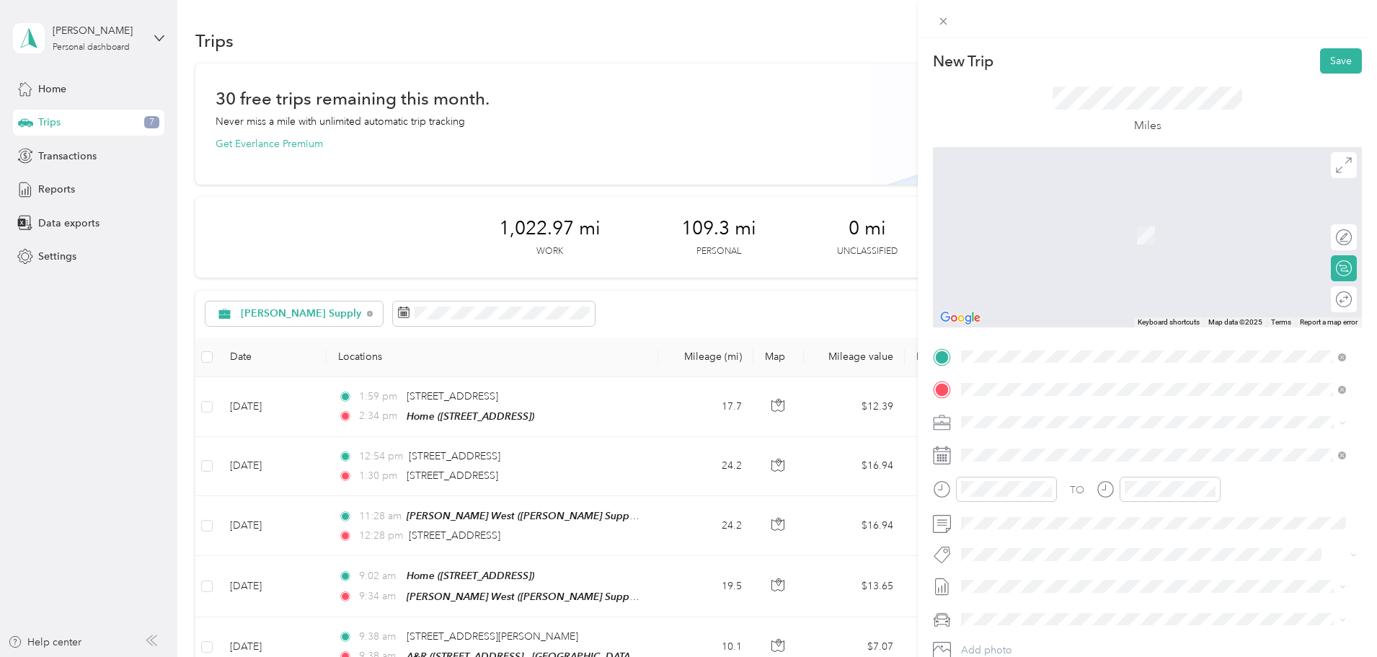
click at [1085, 448] on span "[STREET_ADDRESS][US_STATE]" at bounding box center [1061, 441] width 144 height 13
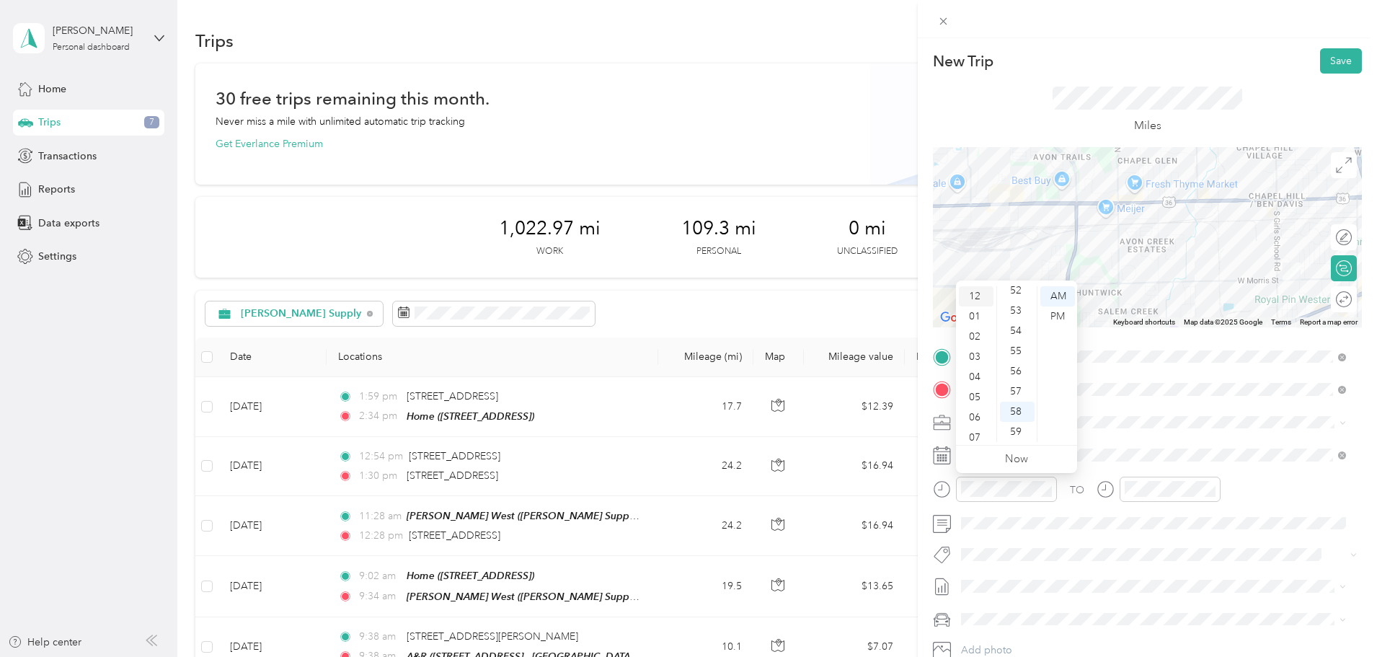
click at [981, 299] on div "12" at bounding box center [976, 296] width 35 height 20
click at [1050, 312] on div "PM" at bounding box center [1058, 316] width 35 height 20
click at [1010, 325] on div "11" at bounding box center [1017, 328] width 35 height 20
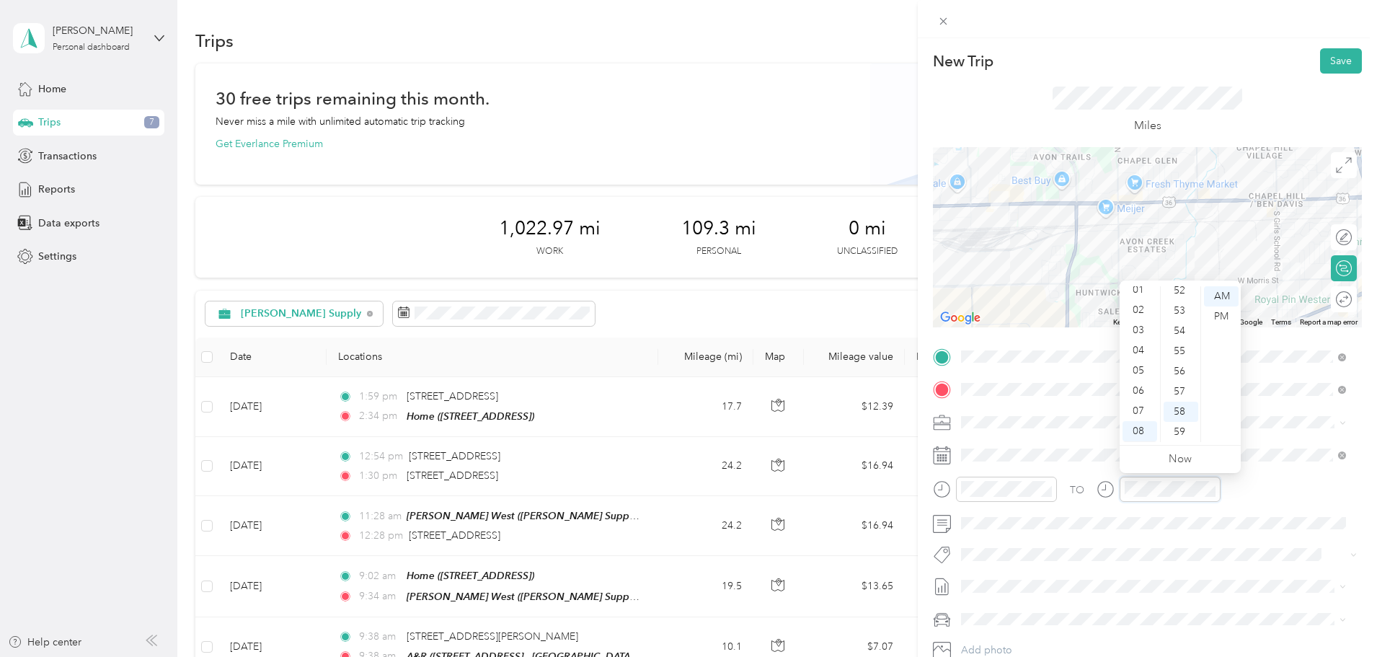
scroll to position [0, 0]
click at [1140, 319] on div "01" at bounding box center [1140, 316] width 35 height 20
click at [1144, 299] on div "12" at bounding box center [1140, 296] width 35 height 20
click at [1183, 433] on div "27" at bounding box center [1181, 435] width 35 height 20
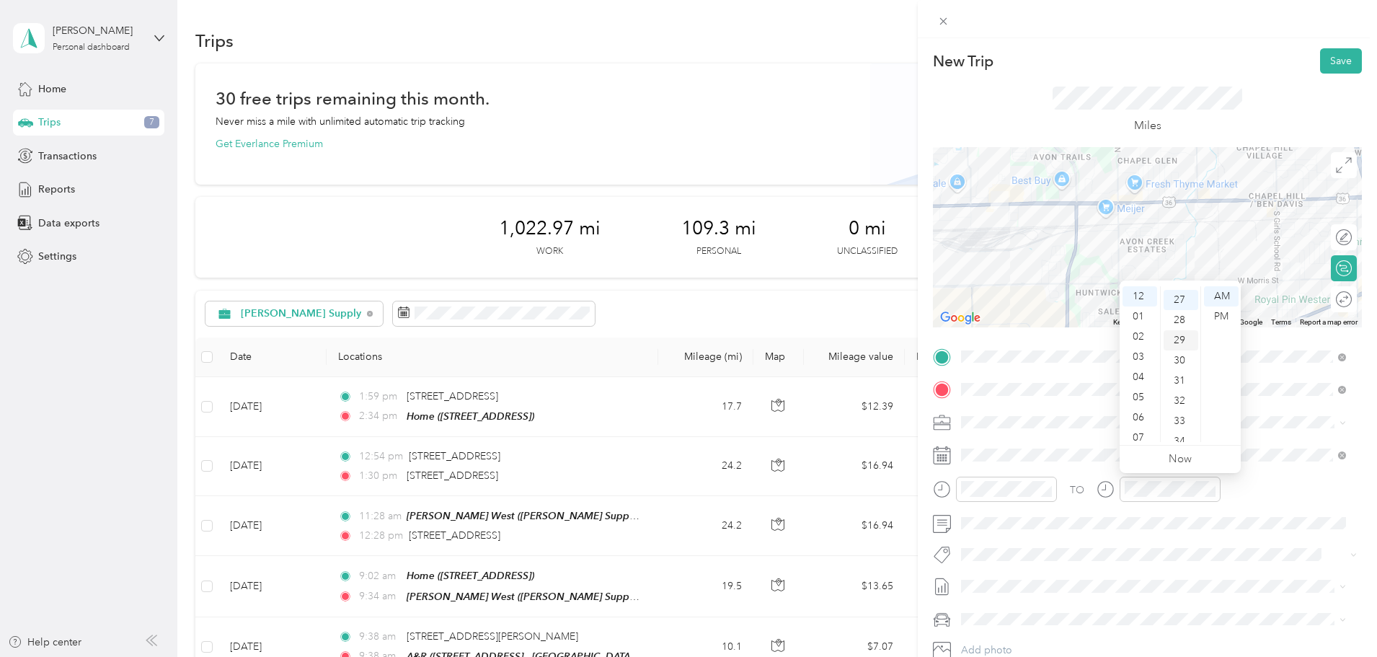
scroll to position [545, 0]
click at [1223, 321] on div "PM" at bounding box center [1221, 316] width 35 height 20
click at [948, 451] on icon at bounding box center [942, 455] width 18 height 18
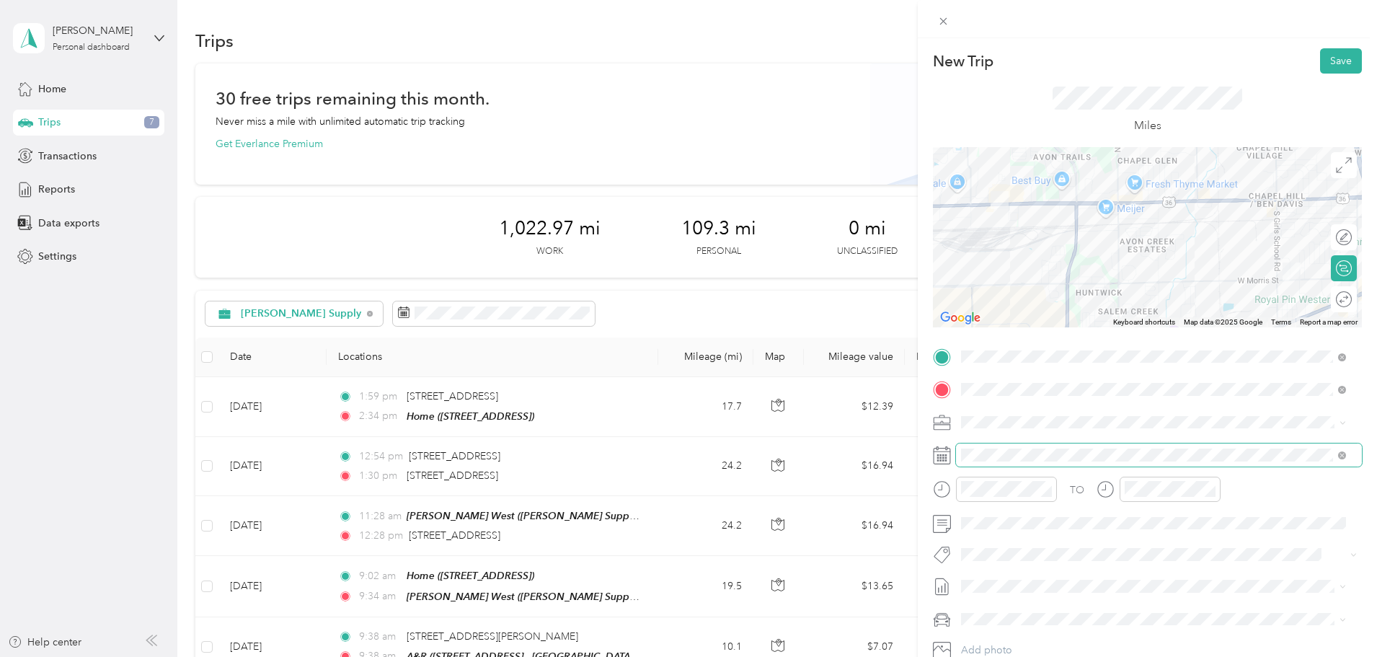
click at [961, 452] on span at bounding box center [1159, 455] width 406 height 23
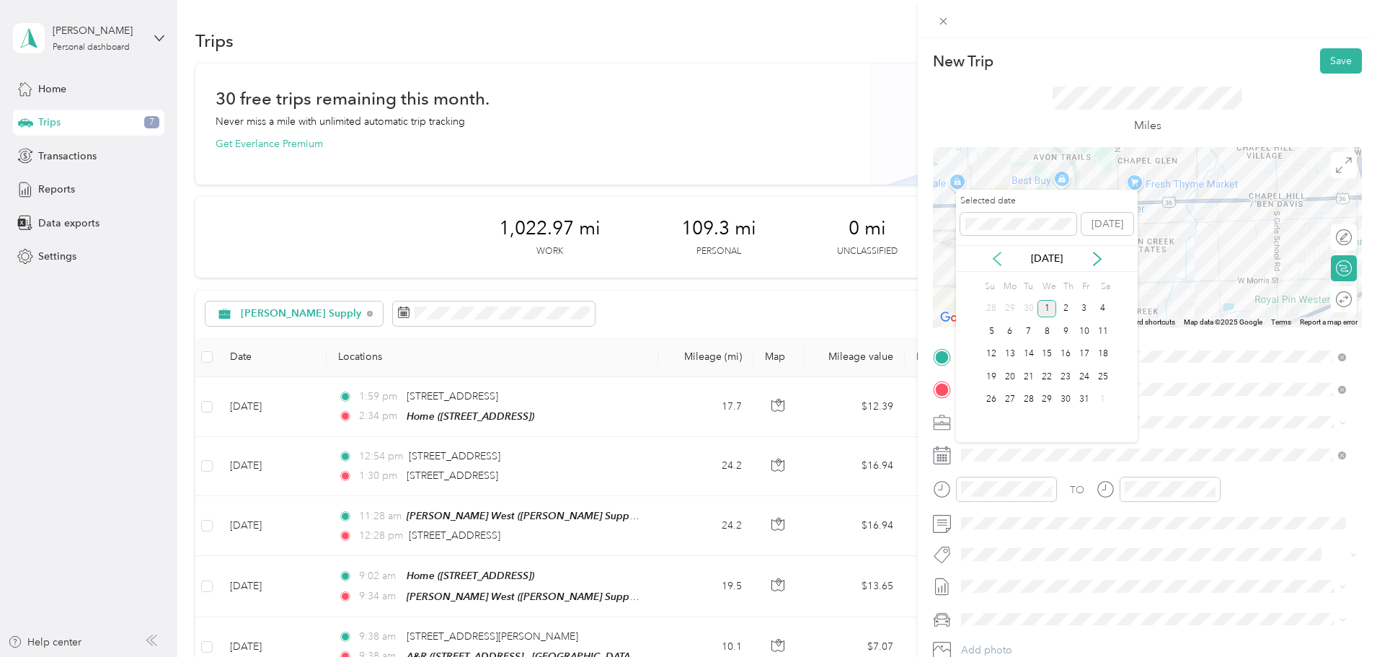
click at [996, 262] on icon at bounding box center [997, 259] width 14 height 14
click at [1009, 353] on div "15" at bounding box center [1010, 354] width 19 height 18
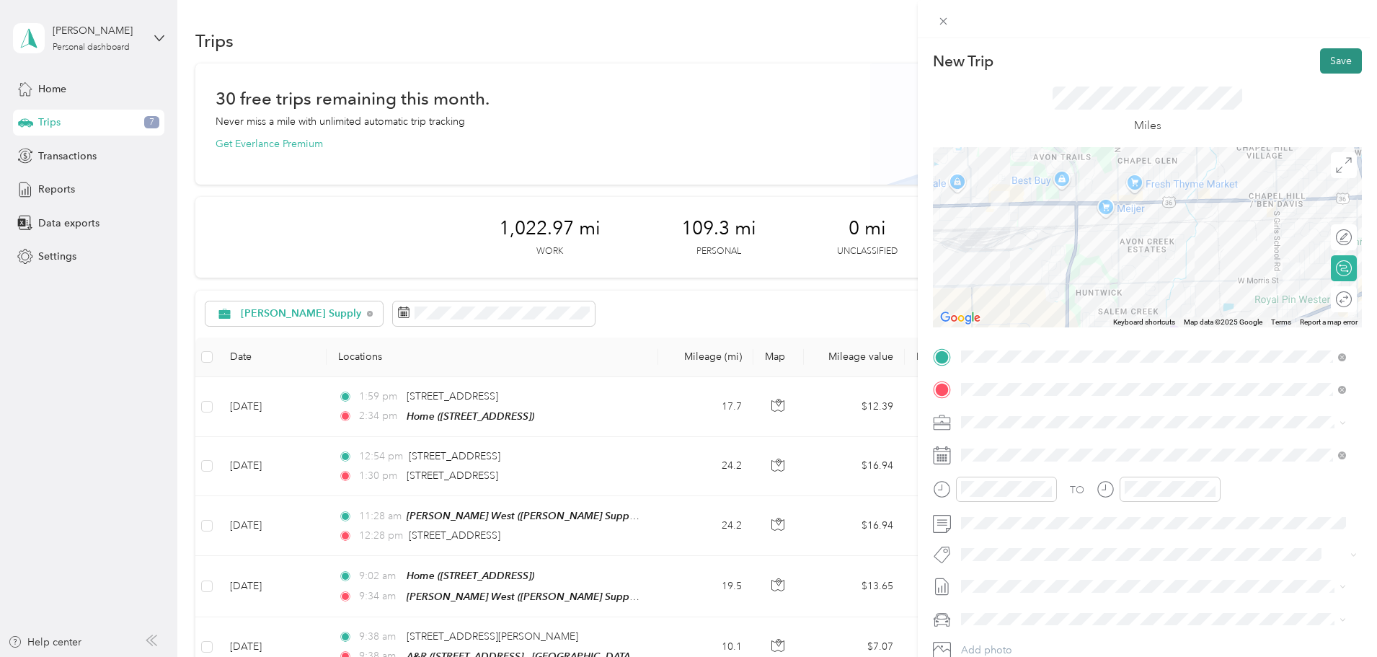
click at [1321, 66] on button "Save" at bounding box center [1341, 60] width 42 height 25
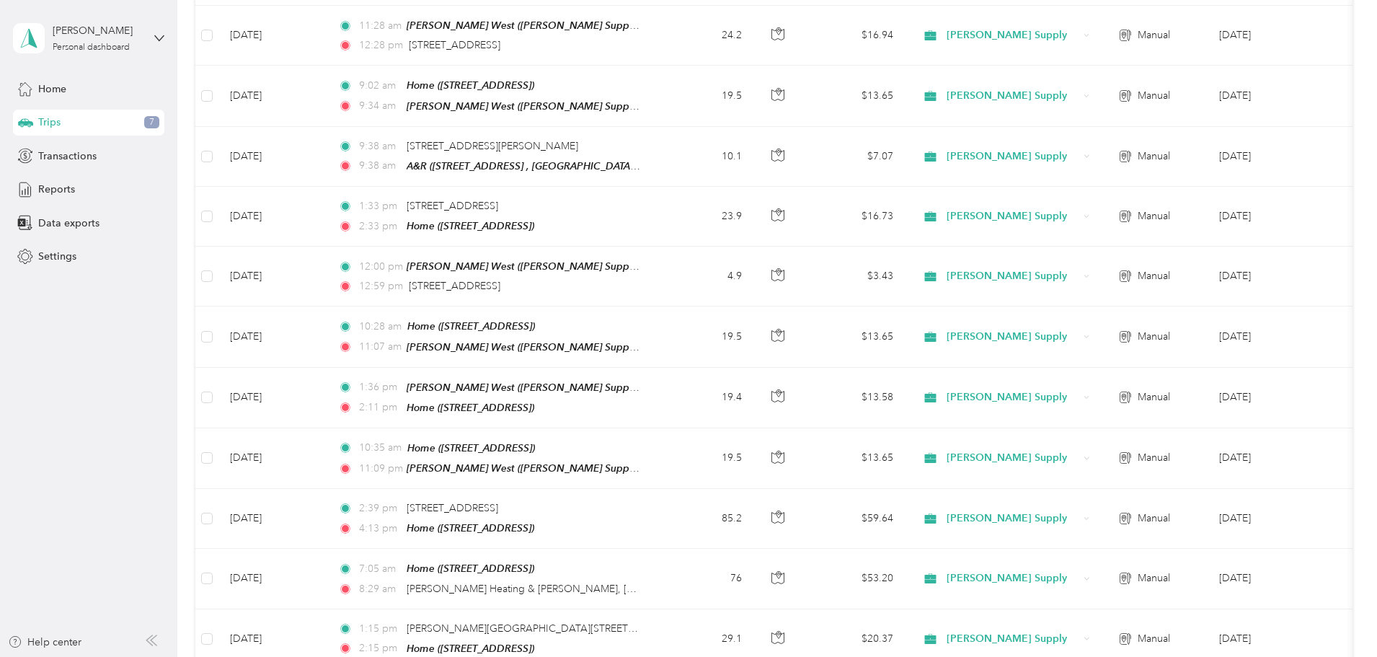
scroll to position [0, 0]
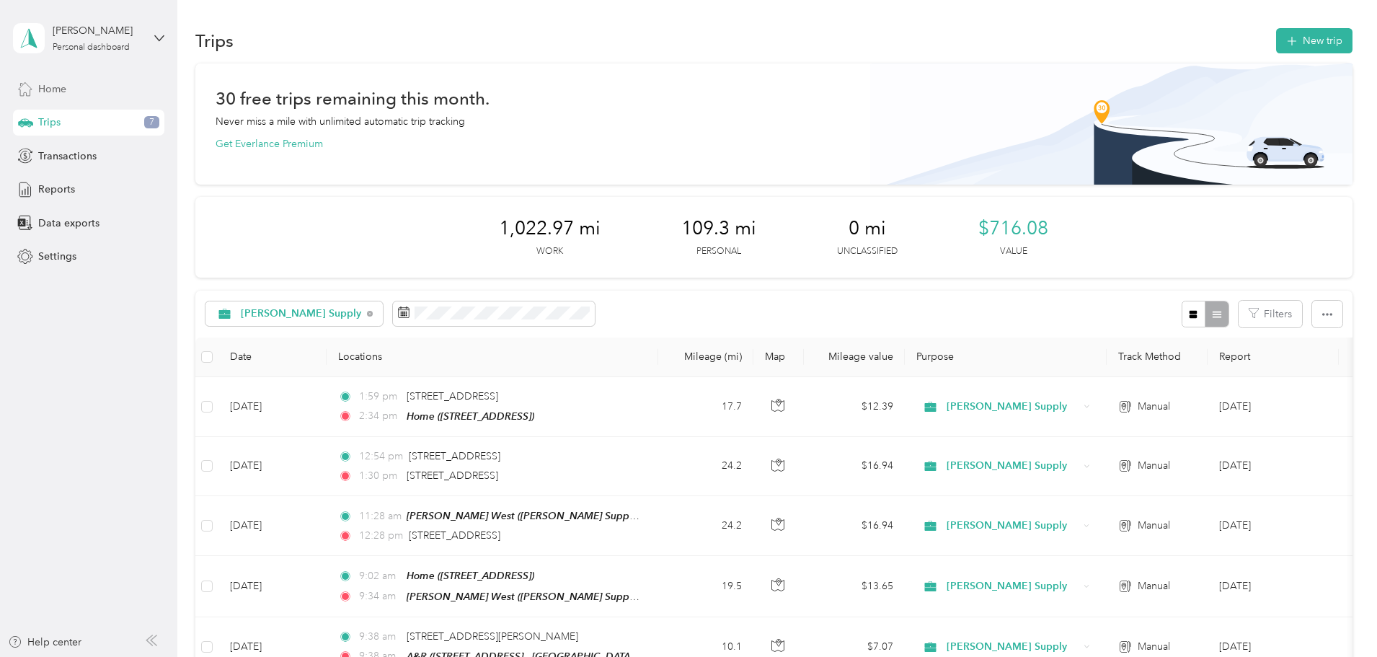
click at [43, 89] on span "Home" at bounding box center [52, 88] width 28 height 15
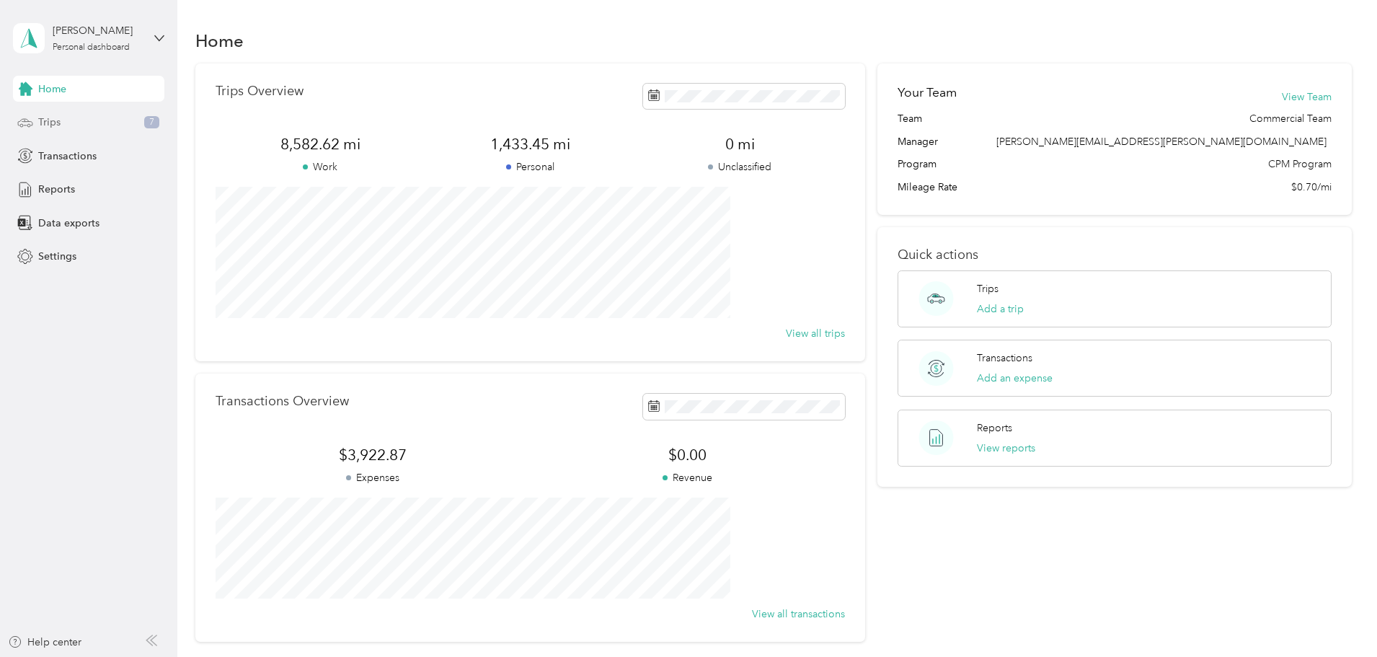
click at [44, 125] on span "Trips" at bounding box center [49, 122] width 22 height 15
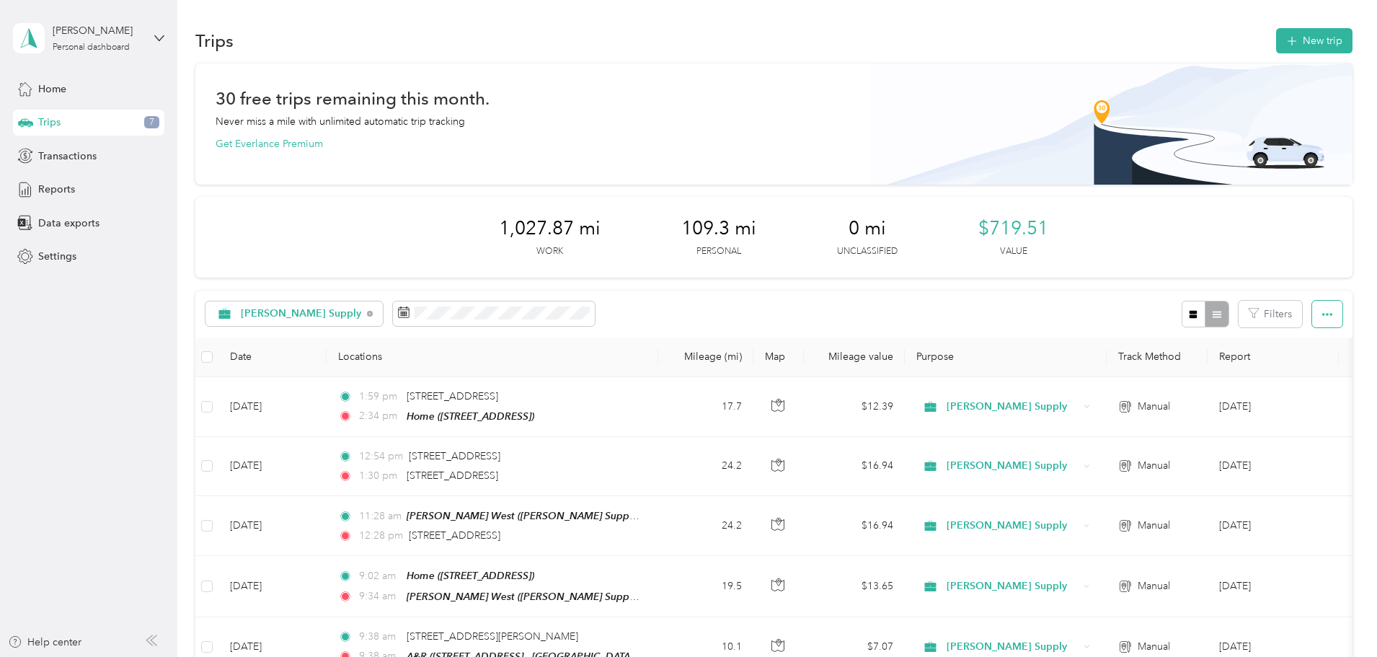
click at [1323, 317] on icon "button" at bounding box center [1328, 314] width 10 height 10
click at [1219, 365] on span "Export" at bounding box center [1207, 367] width 30 height 12
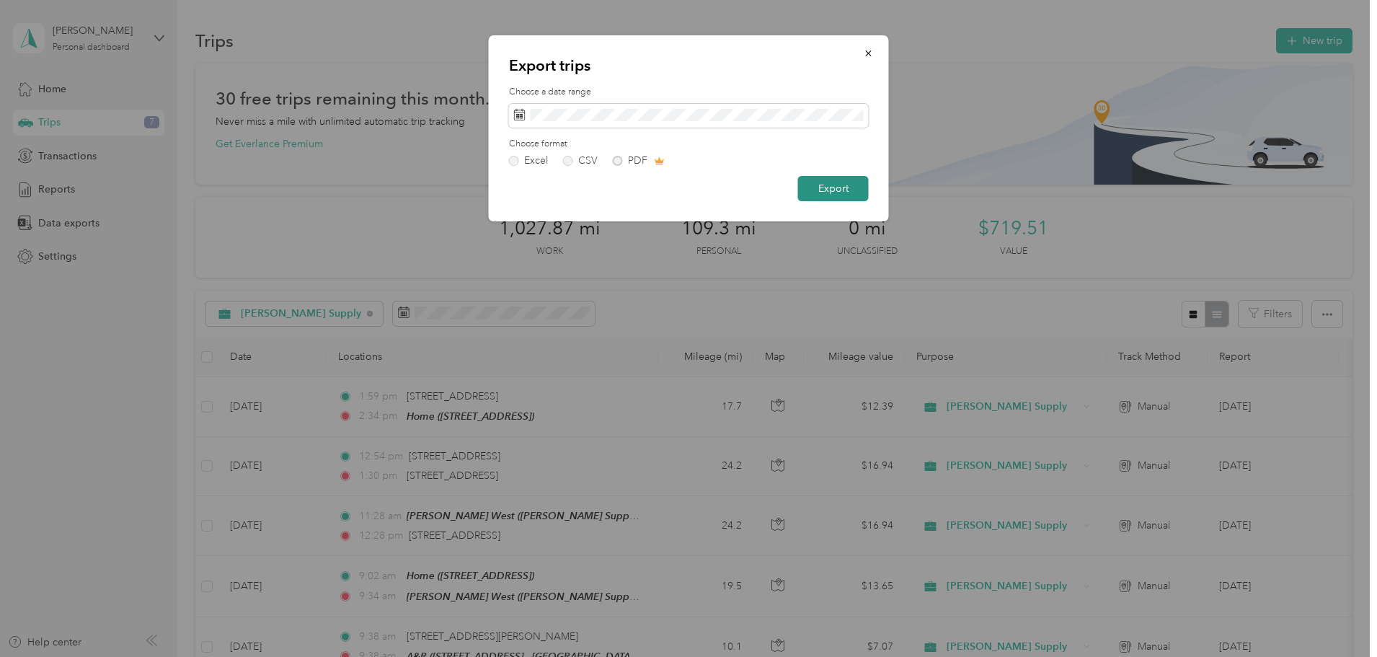
click at [844, 187] on button "Export" at bounding box center [833, 188] width 71 height 25
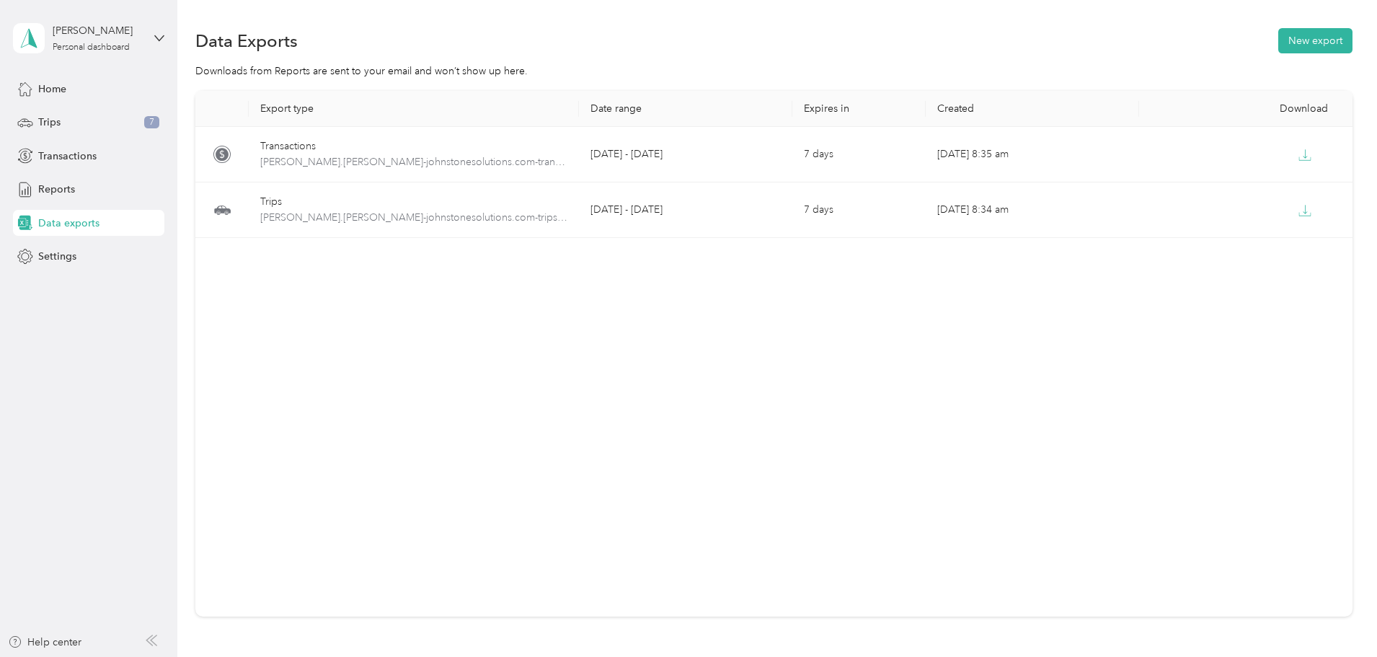
click at [74, 138] on div "Home Trips 7 Transactions Reports Data exports Settings" at bounding box center [88, 173] width 151 height 194
click at [72, 151] on span "Transactions" at bounding box center [67, 156] width 58 height 15
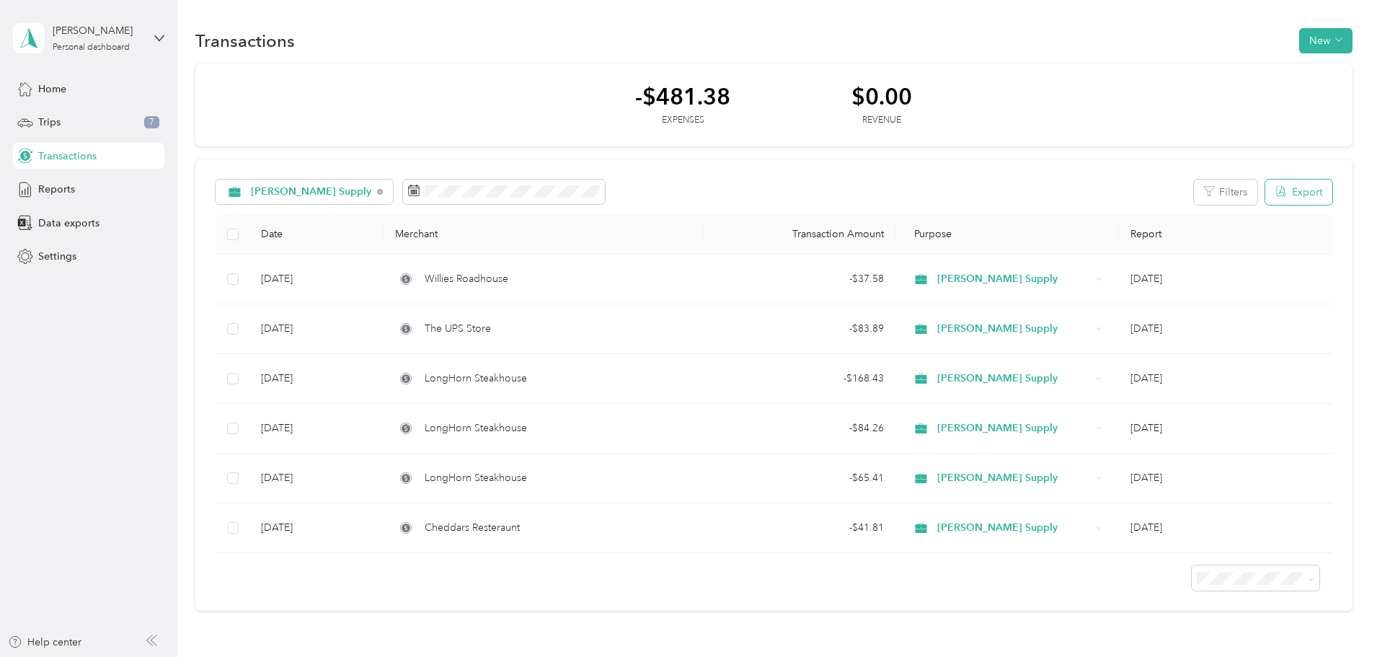
click at [1266, 190] on button "Export" at bounding box center [1299, 192] width 67 height 25
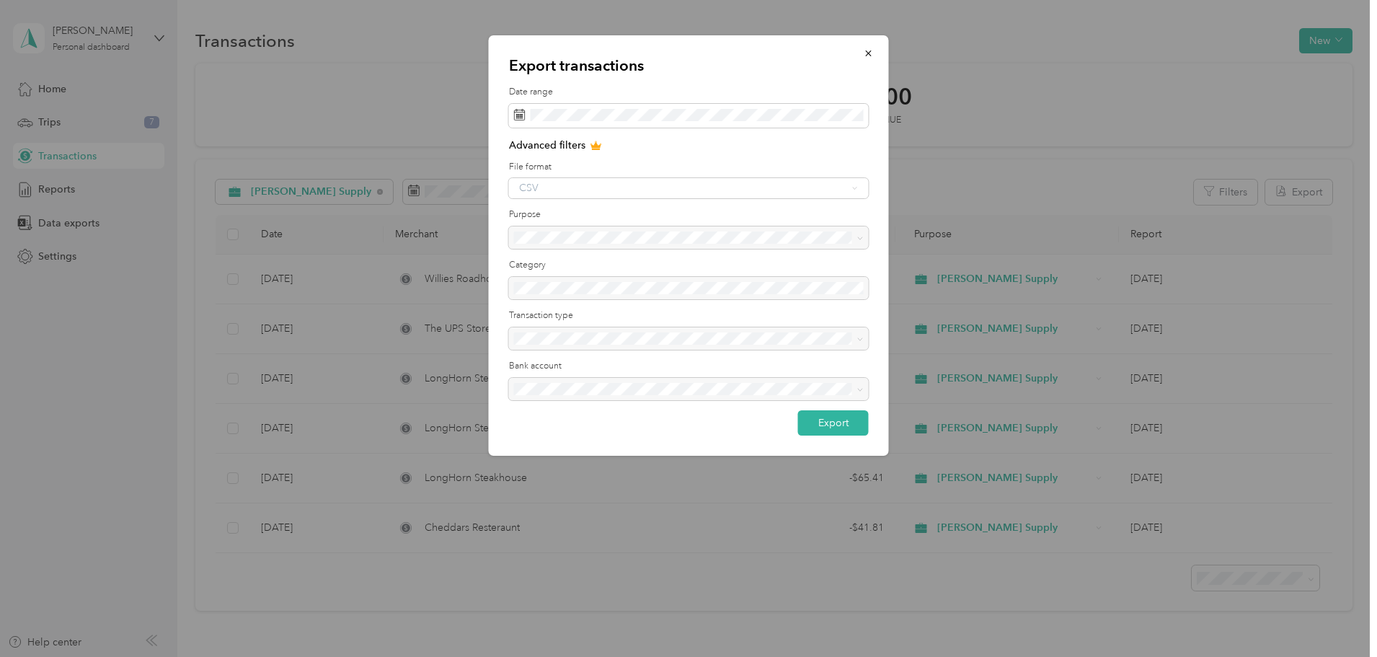
drag, startPoint x: 611, startPoint y: 232, endPoint x: 617, endPoint y: 237, distance: 7.7
click at [612, 233] on div at bounding box center [689, 237] width 360 height 23
click at [617, 238] on div at bounding box center [689, 237] width 360 height 23
click at [574, 338] on div at bounding box center [689, 338] width 360 height 23
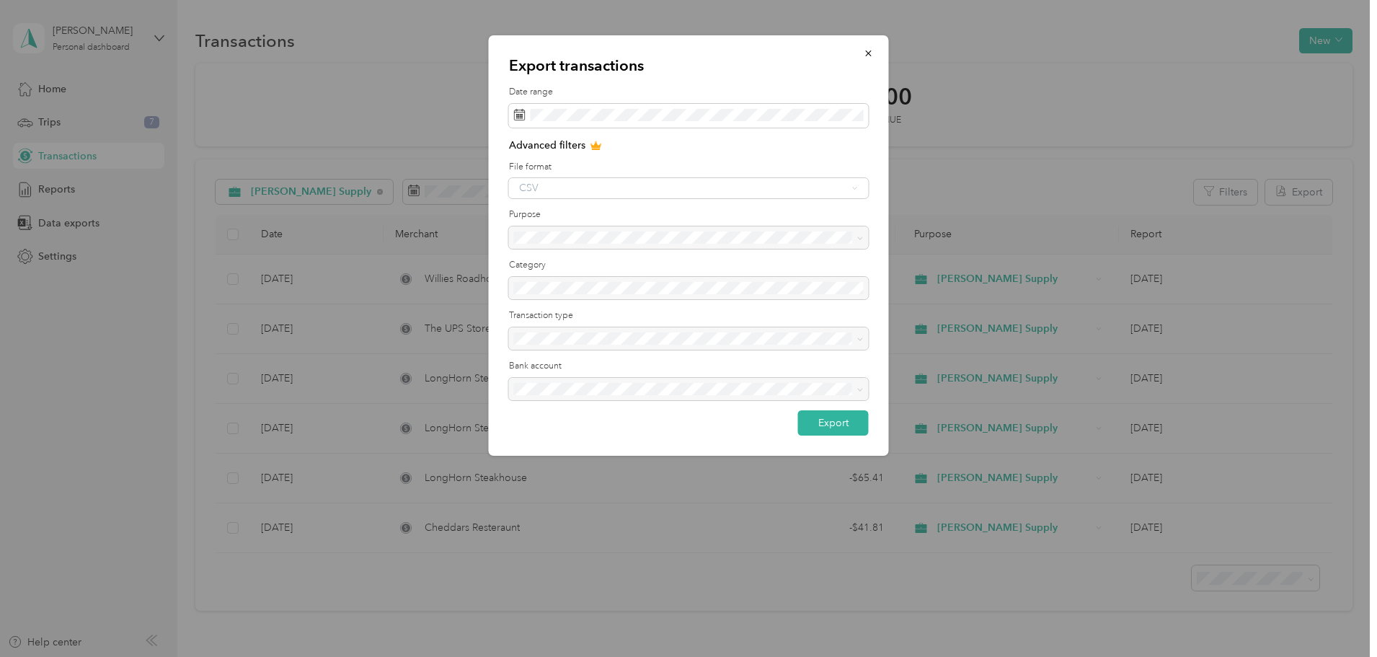
click at [574, 338] on div at bounding box center [689, 338] width 360 height 23
drag, startPoint x: 537, startPoint y: 333, endPoint x: 568, endPoint y: 377, distance: 54.2
click at [538, 335] on div at bounding box center [689, 338] width 360 height 23
click at [583, 387] on div at bounding box center [689, 389] width 360 height 23
click at [573, 350] on div "Advanced filters File format CSV Purpose Category Transaction type Bank account" at bounding box center [689, 274] width 360 height 273
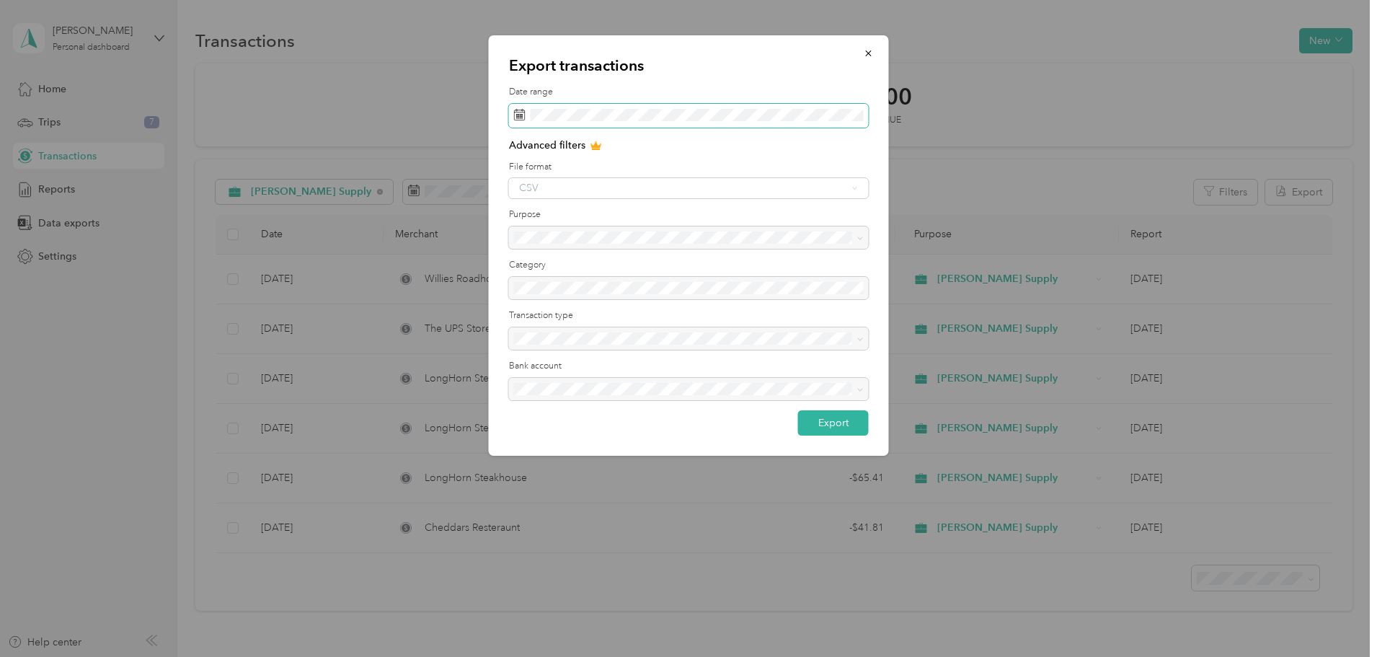
click at [764, 123] on span at bounding box center [689, 116] width 360 height 25
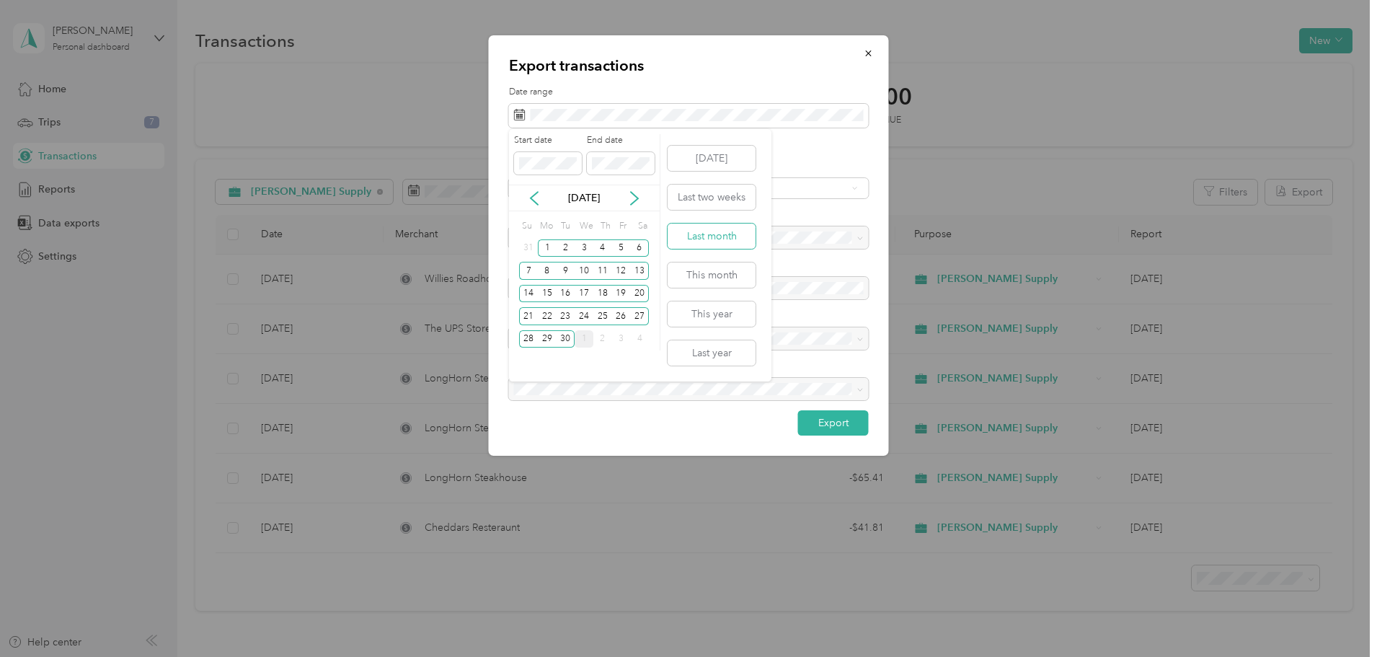
click at [702, 234] on button "Last month" at bounding box center [712, 236] width 88 height 25
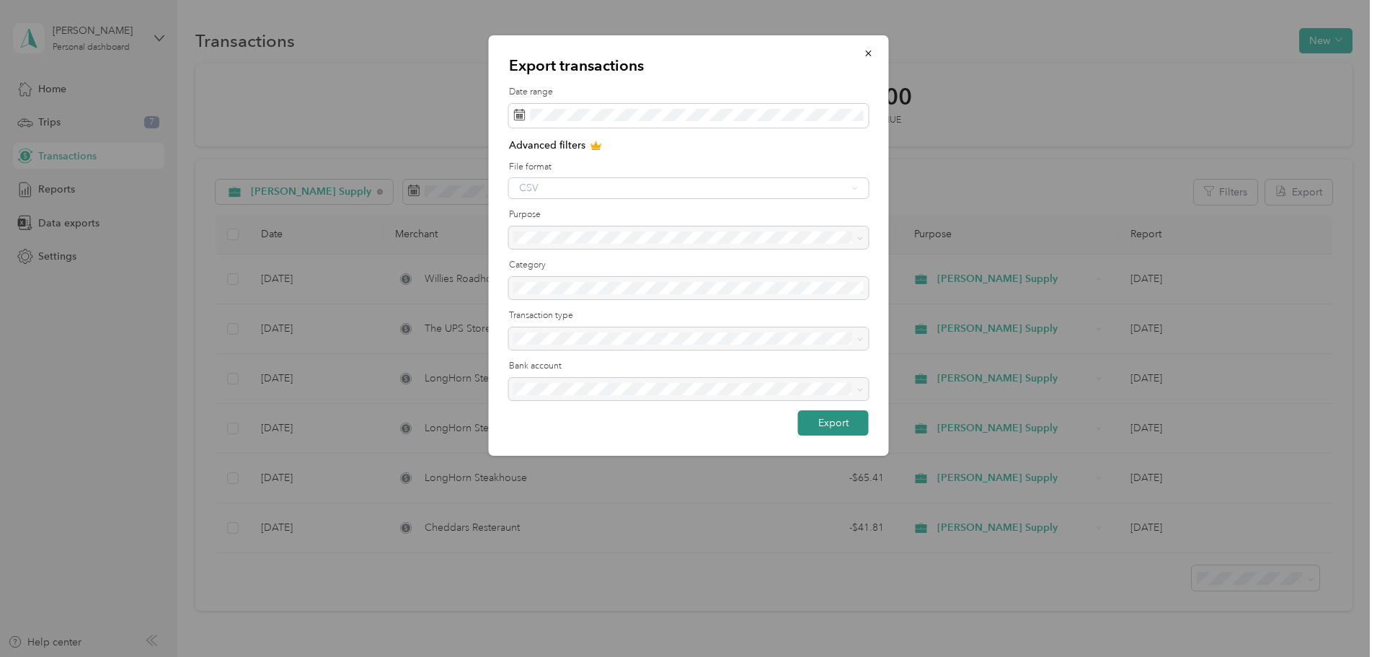
click at [846, 421] on button "Export" at bounding box center [833, 422] width 71 height 25
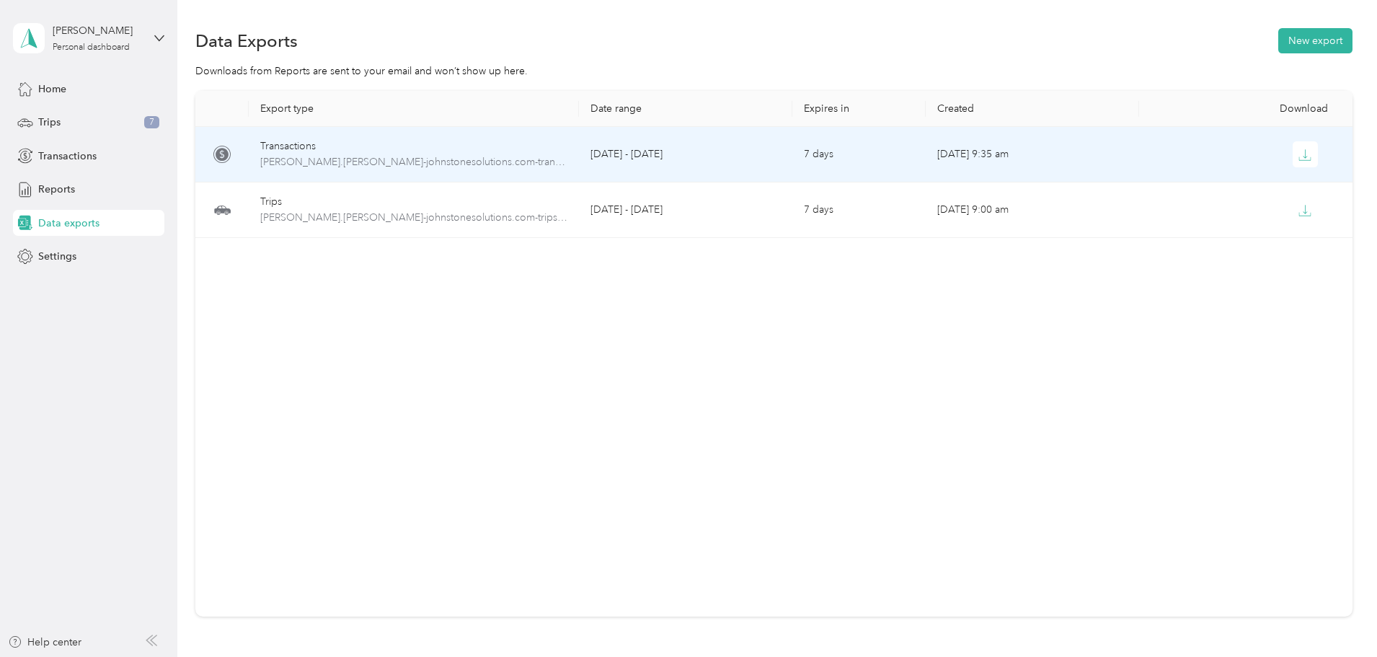
click at [490, 154] on div "Transactions" at bounding box center [413, 146] width 307 height 16
click at [503, 168] on span "[PERSON_NAME].[PERSON_NAME]-johnstonesolutions.com-transactions-2025-09-01-2025…" at bounding box center [413, 162] width 307 height 16
click at [1293, 162] on button "button" at bounding box center [1306, 154] width 26 height 26
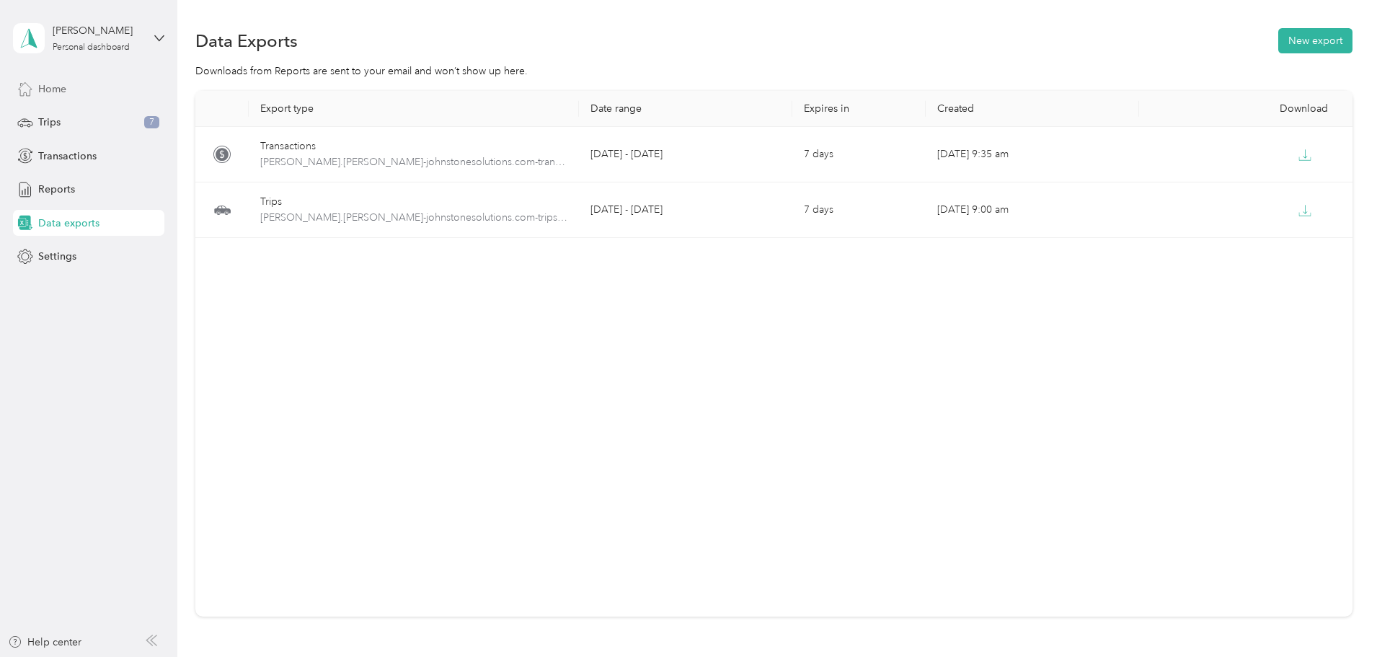
click at [53, 89] on span "Home" at bounding box center [52, 88] width 28 height 15
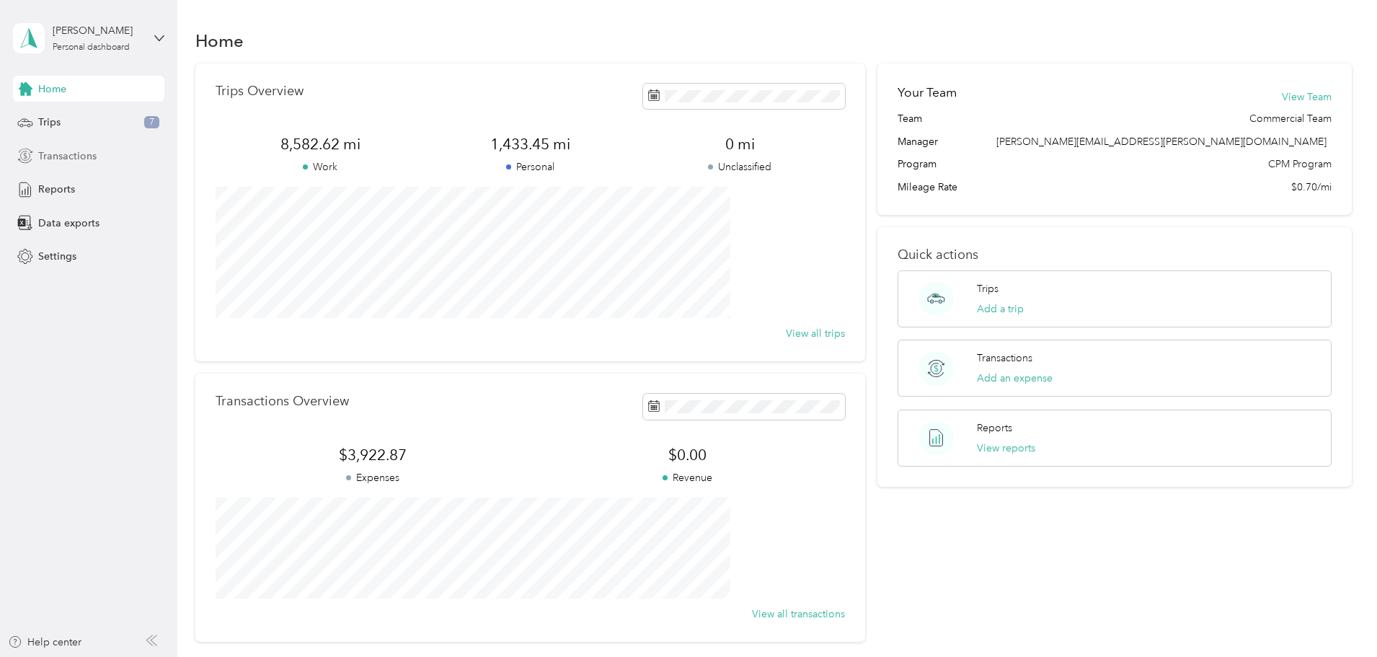
click at [83, 154] on span "Transactions" at bounding box center [67, 156] width 58 height 15
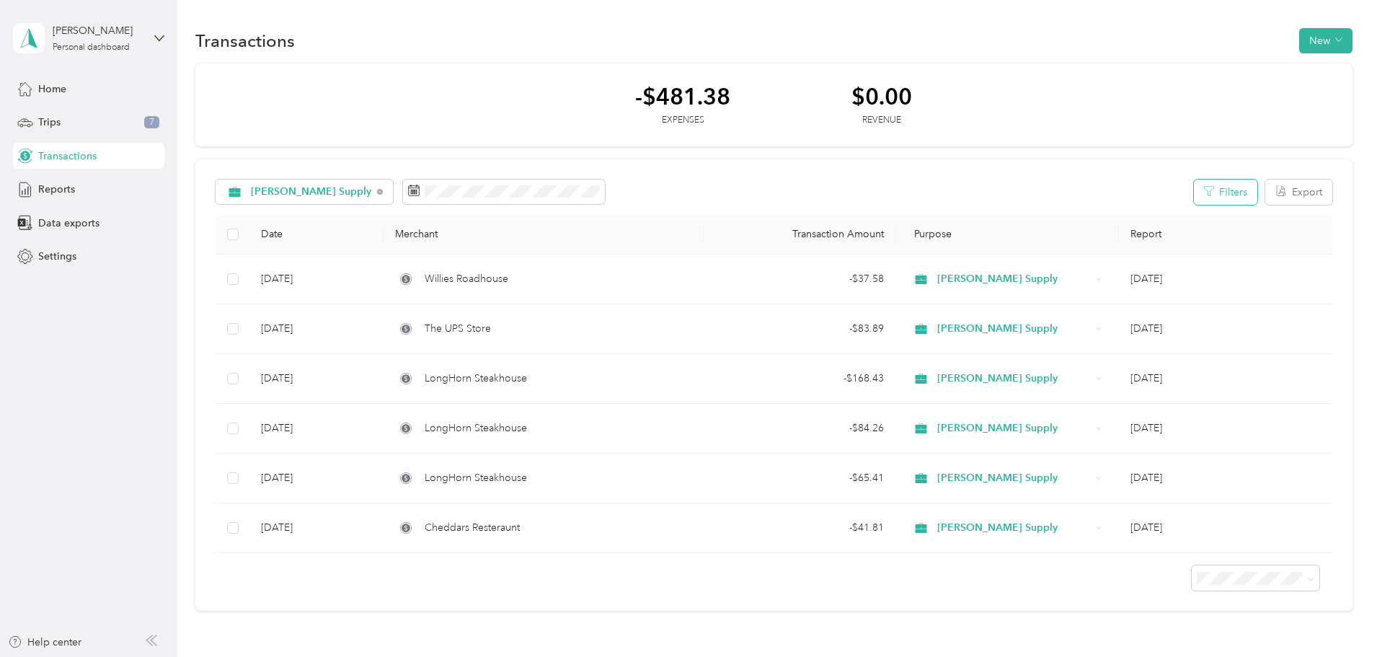
click at [1204, 195] on icon "button" at bounding box center [1209, 191] width 10 height 10
click at [1194, 196] on button "Filters" at bounding box center [1225, 192] width 63 height 25
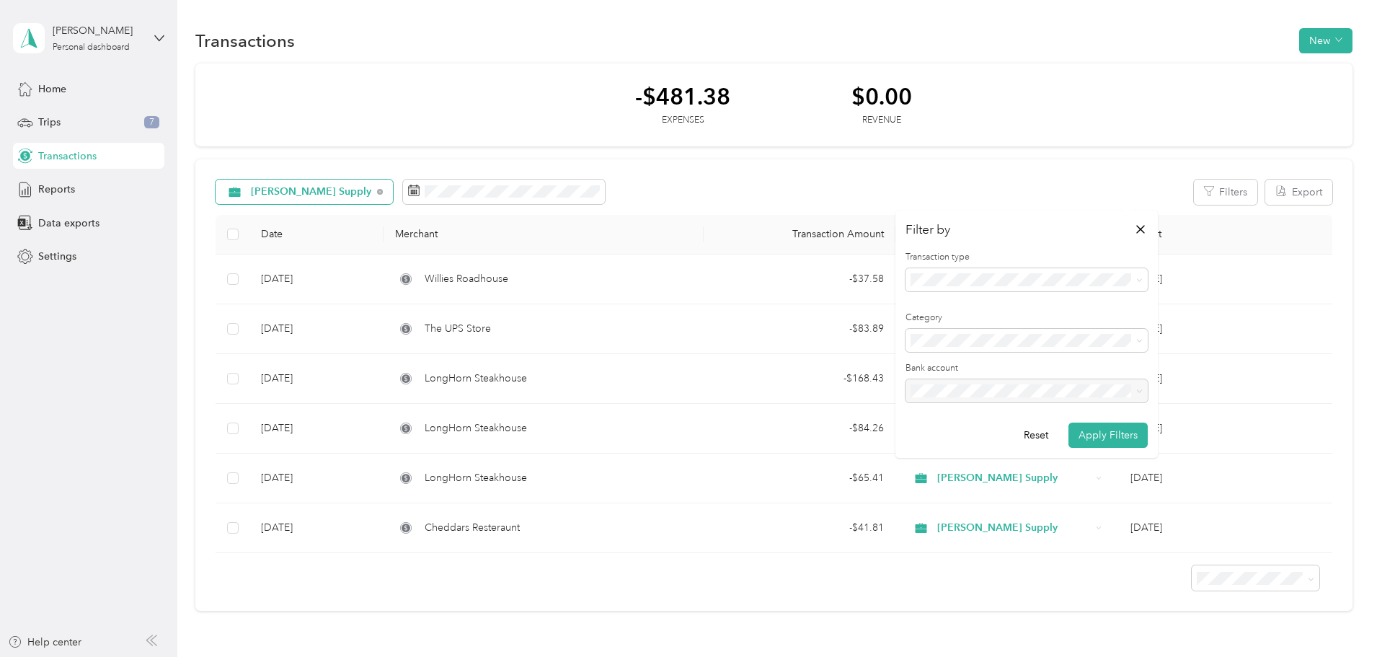
click at [372, 194] on span "[PERSON_NAME] Supply" at bounding box center [311, 192] width 121 height 10
click at [371, 213] on span "All purposes" at bounding box center [417, 217] width 138 height 15
click at [1266, 200] on button "Export" at bounding box center [1299, 192] width 67 height 25
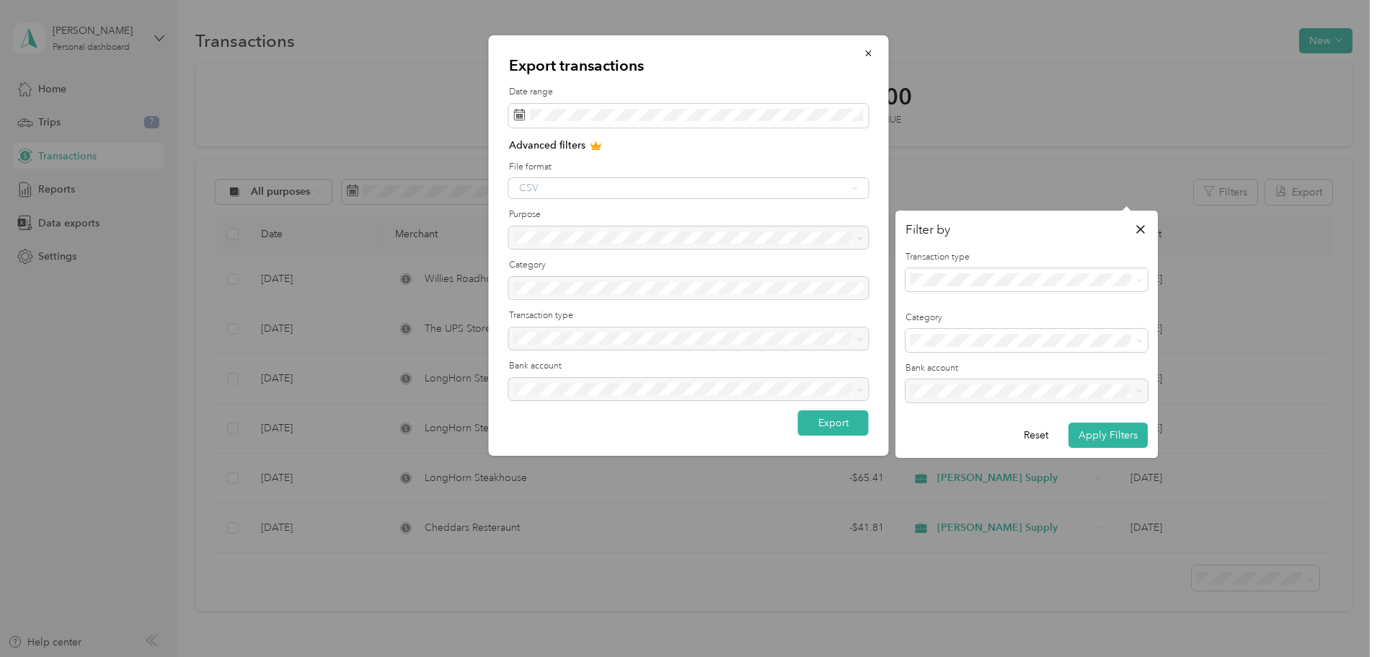
click at [672, 186] on div "CSV" at bounding box center [689, 188] width 360 height 20
click at [670, 182] on div "CSV" at bounding box center [689, 188] width 360 height 20
click at [596, 144] on icon at bounding box center [597, 146] width 12 height 12
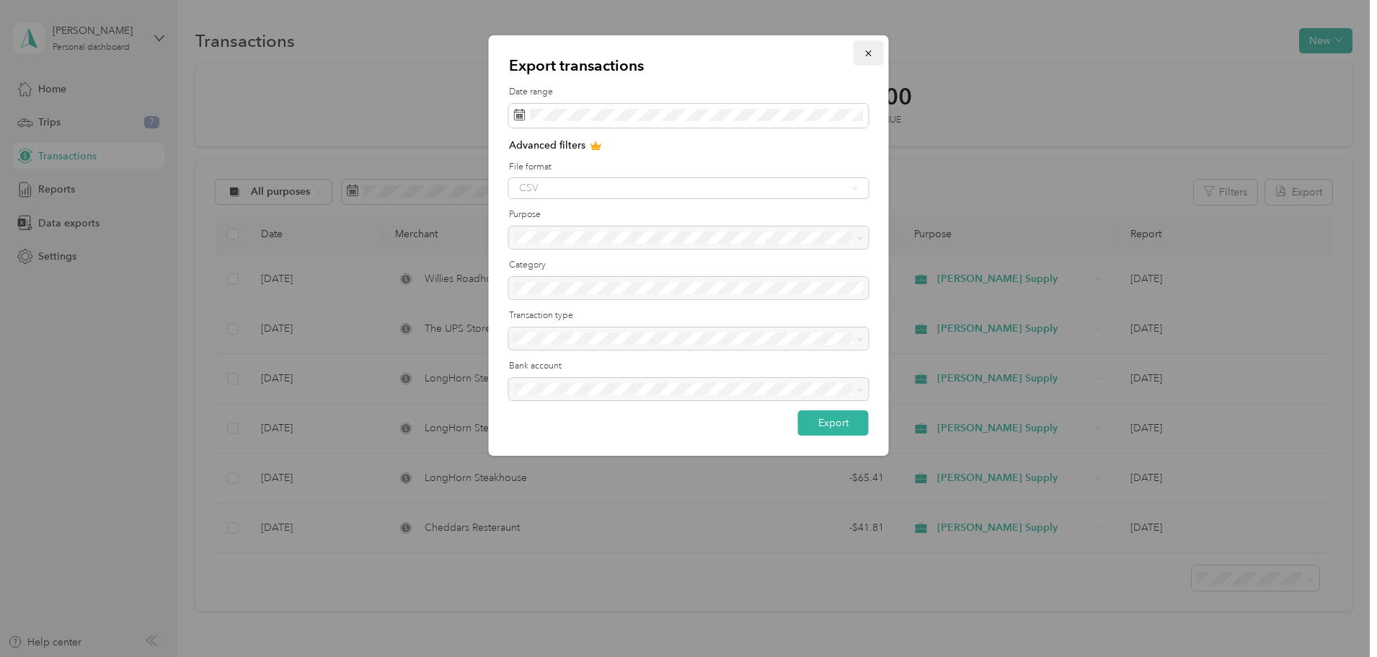
click at [871, 57] on icon "button" at bounding box center [869, 53] width 10 height 10
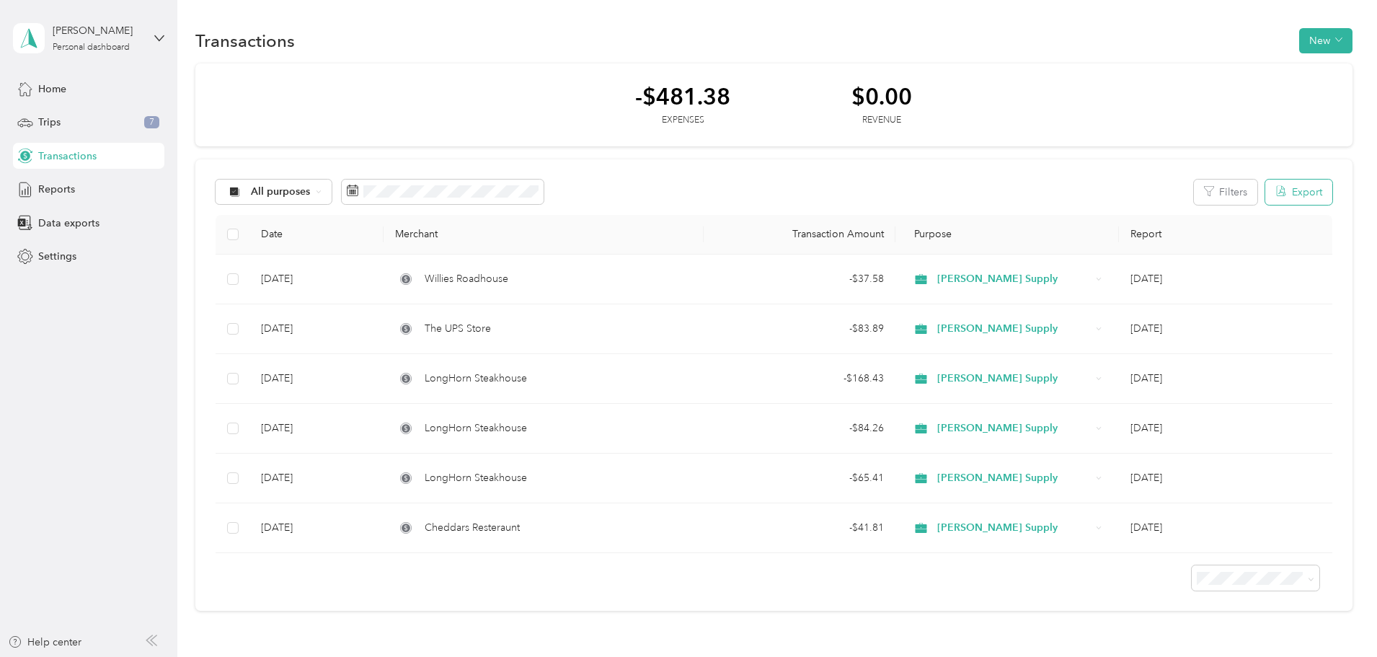
click at [1266, 190] on button "Export" at bounding box center [1299, 192] width 67 height 25
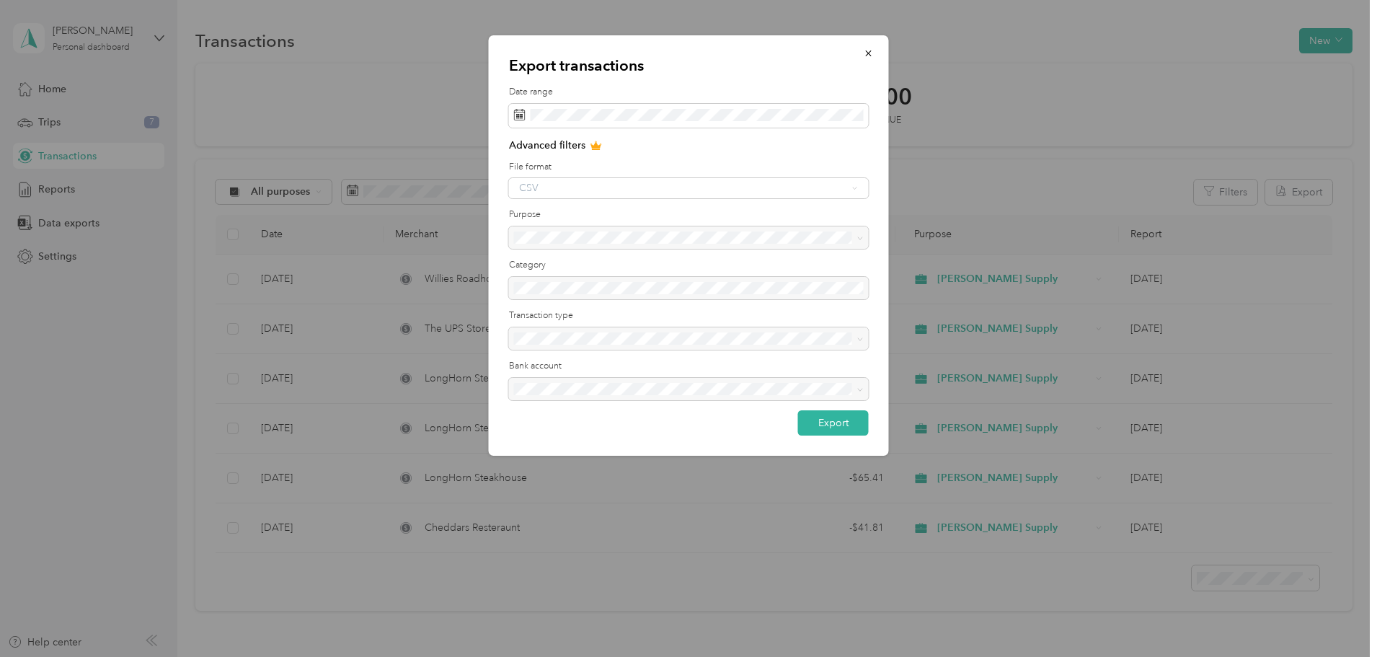
click at [569, 237] on div at bounding box center [689, 237] width 360 height 23
click at [868, 58] on icon "button" at bounding box center [869, 53] width 10 height 10
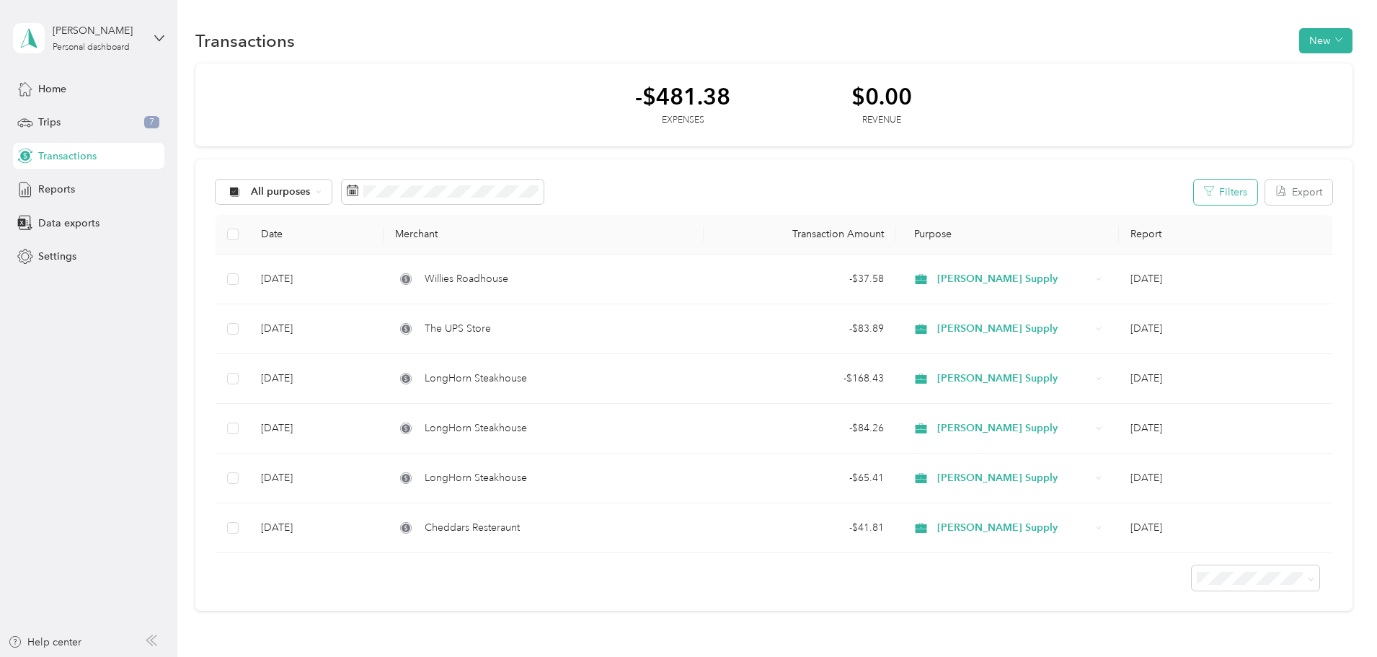
click at [1194, 190] on button "Filters" at bounding box center [1225, 192] width 63 height 25
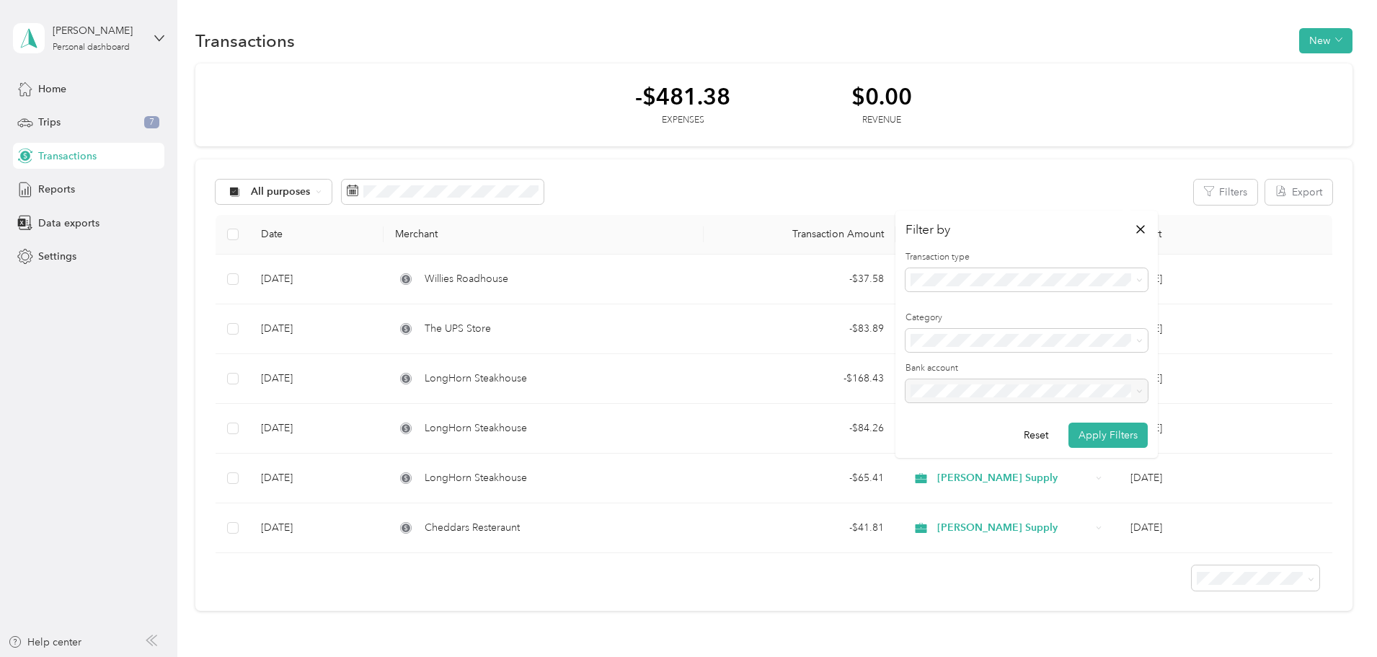
click at [1262, 359] on div "-$481.38 Expenses $0.00 Revenue All purposes Filters Export Date Merchant Trans…" at bounding box center [773, 337] width 1157 height 548
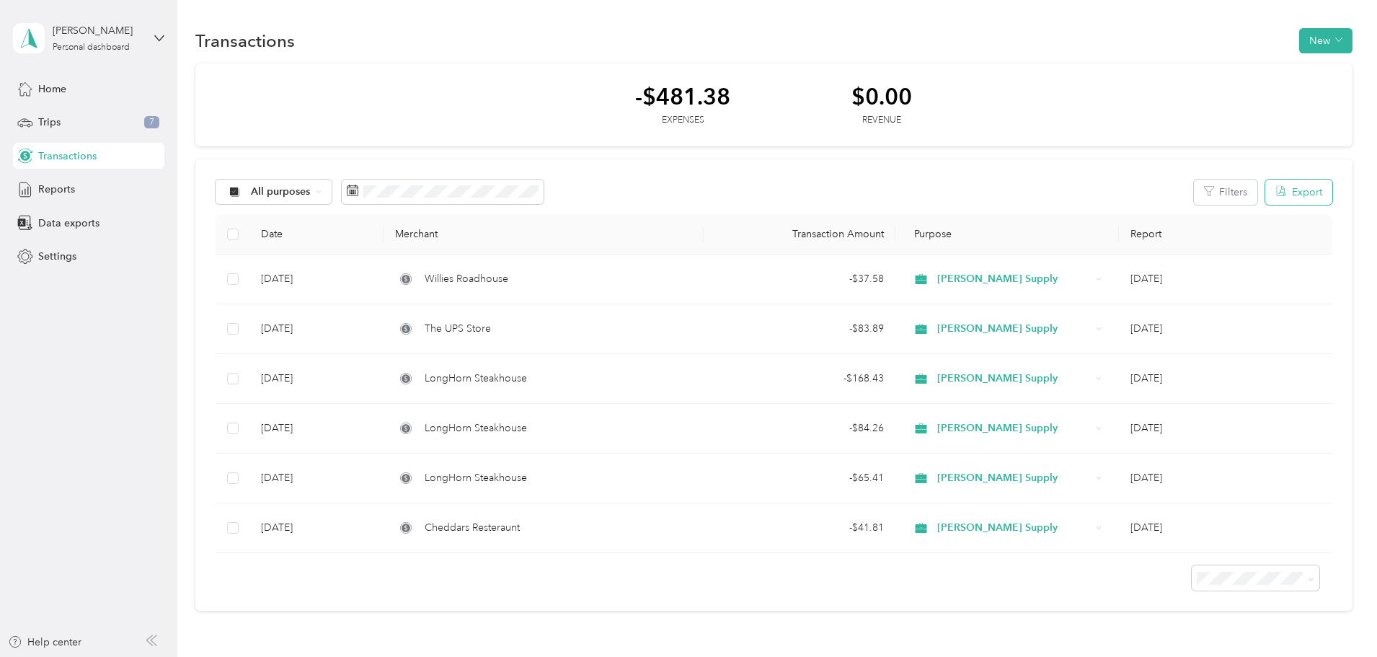
click at [1266, 194] on button "Export" at bounding box center [1299, 192] width 67 height 25
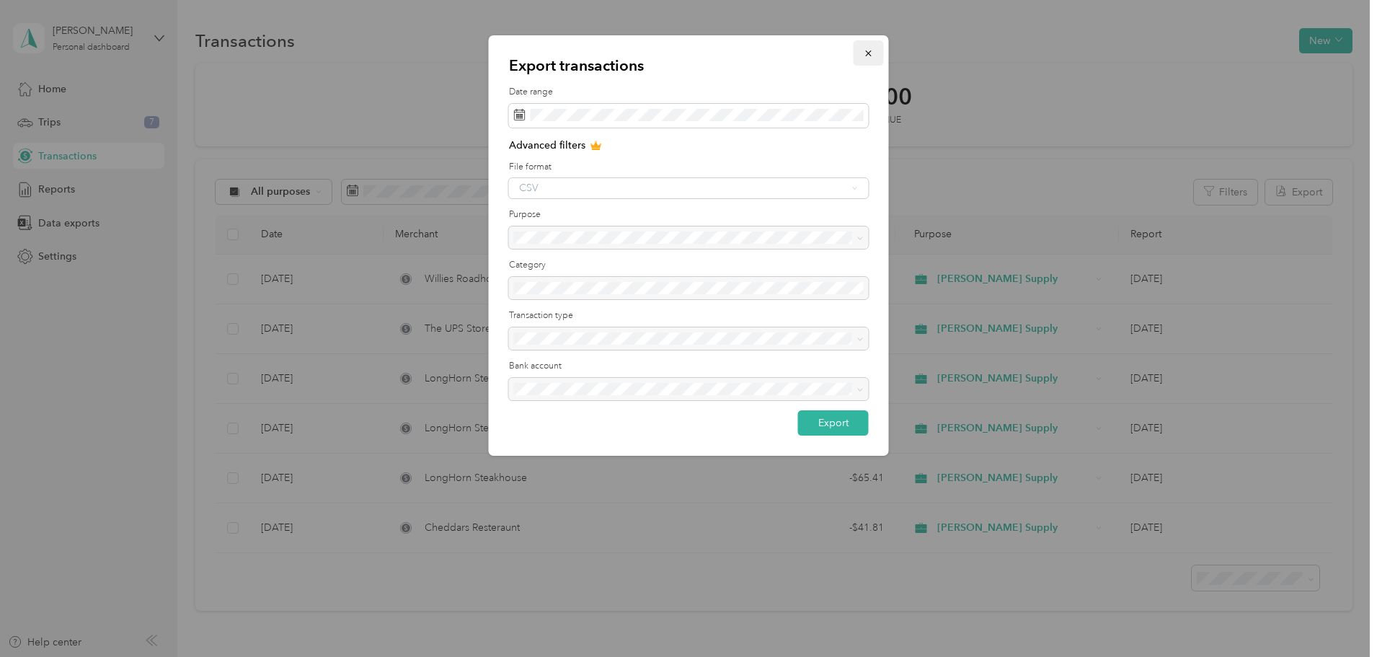
click at [868, 49] on icon "button" at bounding box center [869, 53] width 10 height 10
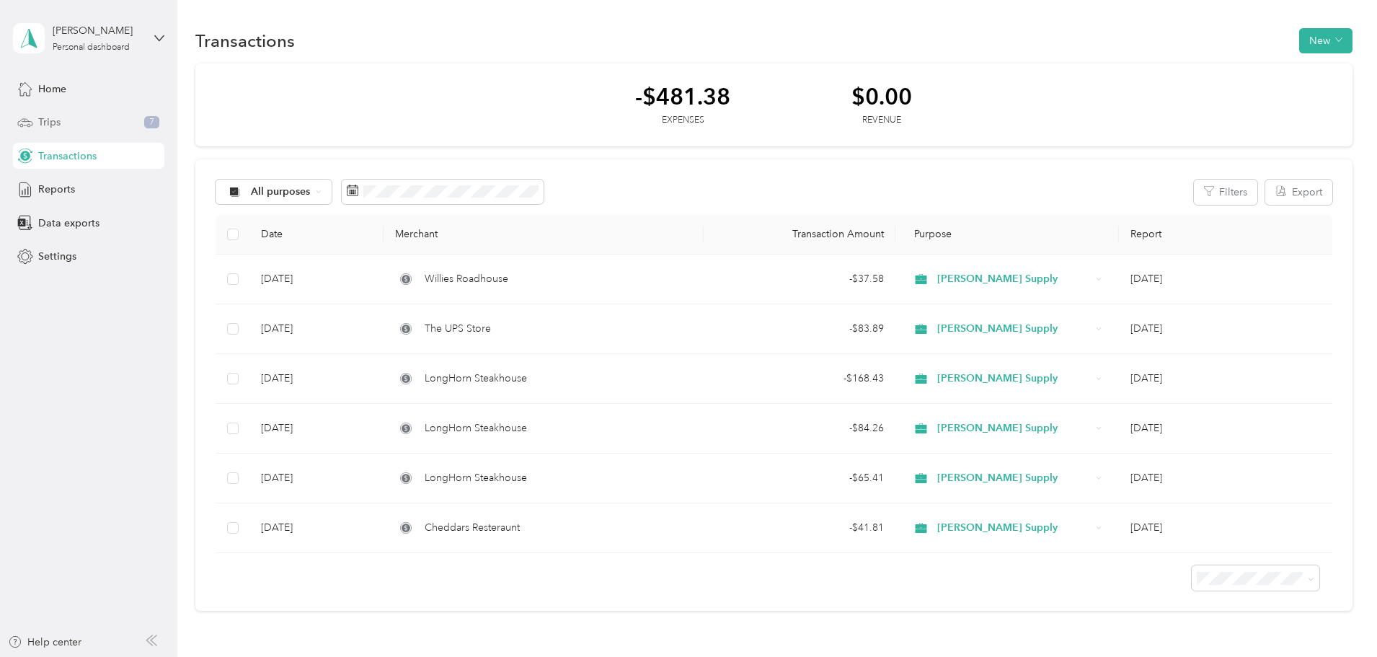
click at [45, 120] on span "Trips" at bounding box center [49, 122] width 22 height 15
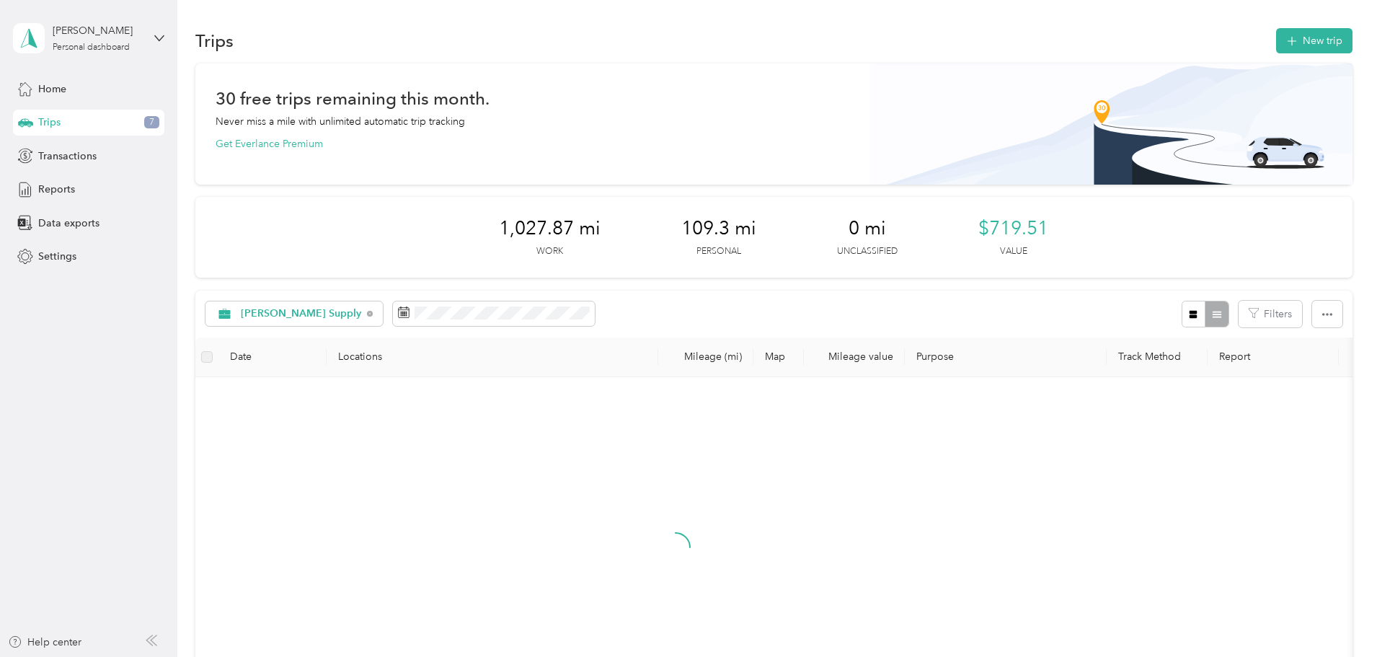
click at [397, 299] on div "[PERSON_NAME] Supply Filters" at bounding box center [773, 314] width 1157 height 47
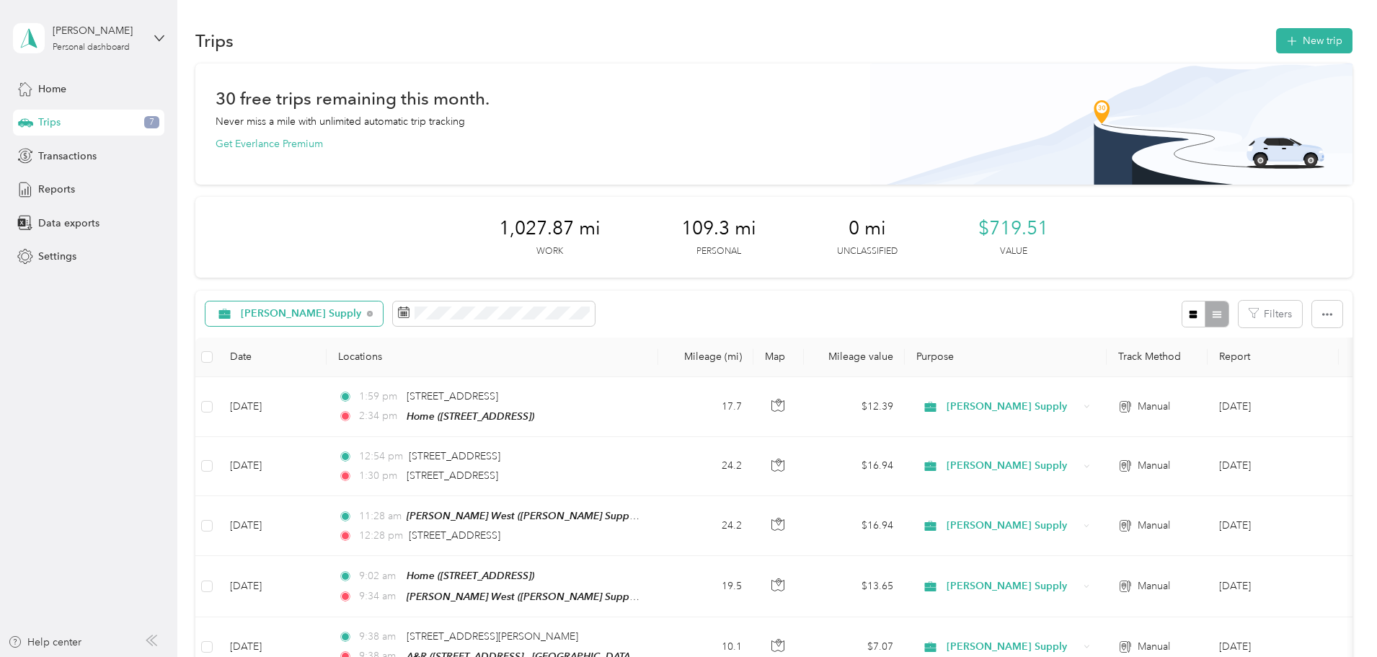
click at [362, 319] on span "[PERSON_NAME] Supply" at bounding box center [301, 314] width 121 height 10
click at [387, 339] on span "All purposes" at bounding box center [406, 339] width 138 height 15
click at [301, 315] on span "All purposes" at bounding box center [271, 314] width 60 height 10
click at [363, 387] on span "[PERSON_NAME] Supply" at bounding box center [397, 386] width 120 height 15
click at [362, 312] on span "[PERSON_NAME] Supply" at bounding box center [301, 314] width 121 height 10
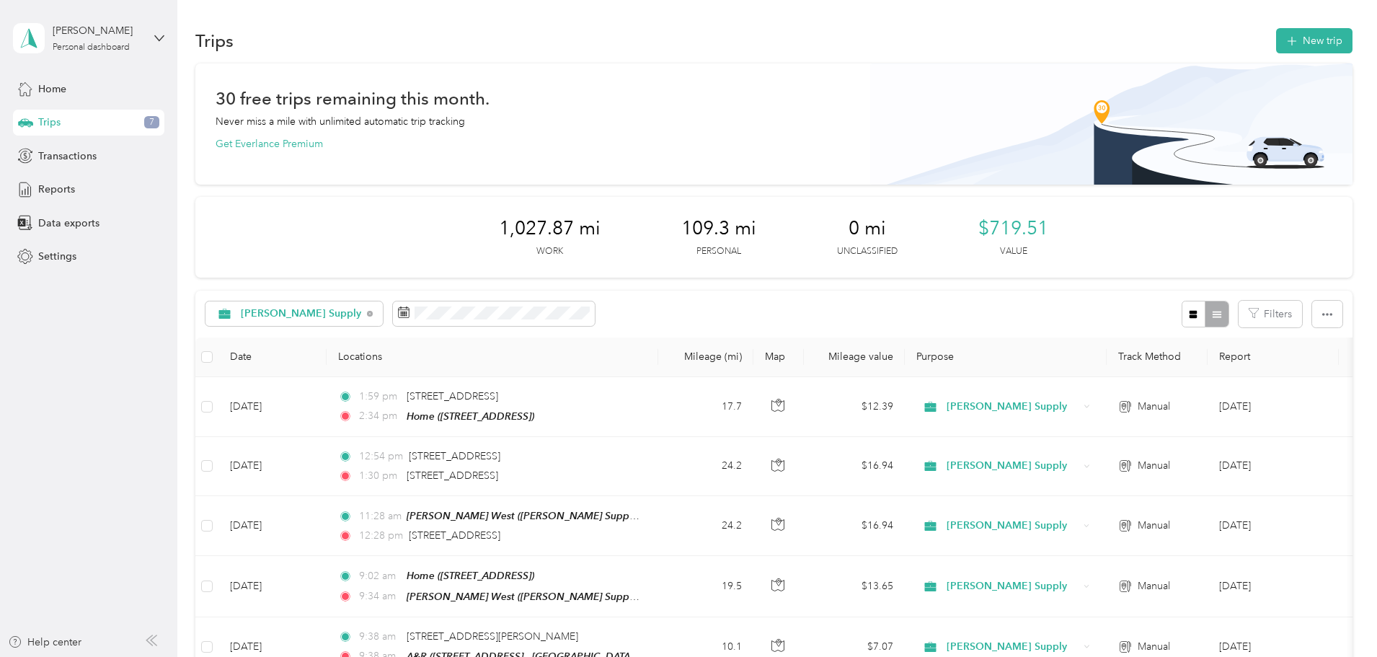
click at [366, 360] on span "Unclassified" at bounding box center [406, 363] width 138 height 15
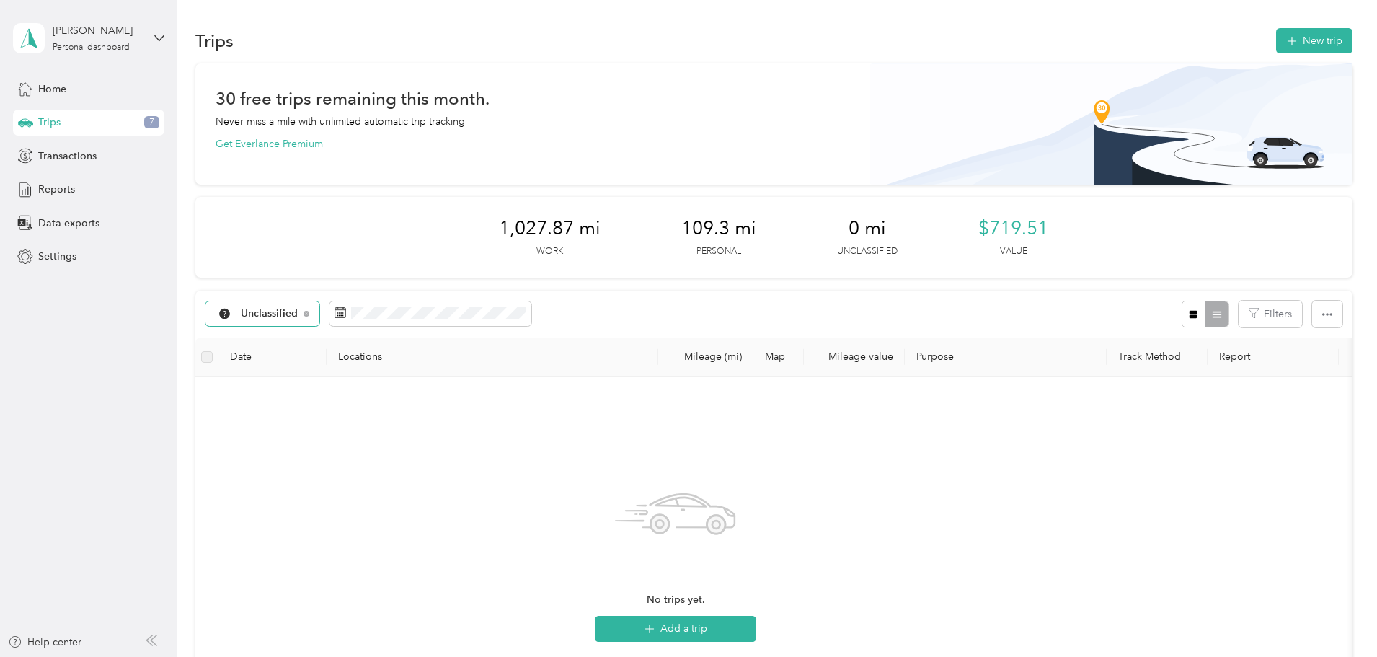
click at [320, 306] on div "Unclassified" at bounding box center [263, 313] width 115 height 25
click at [369, 384] on span "[PERSON_NAME] Supply" at bounding box center [397, 389] width 120 height 15
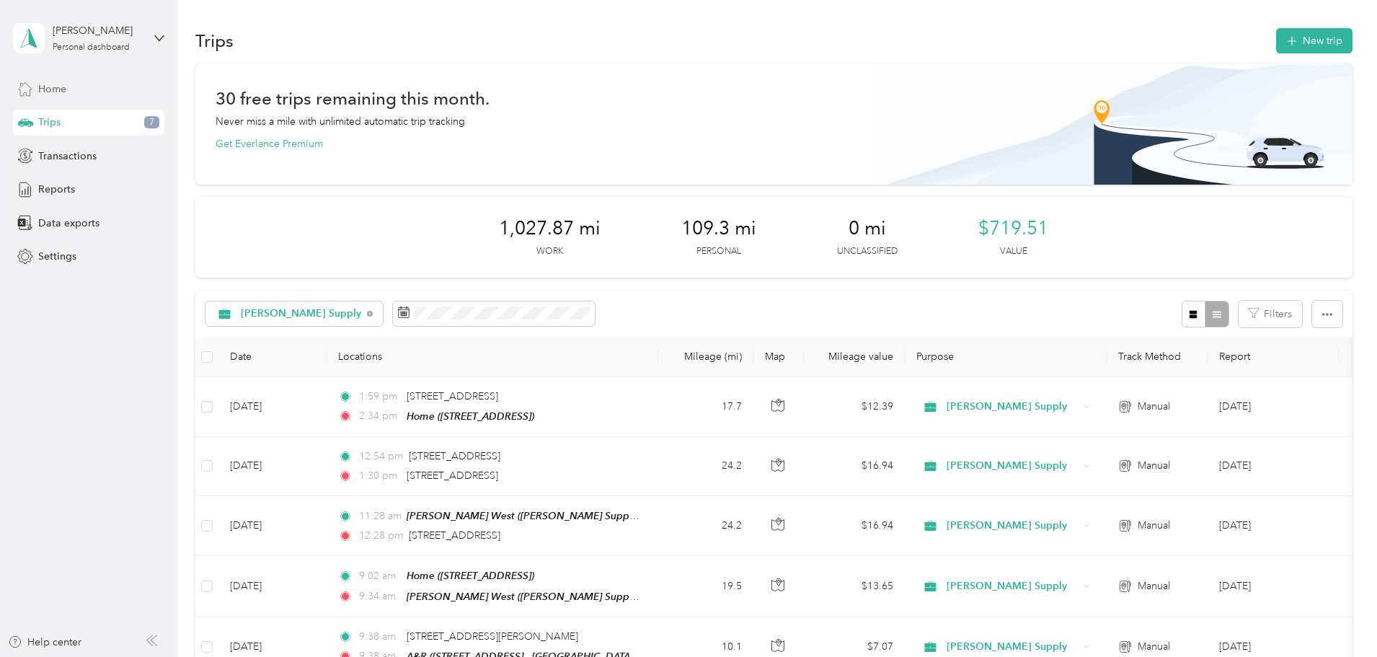
click at [63, 82] on span "Home" at bounding box center [52, 88] width 28 height 15
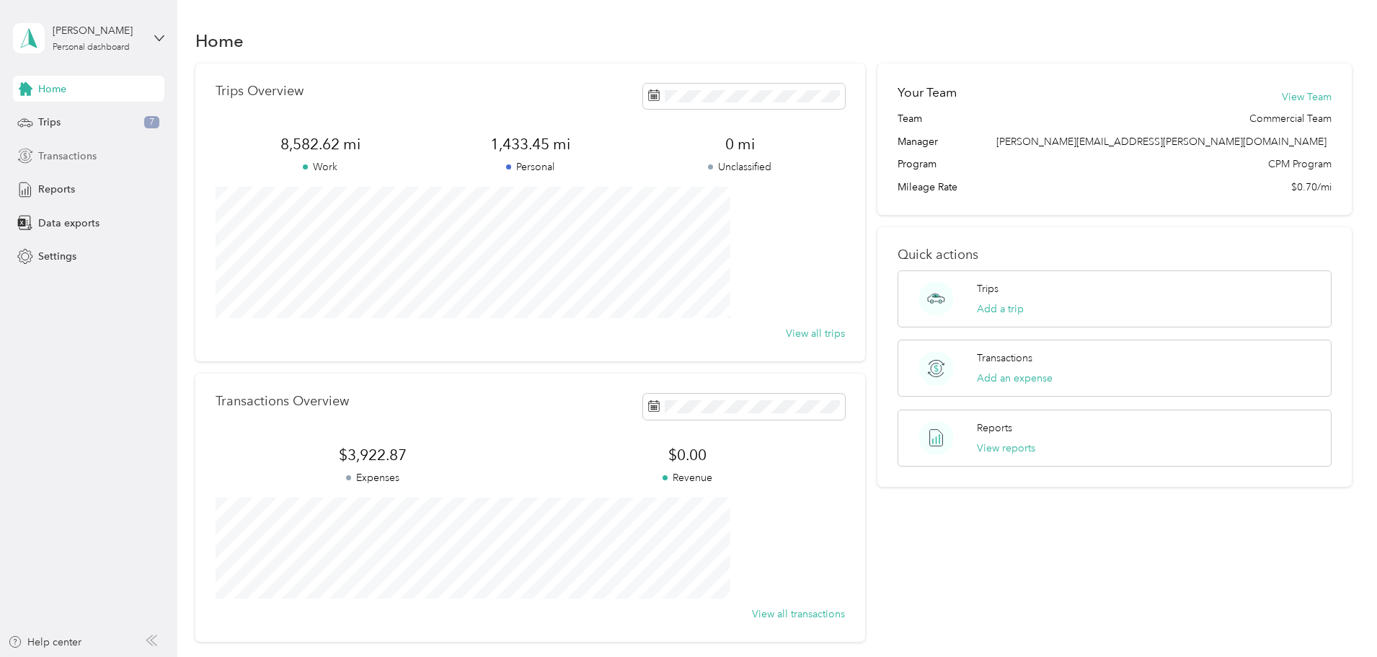
click at [57, 154] on span "Transactions" at bounding box center [67, 156] width 58 height 15
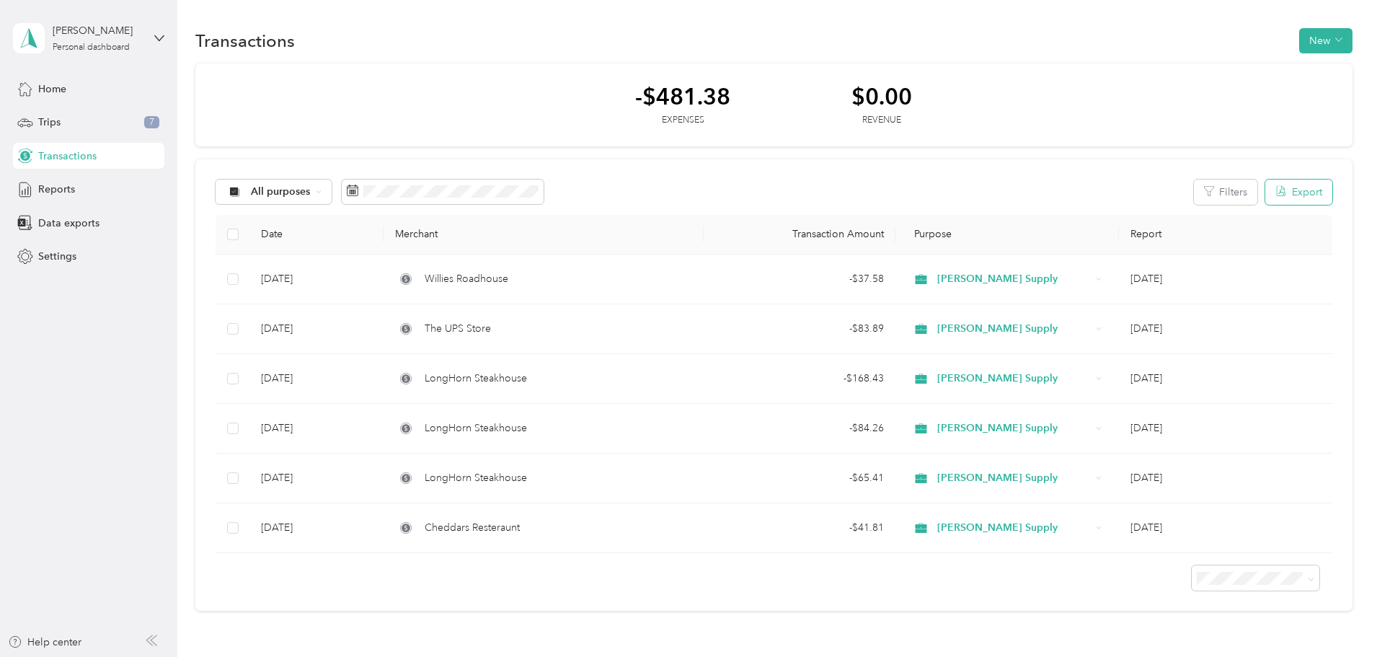
click at [1266, 192] on button "Export" at bounding box center [1299, 192] width 67 height 25
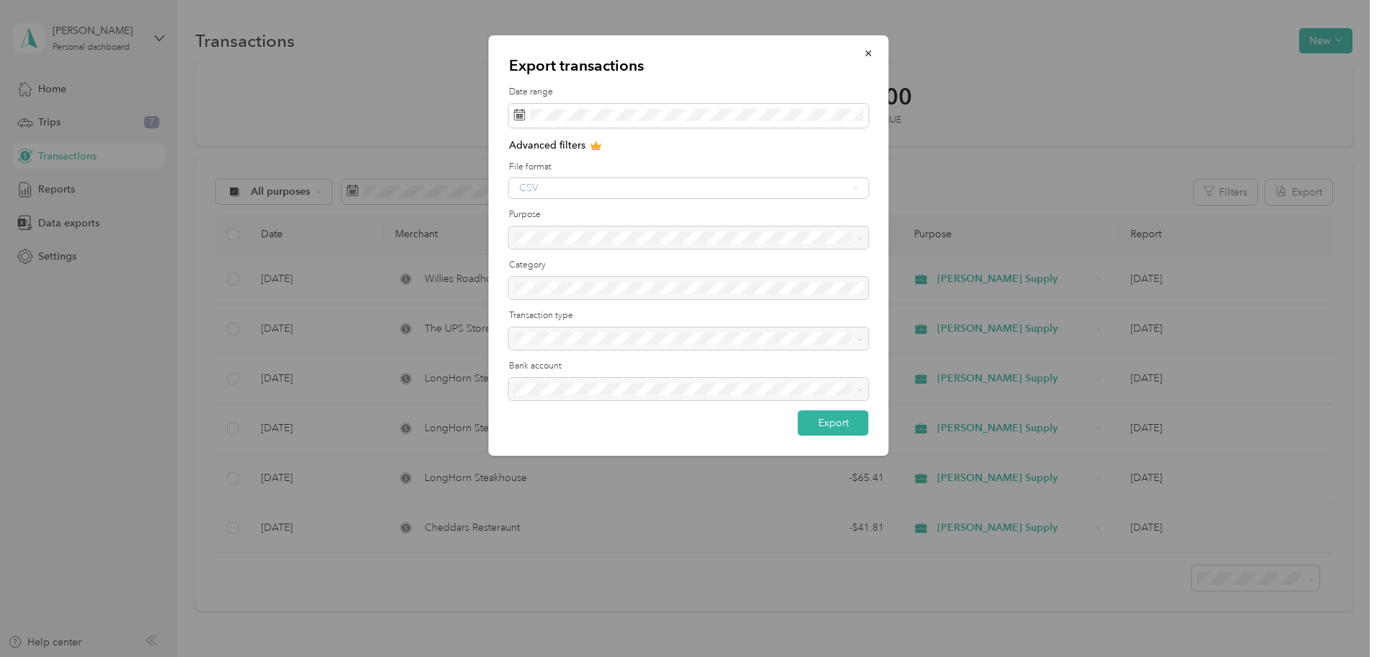
click at [593, 191] on div "CSV" at bounding box center [689, 188] width 360 height 20
click at [589, 244] on div at bounding box center [689, 237] width 360 height 23
